Goal: Transaction & Acquisition: Purchase product/service

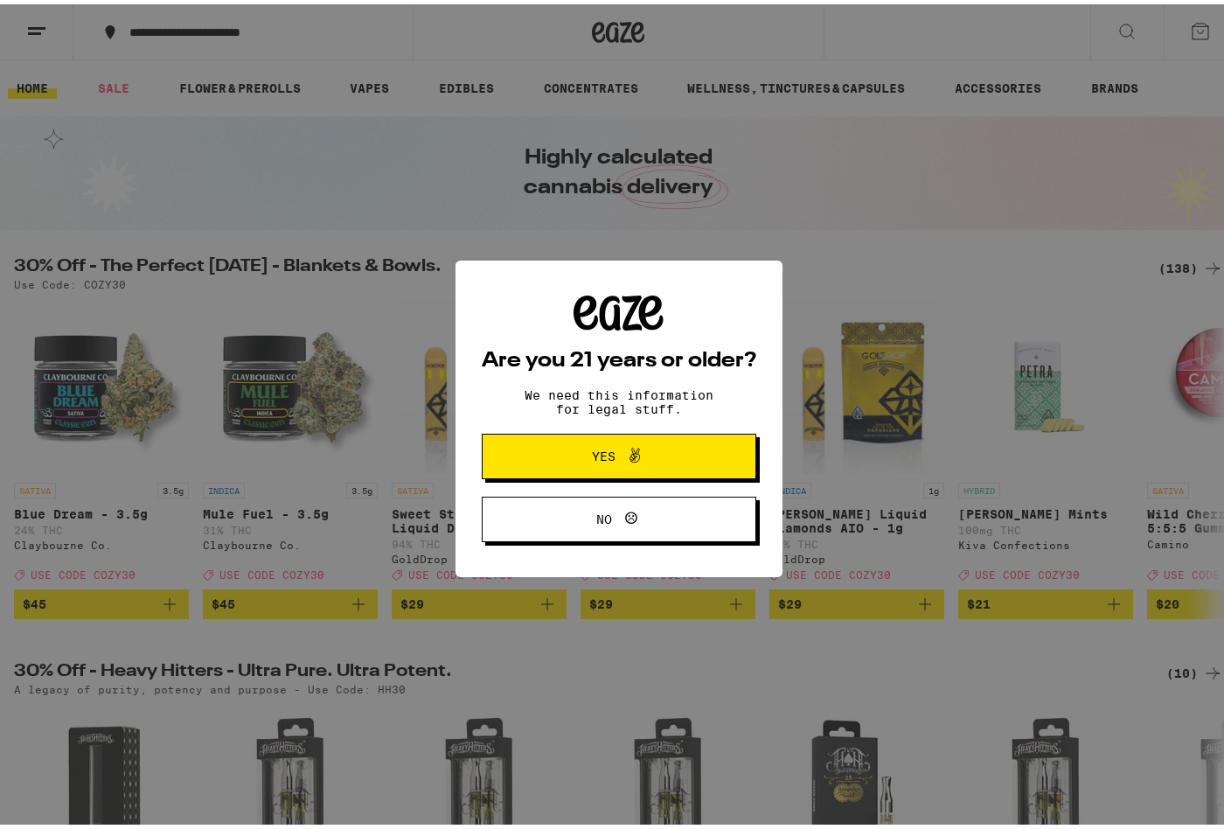
scroll to position [3, 0]
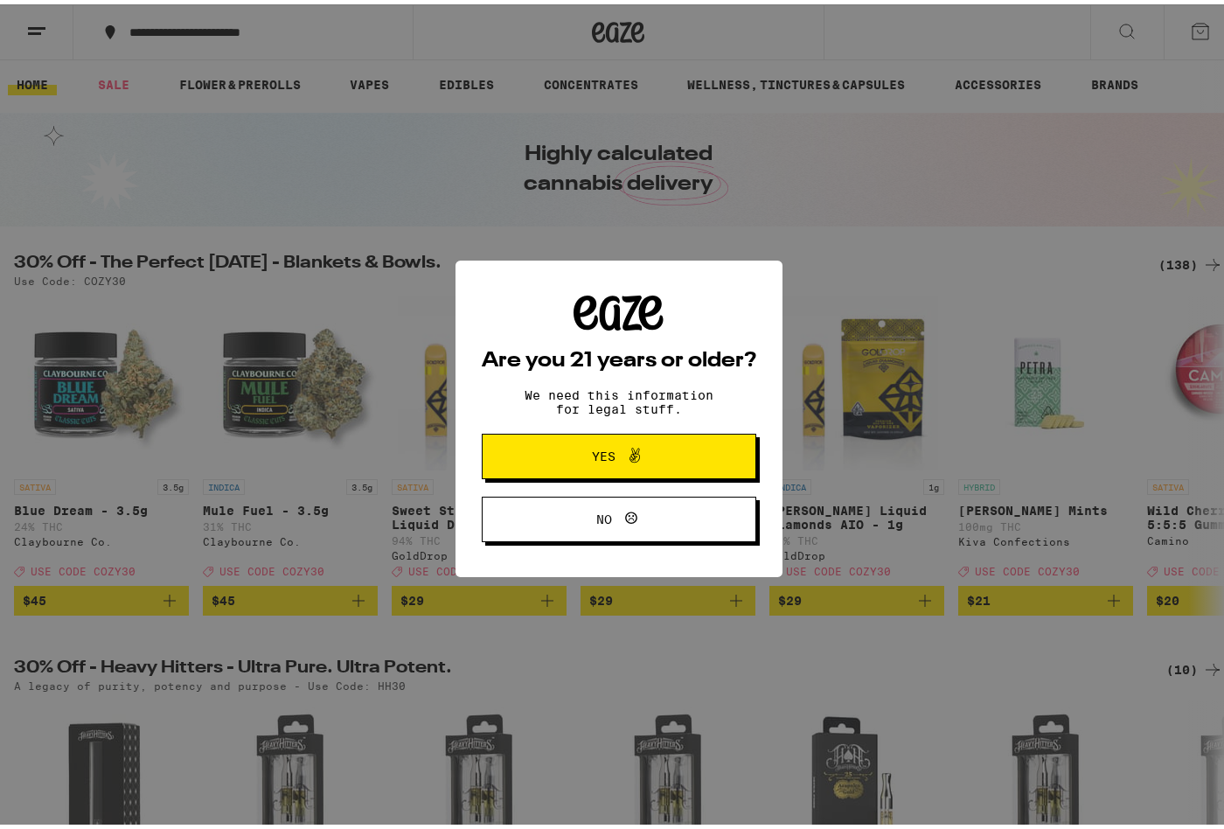
click at [650, 450] on span "Yes" at bounding box center [619, 452] width 133 height 23
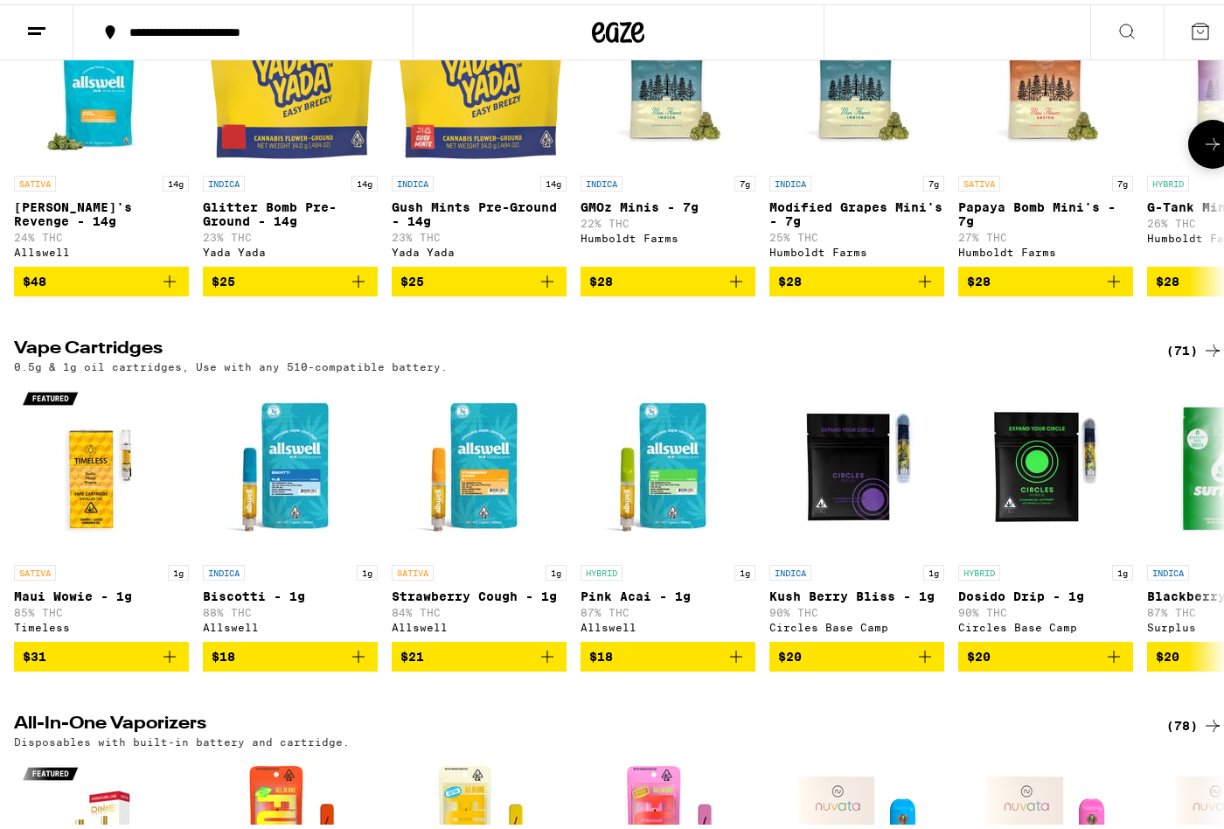
scroll to position [2053, 0]
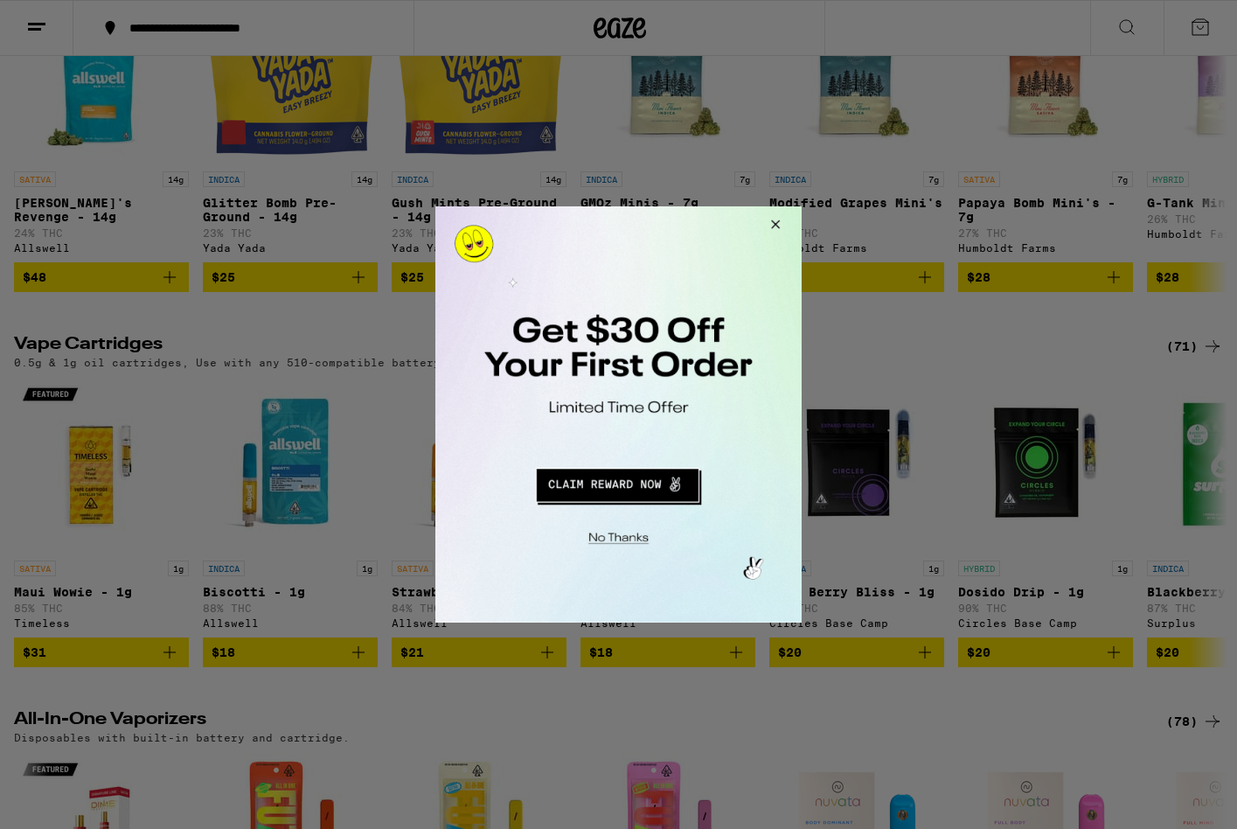
click at [659, 484] on button "Redirect to URL" at bounding box center [617, 483] width 304 height 42
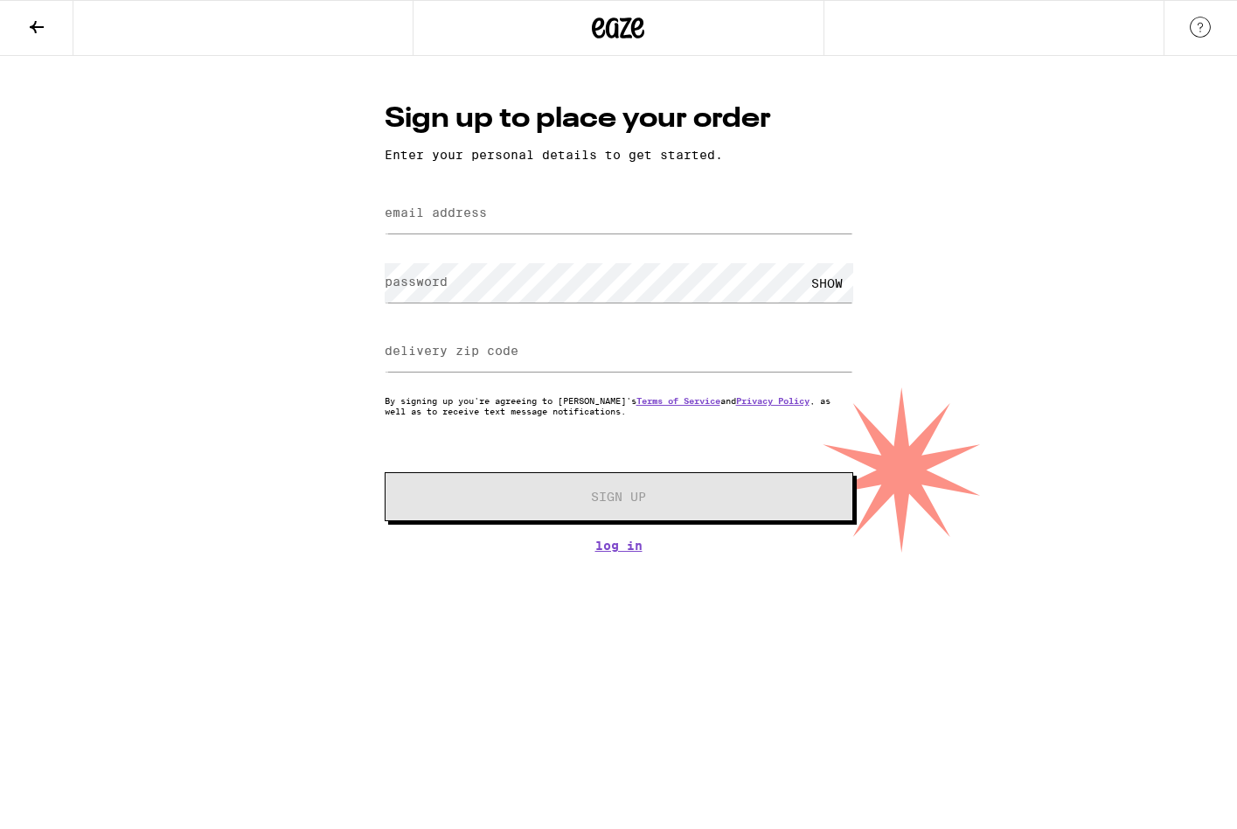
click at [456, 219] on label "email address" at bounding box center [436, 213] width 102 height 14
type input "[EMAIL_ADDRESS][DOMAIN_NAME]"
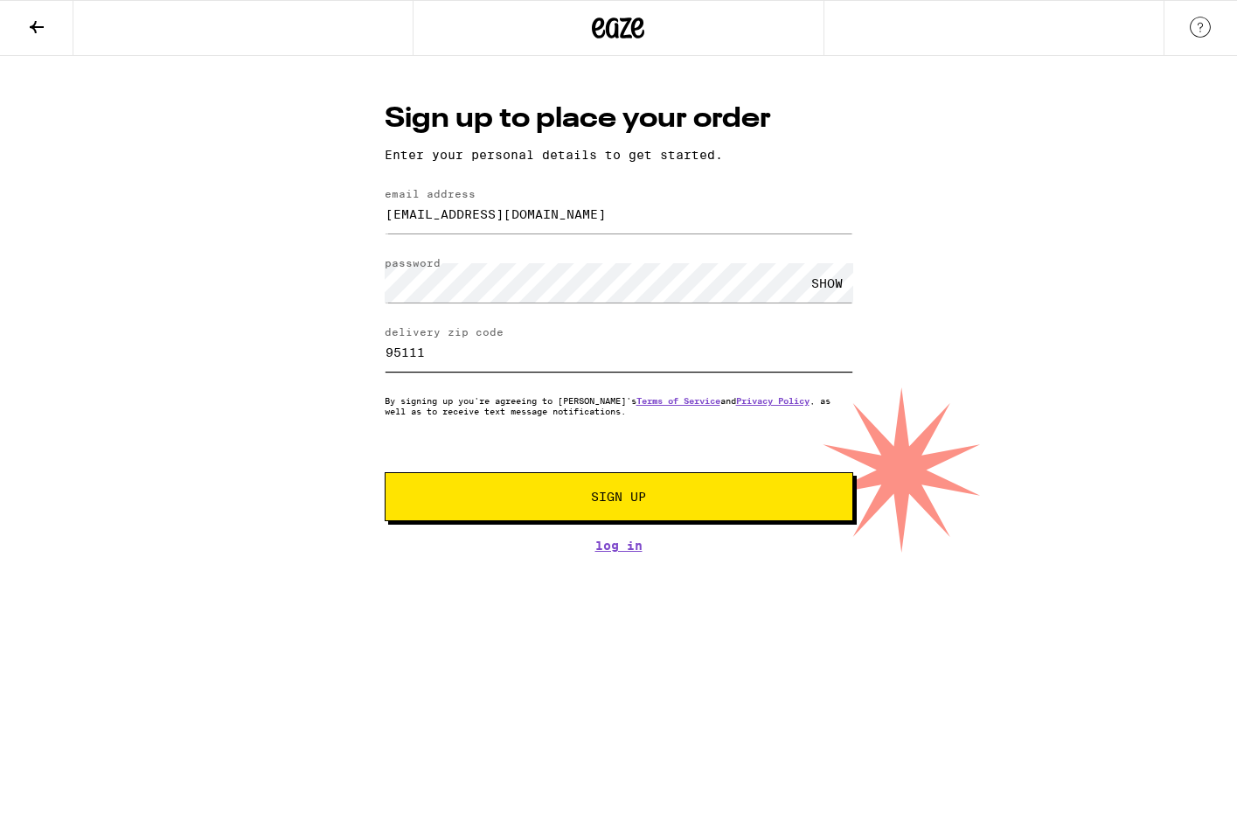
type input "95111"
click at [385, 472] on button "Sign Up" at bounding box center [619, 496] width 469 height 49
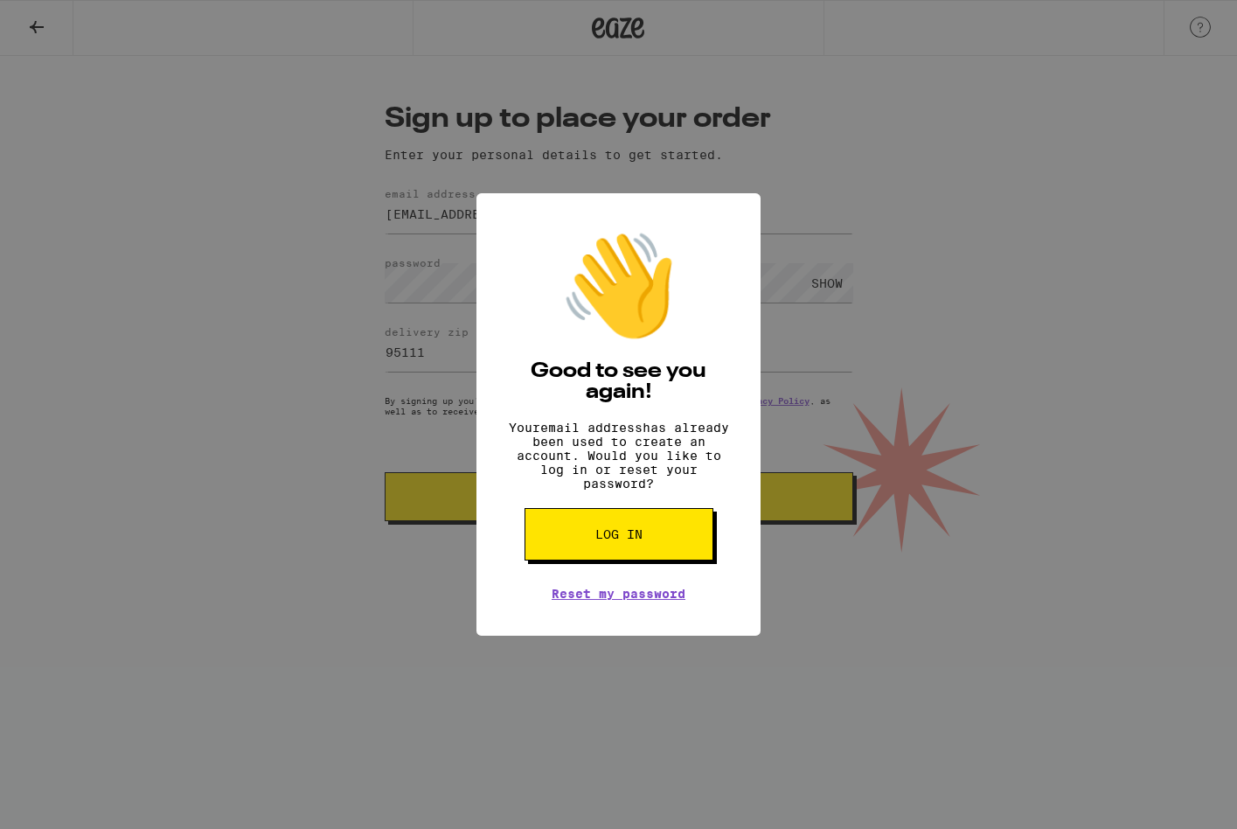
click at [583, 547] on button "Log in" at bounding box center [619, 534] width 189 height 52
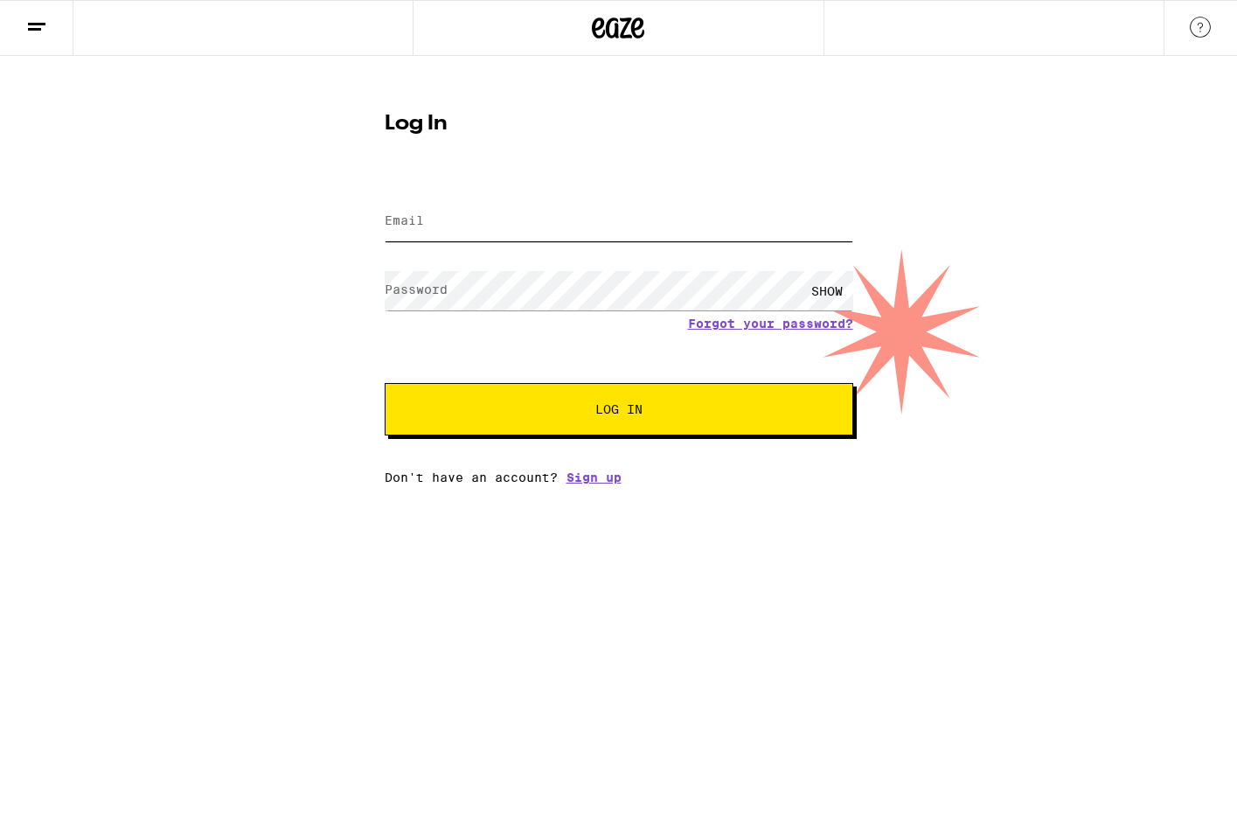
type input "[EMAIL_ADDRESS][DOMAIN_NAME]"
click at [600, 396] on button "Log In" at bounding box center [619, 409] width 469 height 52
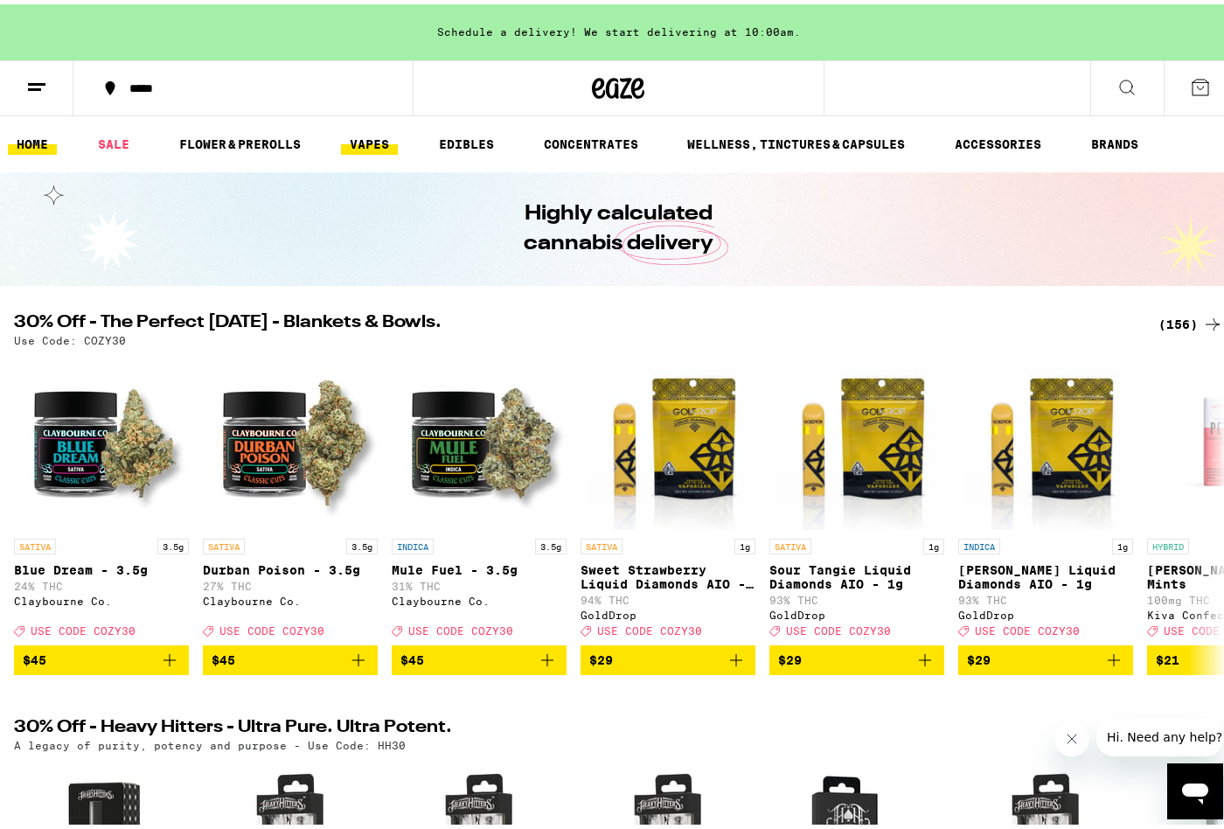
click at [394, 129] on link "VAPES" at bounding box center [369, 139] width 57 height 21
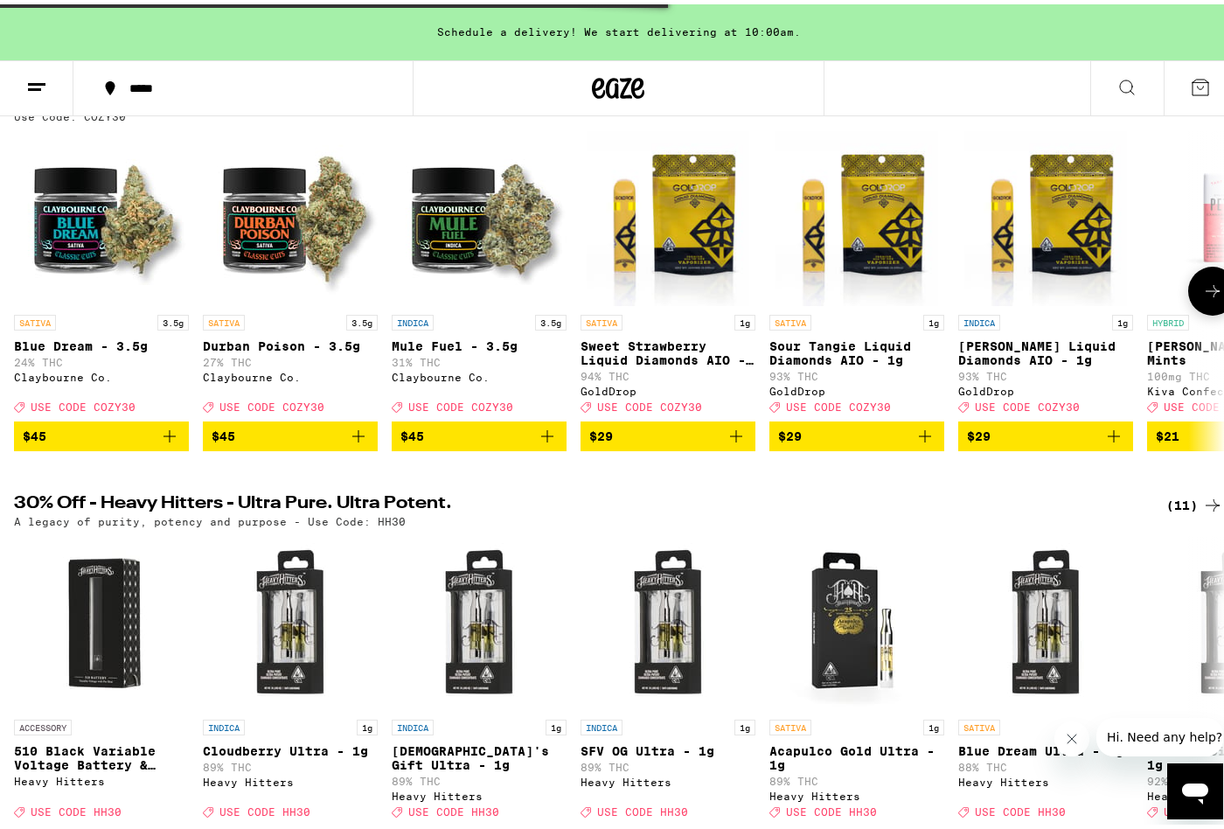
scroll to position [235, 0]
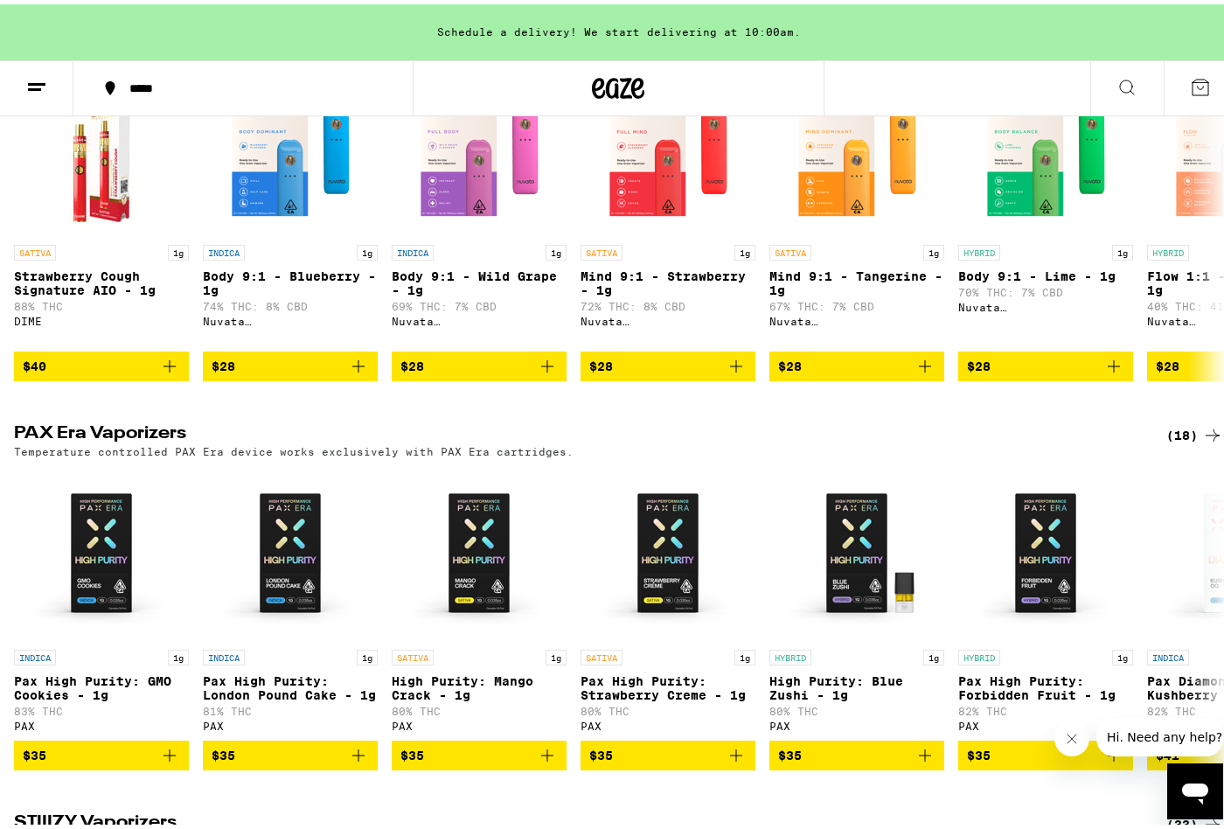
scroll to position [747, 0]
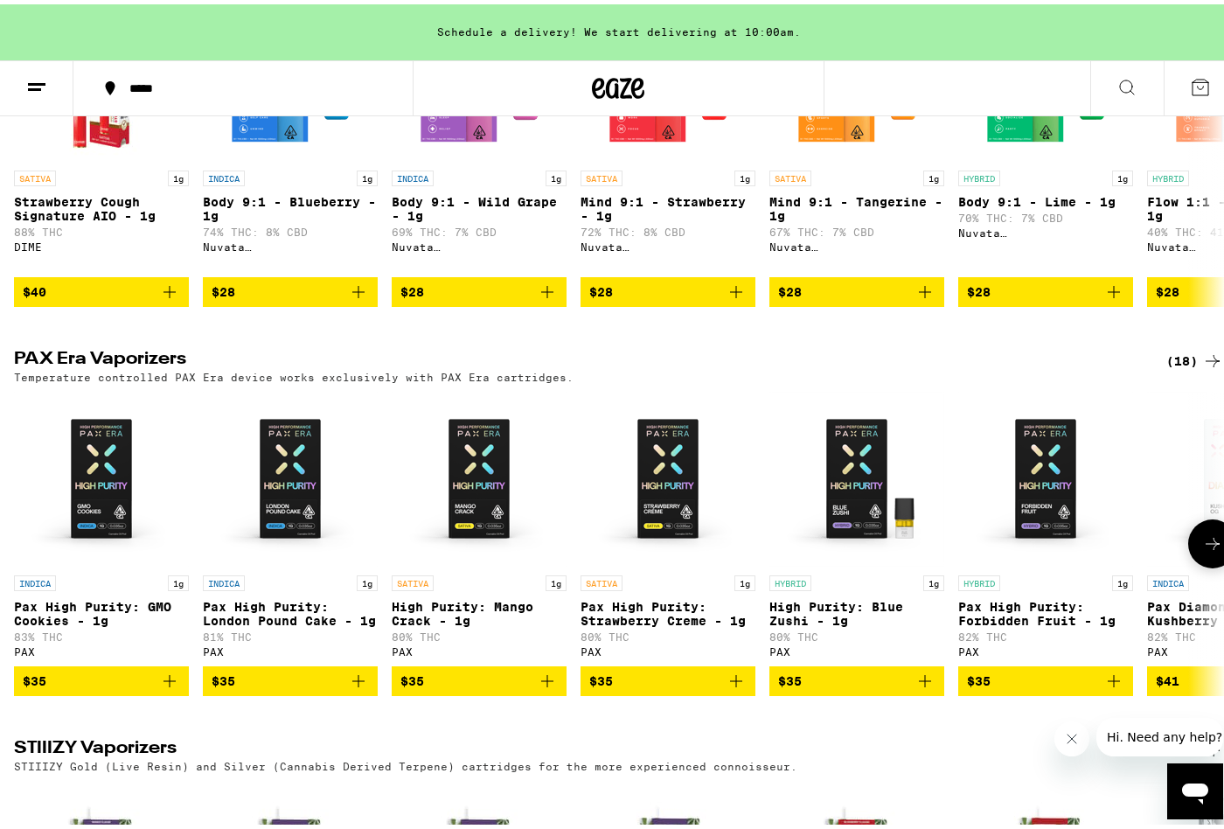
click at [1202, 550] on icon at bounding box center [1212, 539] width 21 height 21
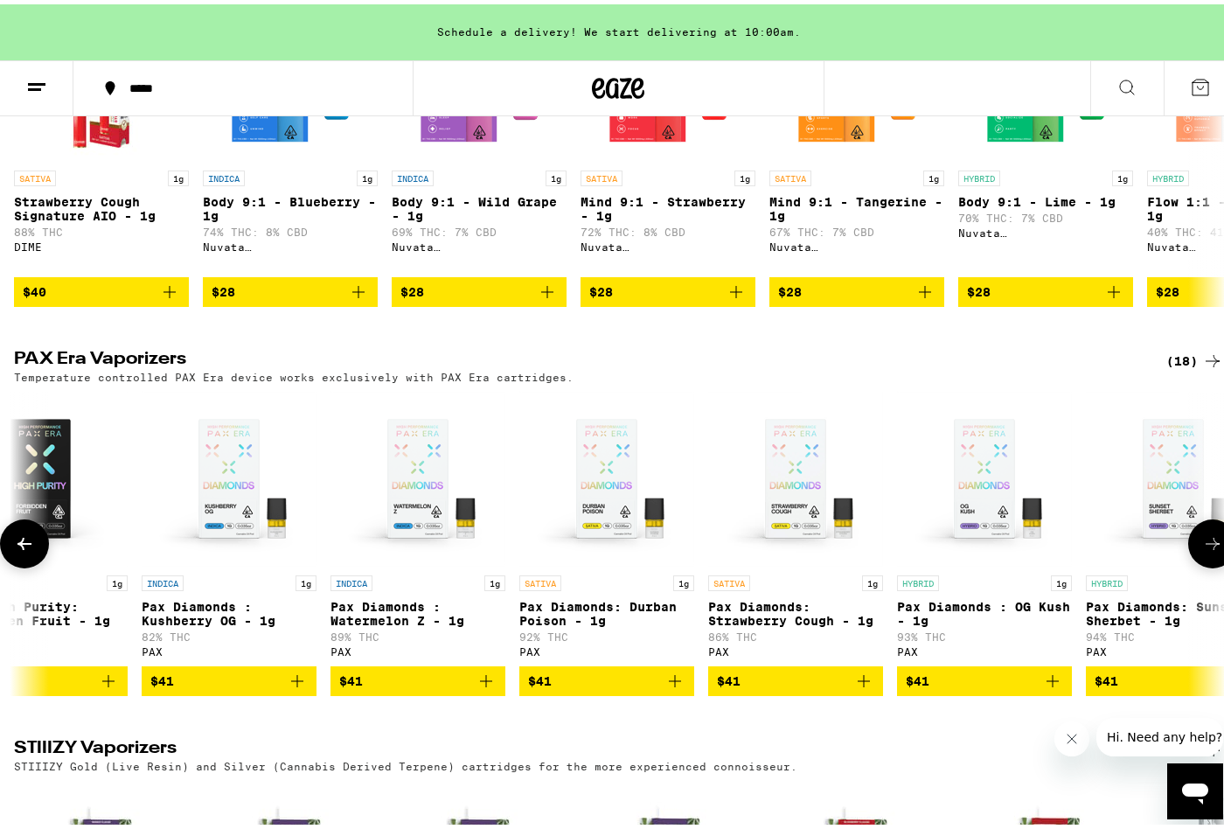
click at [1202, 550] on icon at bounding box center [1212, 539] width 21 height 21
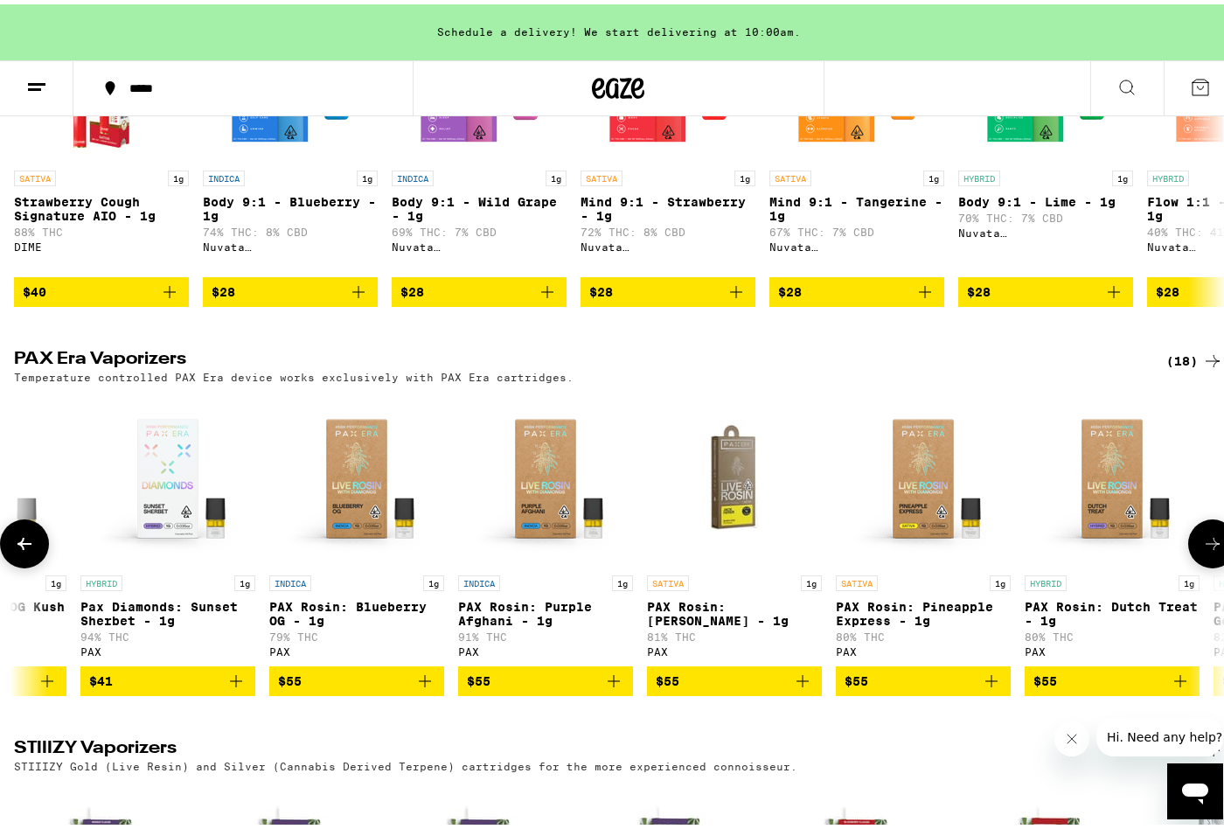
click at [1202, 550] on icon at bounding box center [1212, 539] width 21 height 21
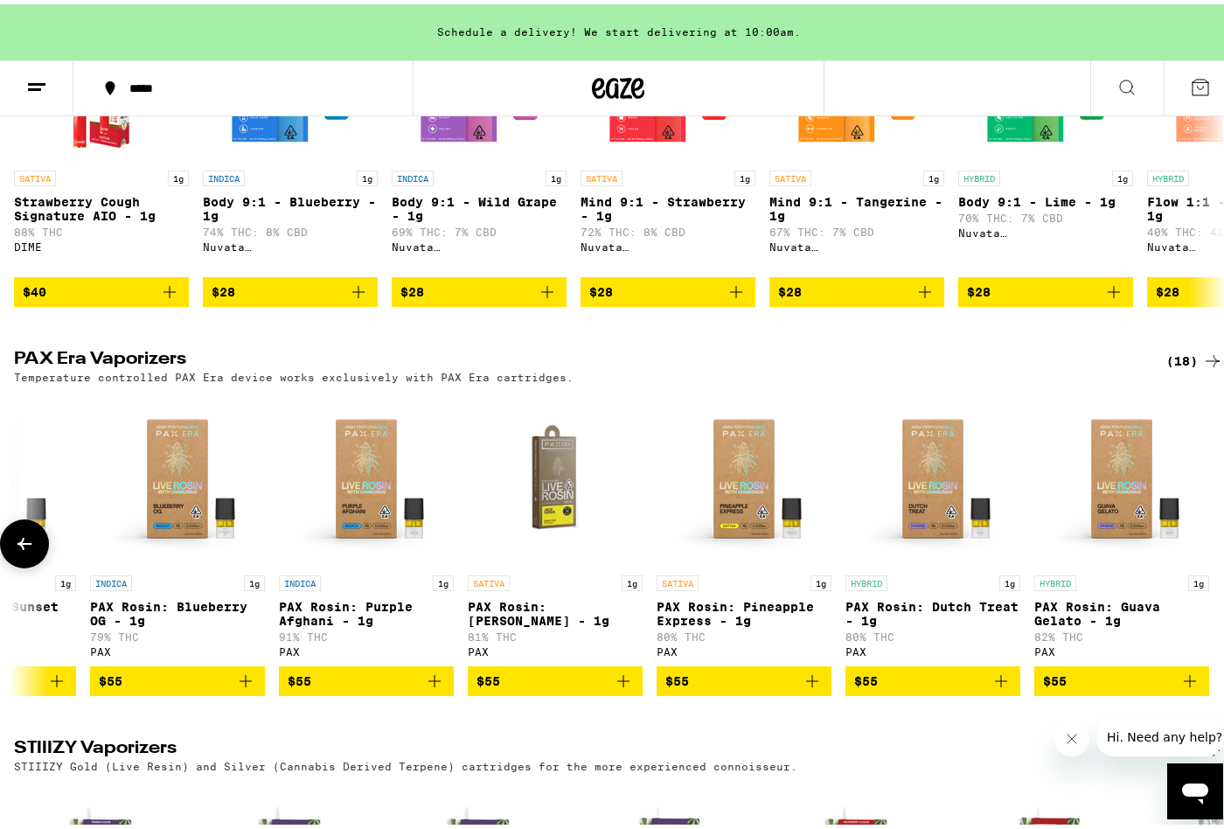
scroll to position [0, 2204]
click at [1197, 771] on div "Open messaging window" at bounding box center [1195, 791] width 52 height 52
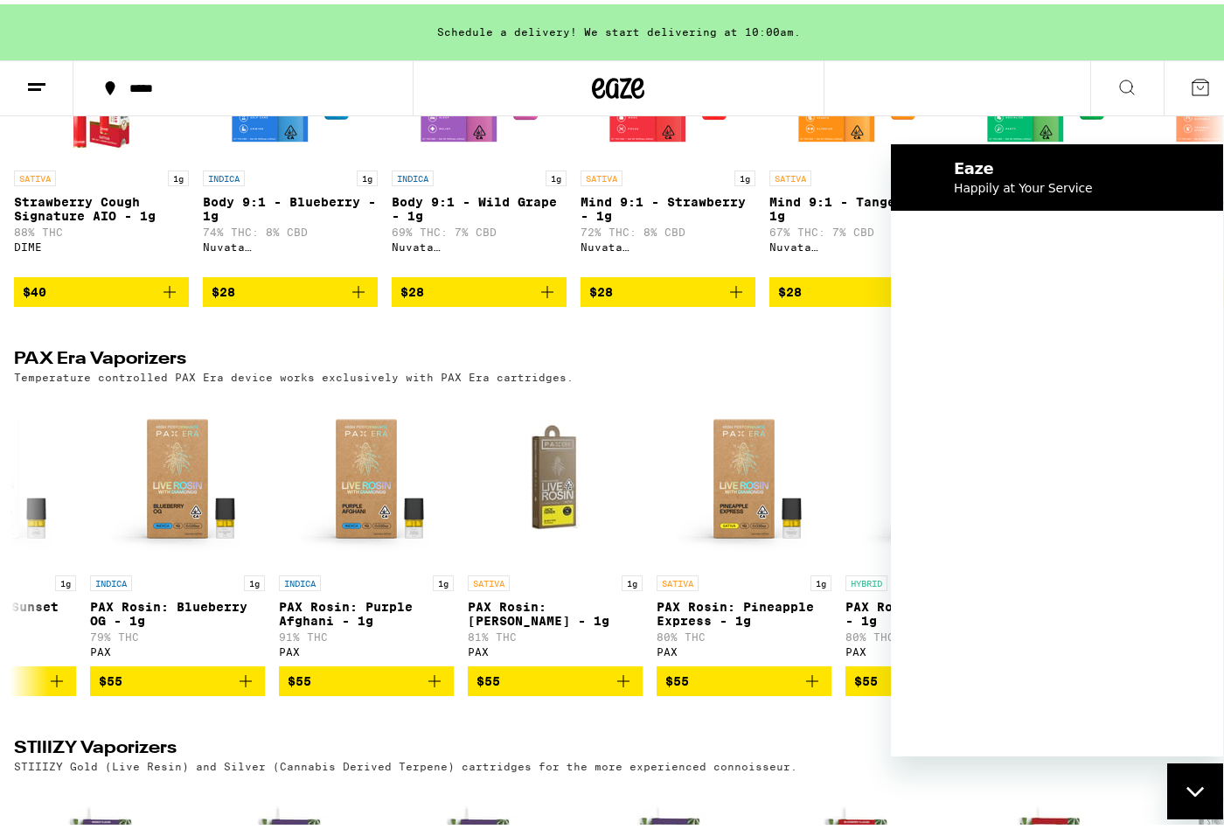
scroll to position [0, 0]
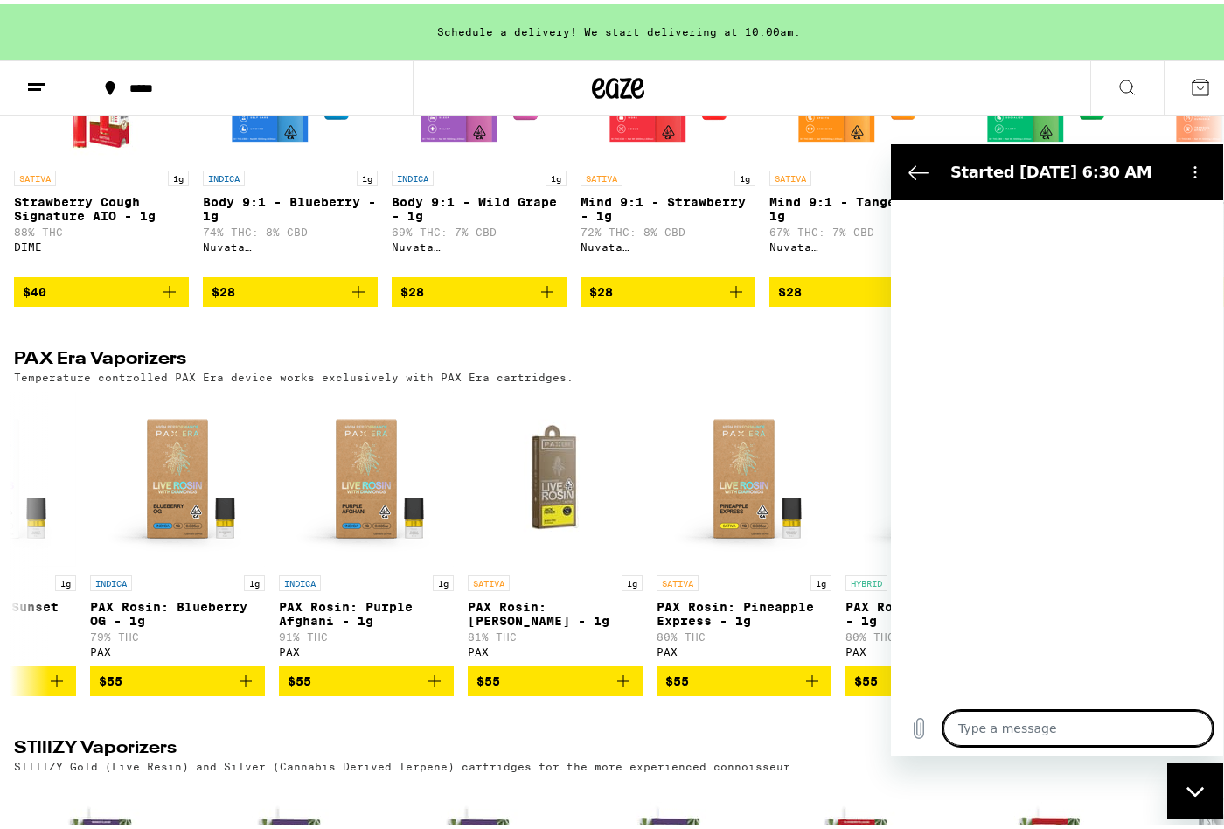
type textarea "x"
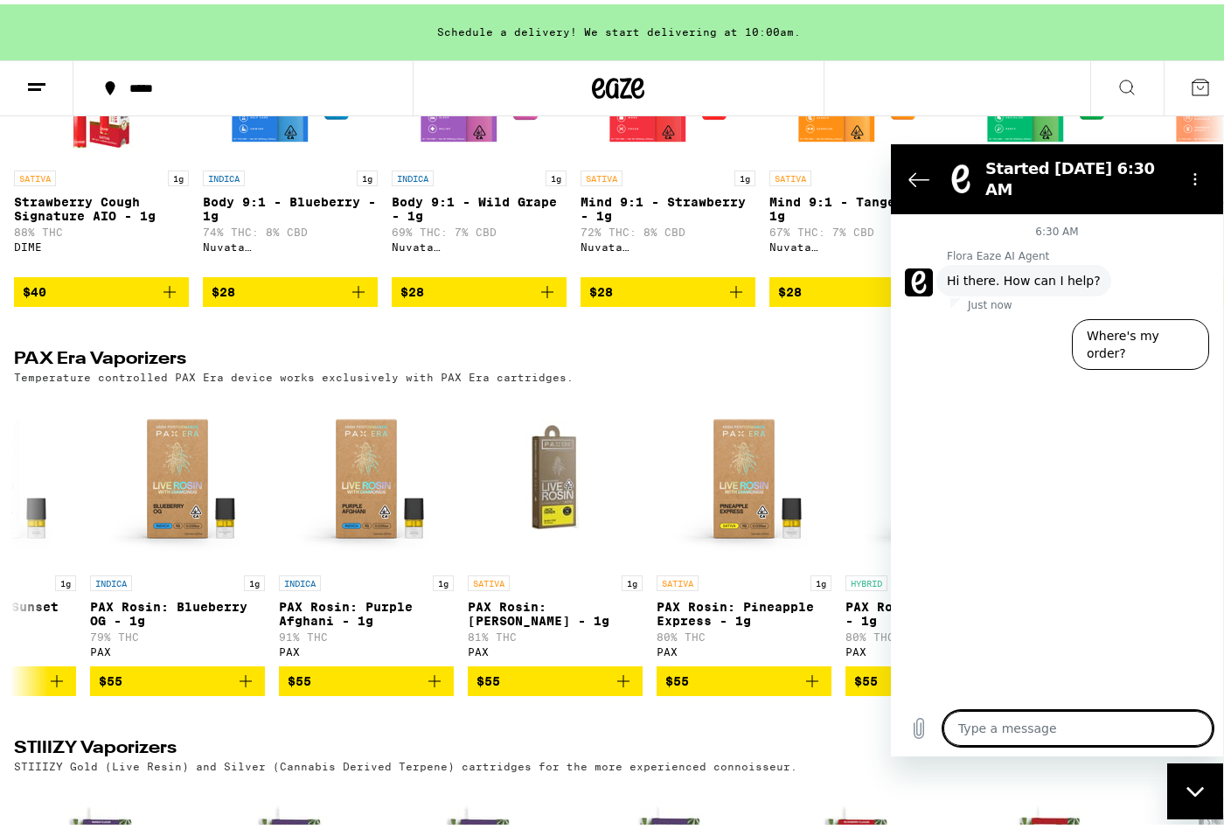
click at [1022, 735] on textarea at bounding box center [1078, 728] width 269 height 35
type textarea "i"
type textarea "x"
type textarea "i"
type textarea "x"
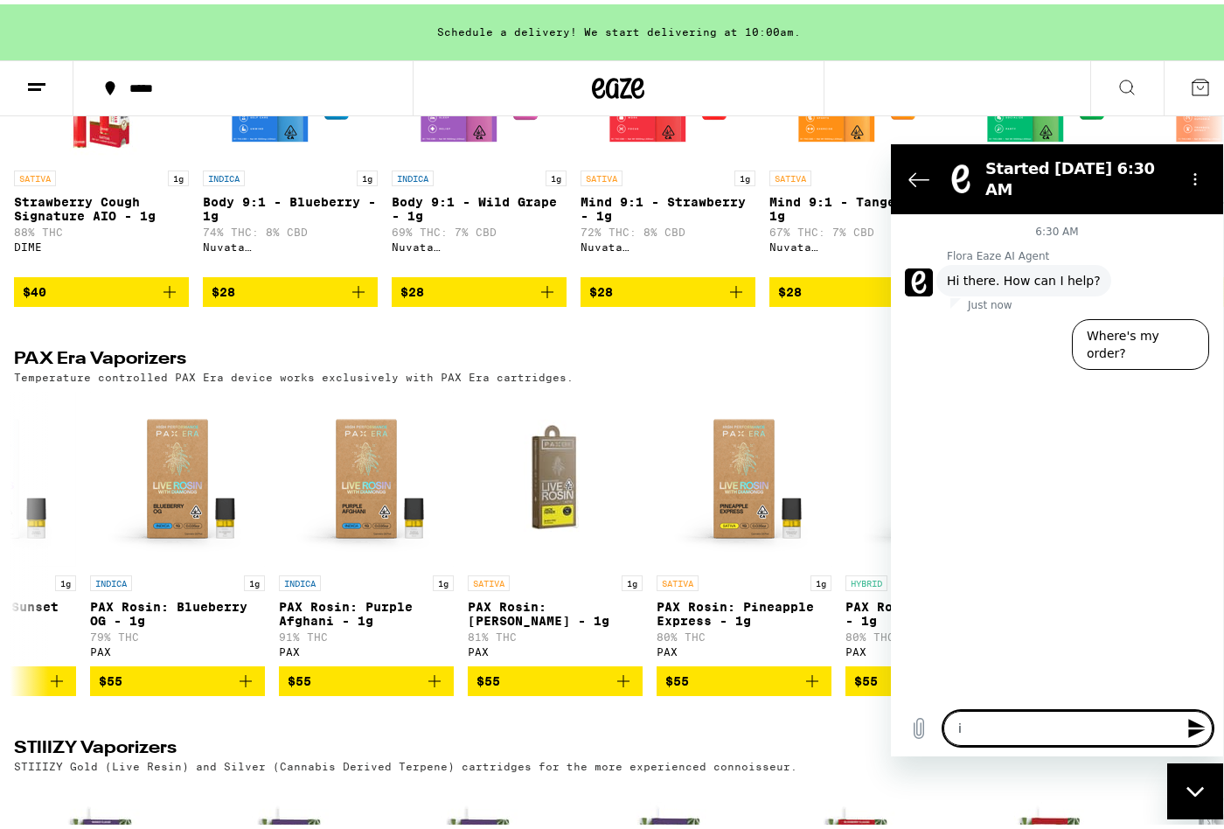
type textarea "i o"
type textarea "x"
type textarea "i or"
type textarea "x"
type textarea "i o"
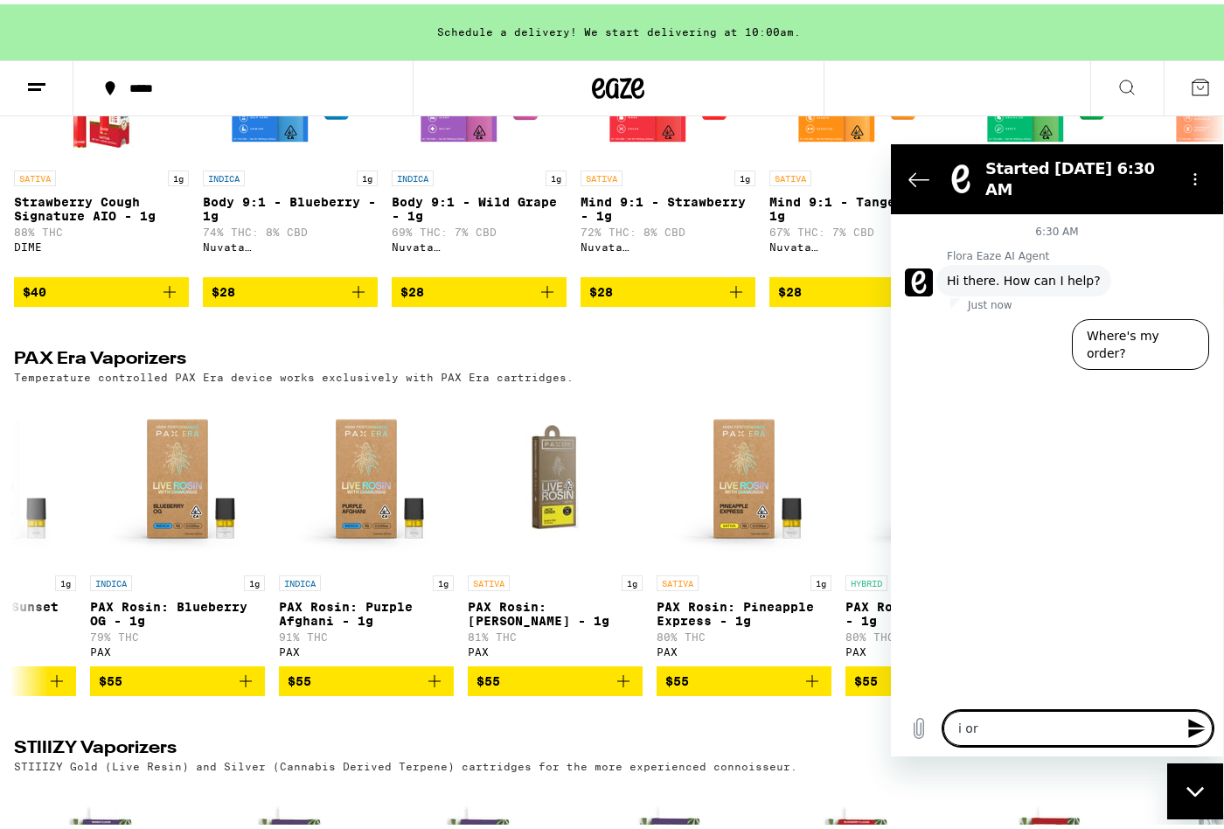
type textarea "x"
type textarea "i"
type textarea "x"
type textarea "i"
type textarea "x"
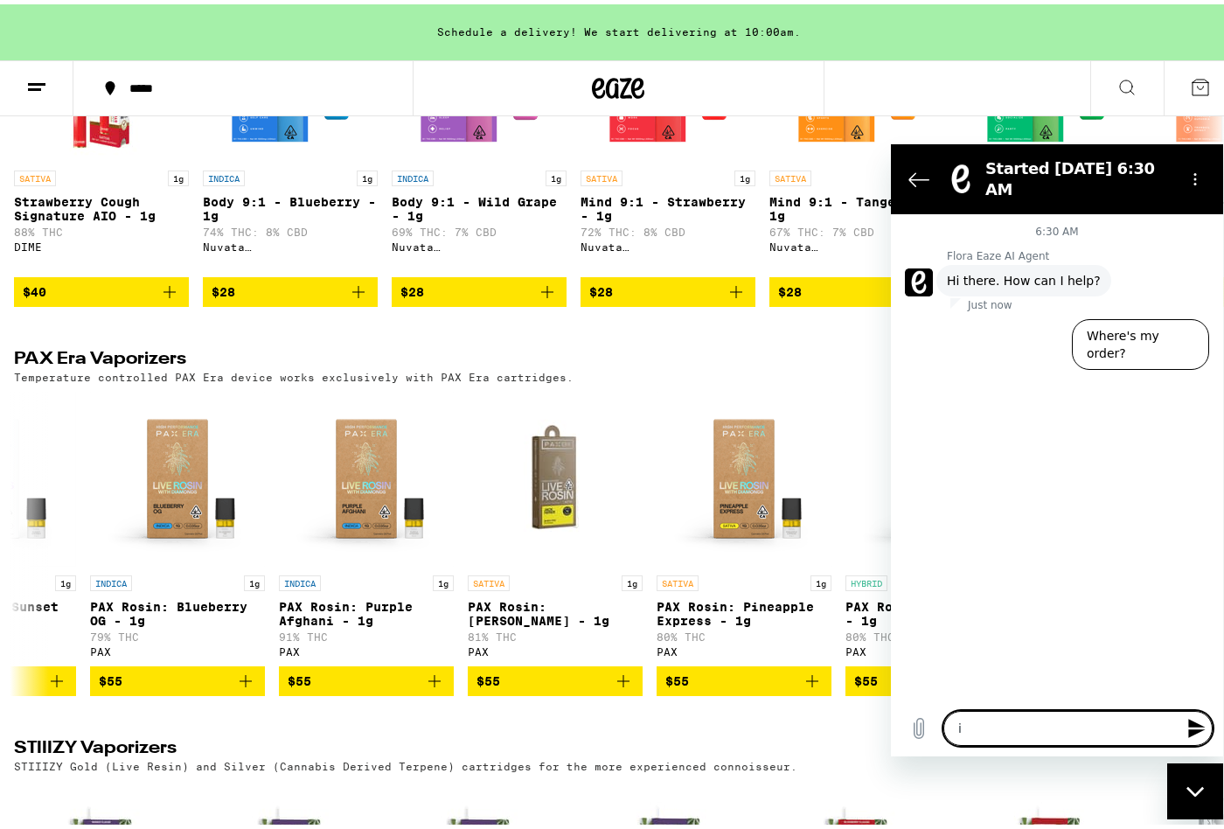
type textarea "x"
type textarea "p"
type textarea "x"
type textarea "pl"
type textarea "x"
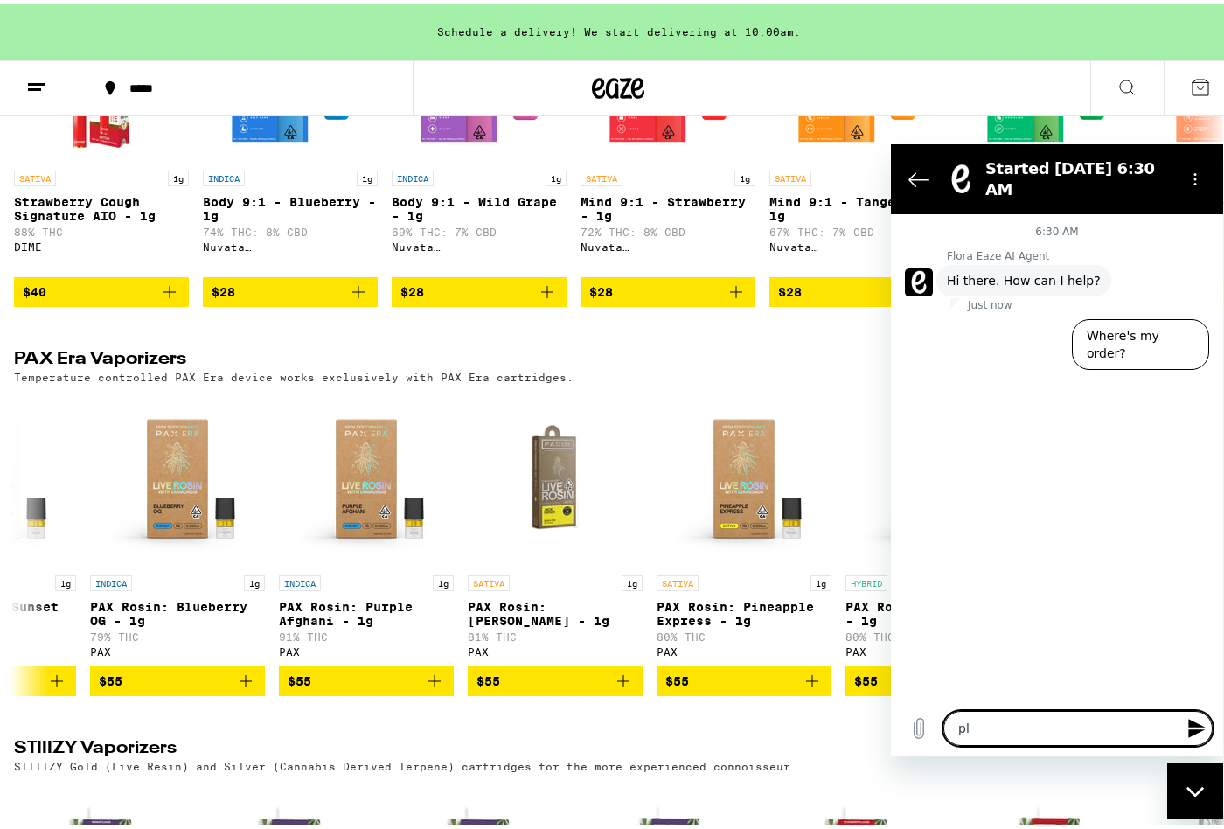
type textarea "ple"
type textarea "x"
type textarea "plea"
type textarea "x"
type textarea "pleas"
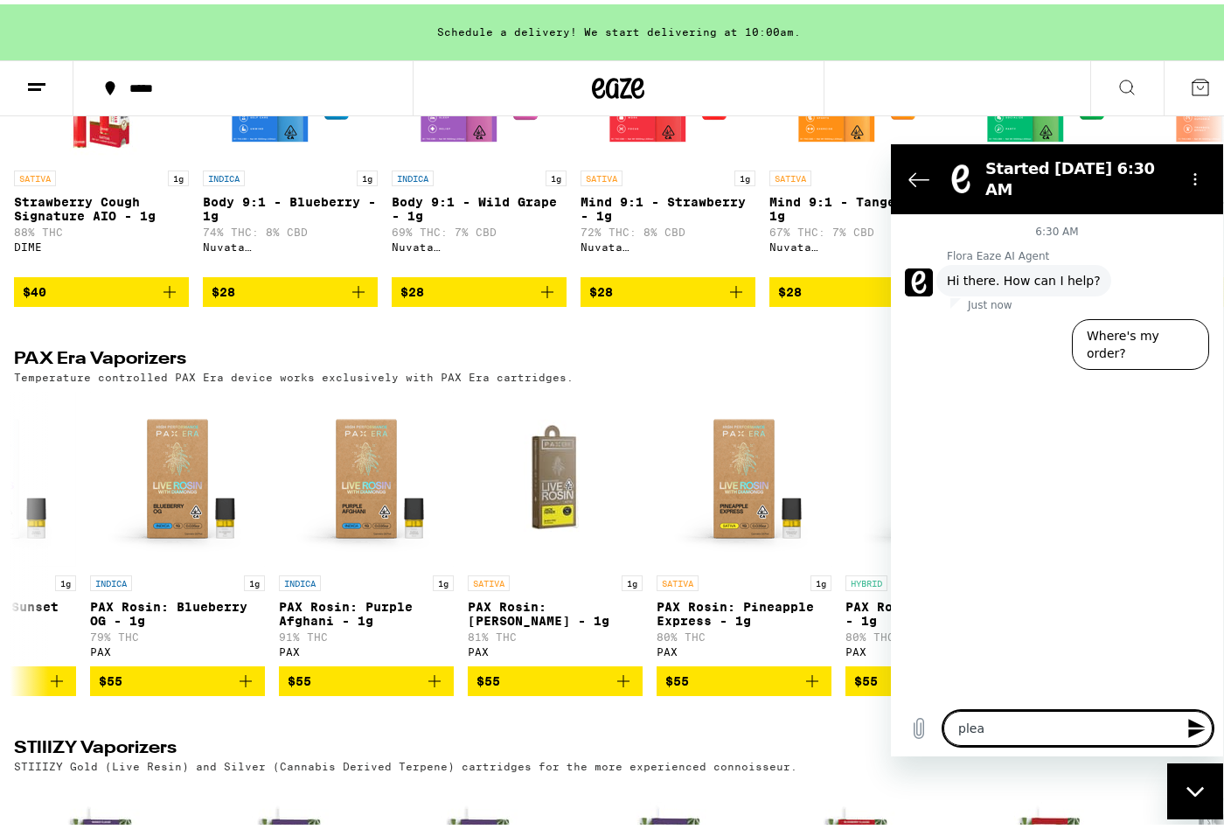
type textarea "x"
type textarea "please"
type textarea "x"
type textarea "please"
type textarea "x"
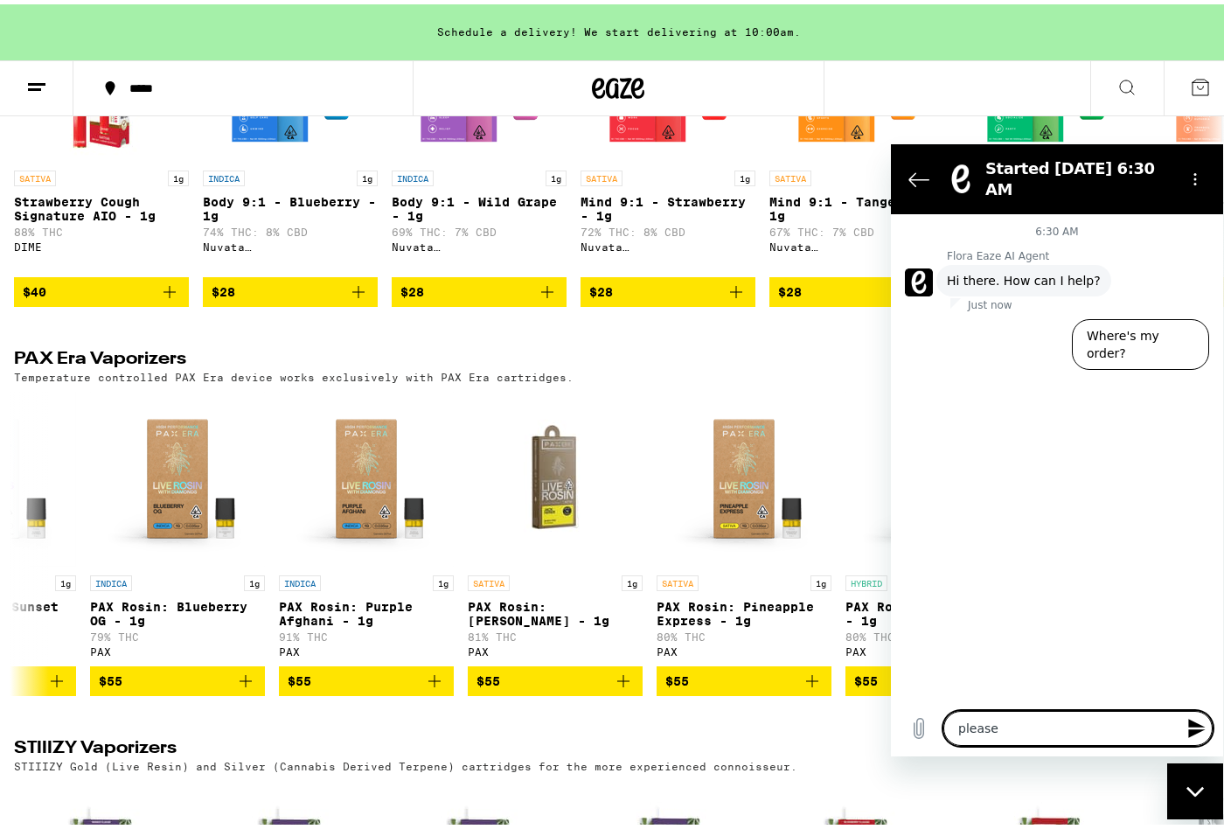
type textarea "please b"
type textarea "x"
type textarea "please br"
type textarea "x"
type textarea "please bri"
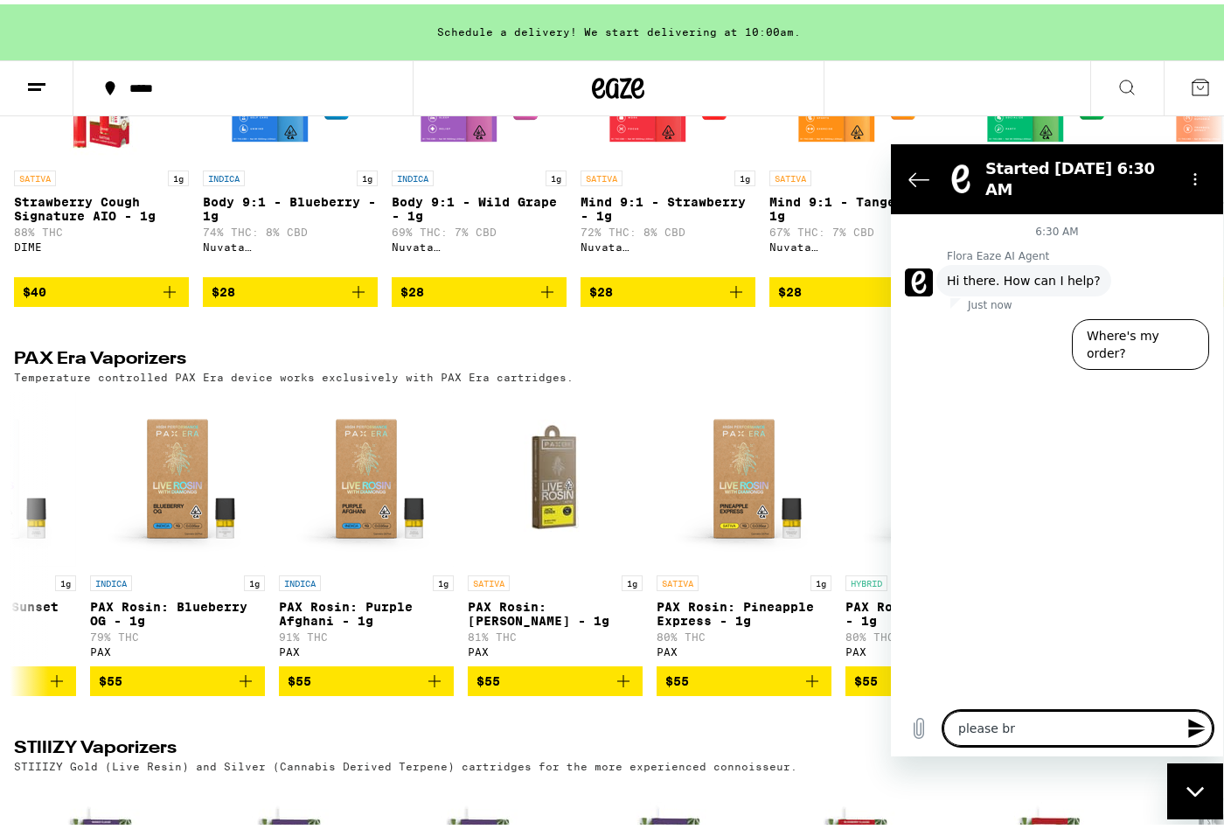
type textarea "x"
type textarea "please brin"
type textarea "x"
type textarea "please bring"
type textarea "x"
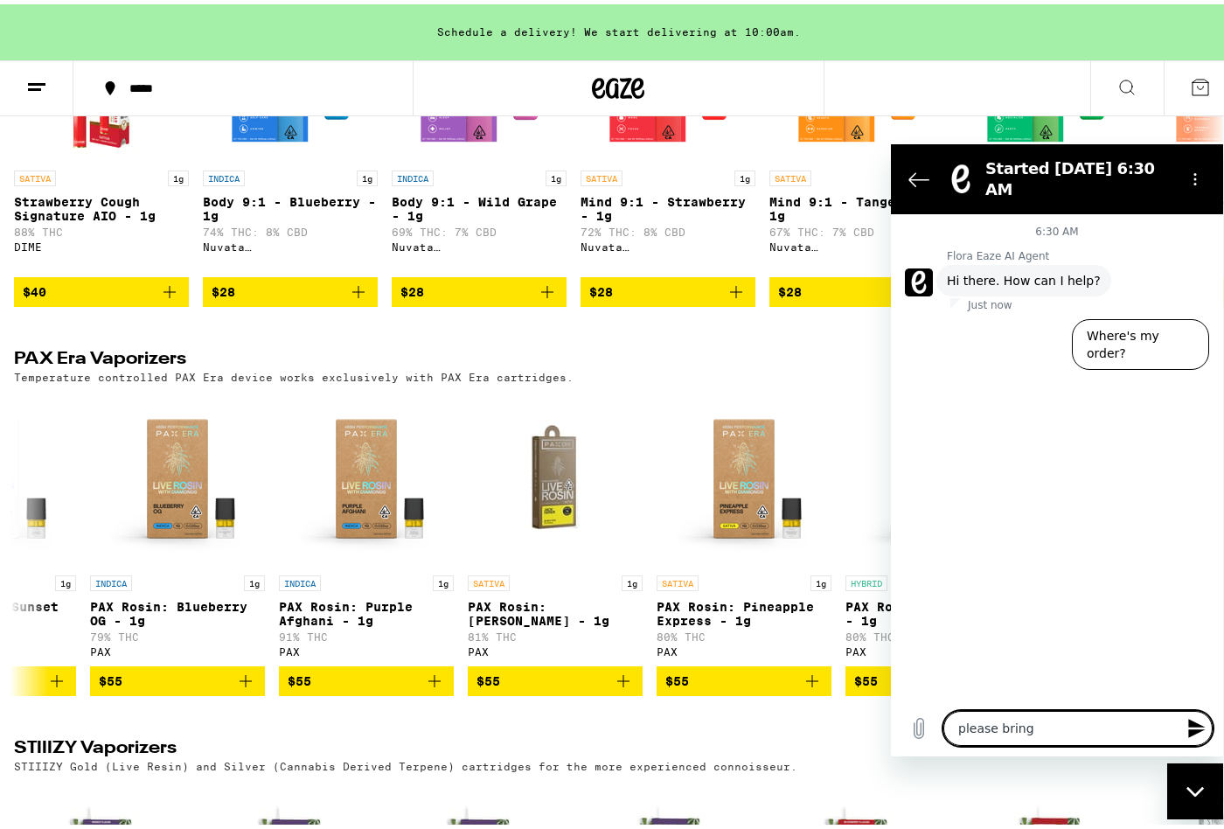
type textarea "please bring"
type textarea "x"
type textarea "please bring b"
type textarea "x"
type textarea "please bring ba"
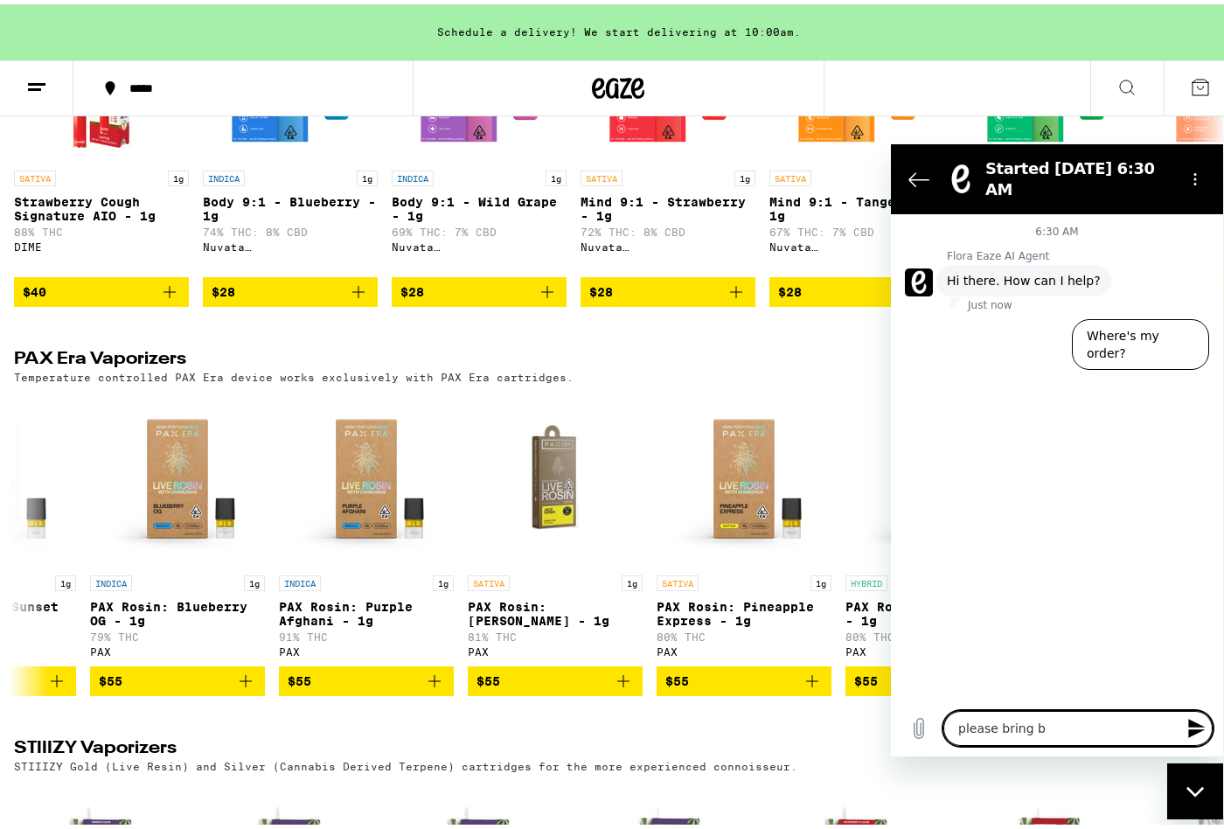
type textarea "x"
type textarea "please bring bac"
type textarea "x"
type textarea "please bring back"
type textarea "x"
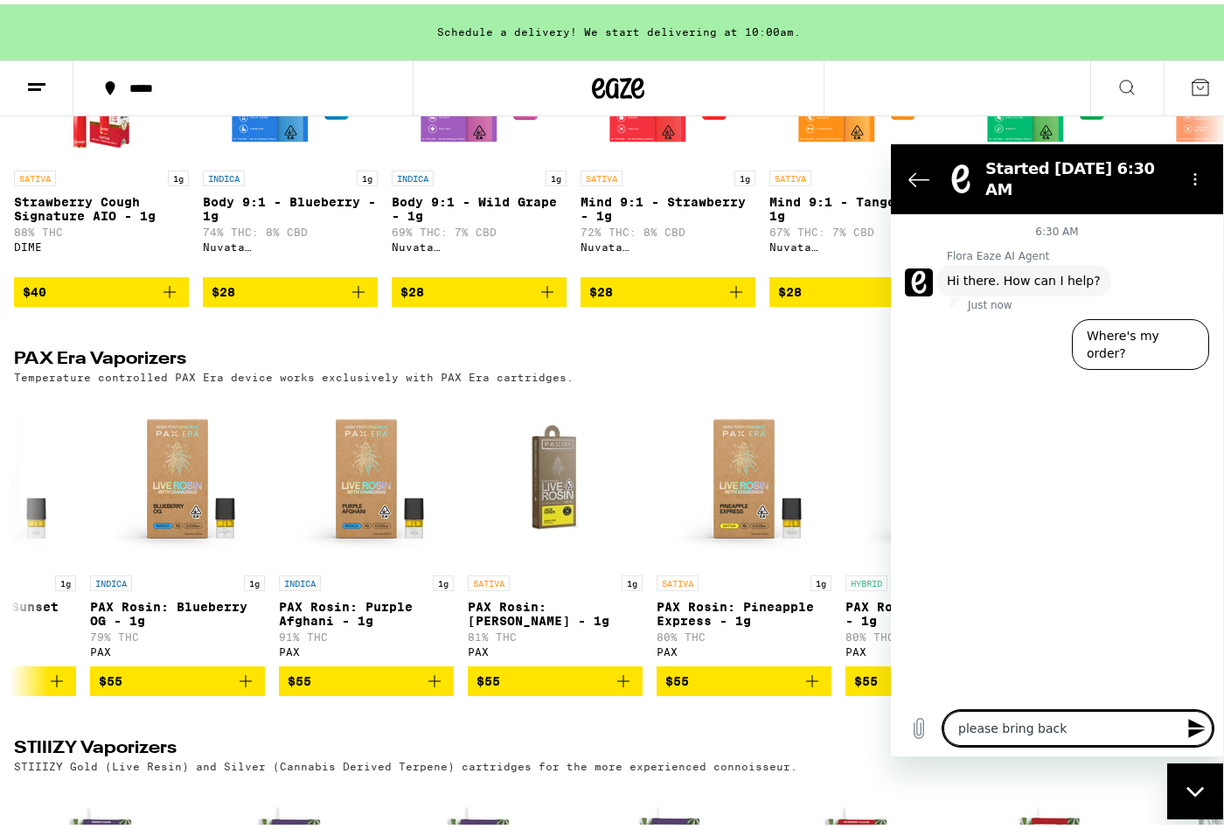
type textarea "please bring back"
type textarea "x"
type textarea "please bring back p"
type textarea "x"
type textarea "please bring back pa"
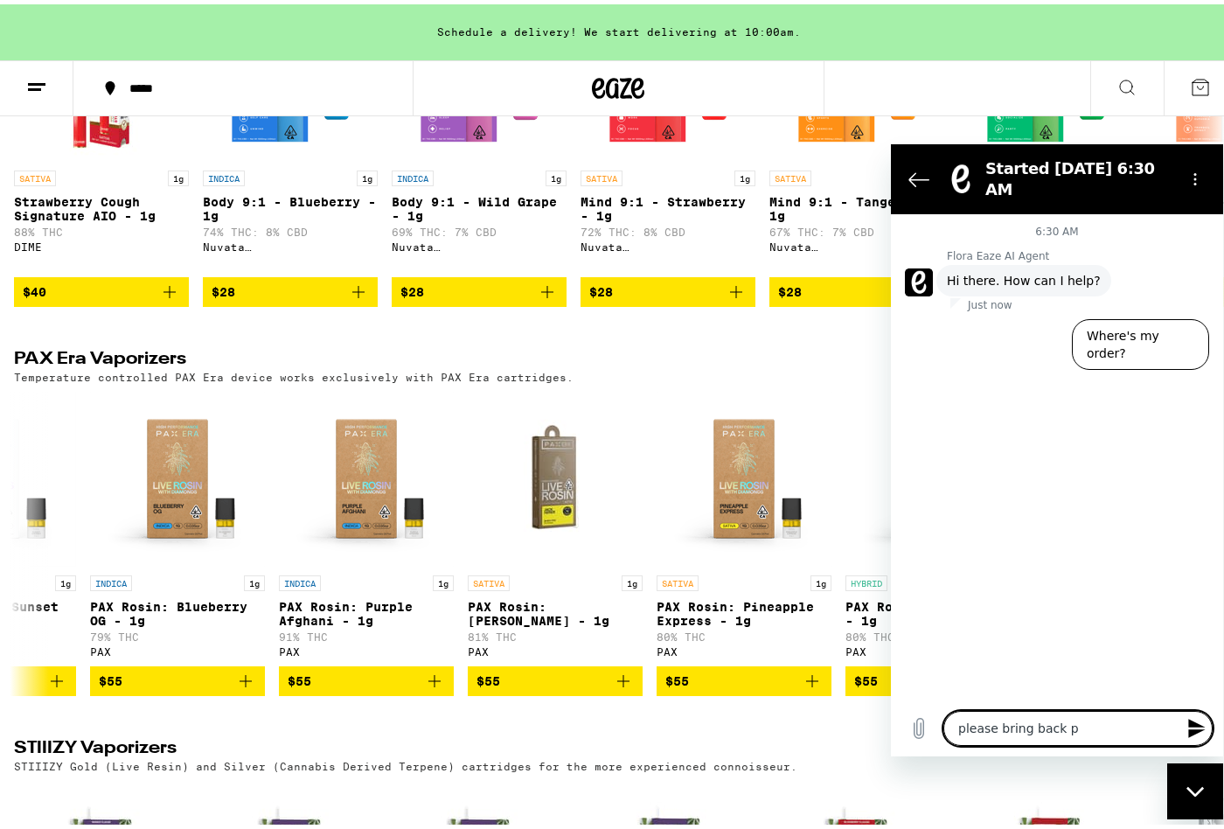
type textarea "x"
type textarea "please bring back pax"
type textarea "x"
type textarea "please bring back pax"
type textarea "x"
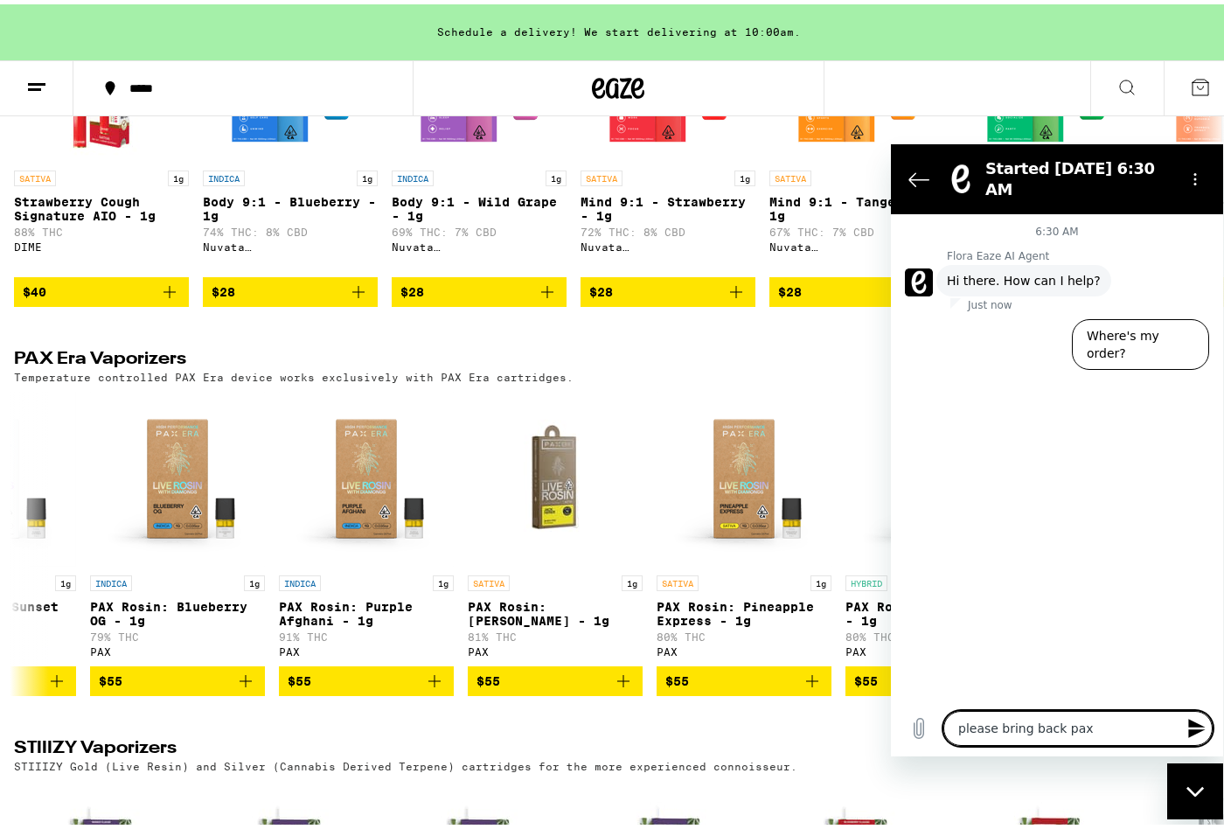
type textarea "please bring back pax e"
type textarea "x"
type textarea "please bring back pax er"
type textarea "x"
type textarea "please bring back pax era"
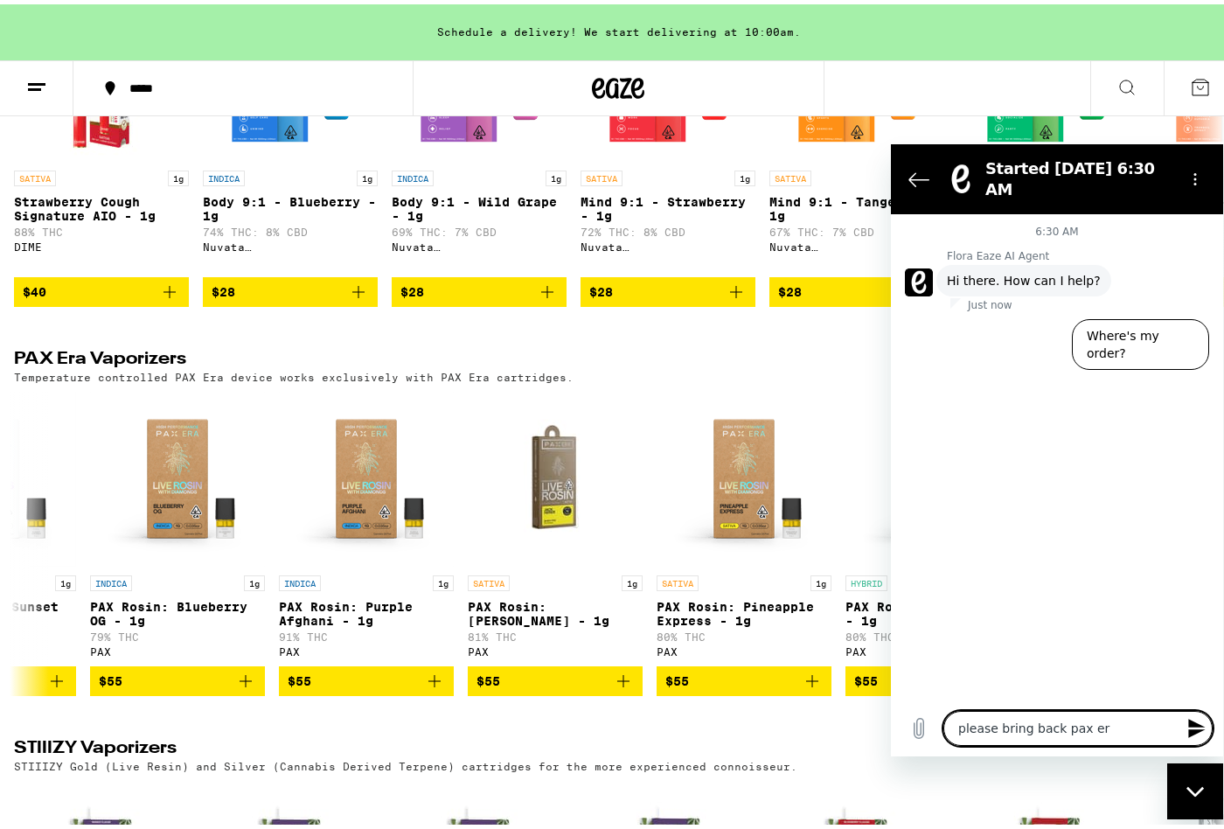
type textarea "x"
type textarea "please bring back pax era"
type textarea "x"
type textarea "please bring back pax era"
type textarea "x"
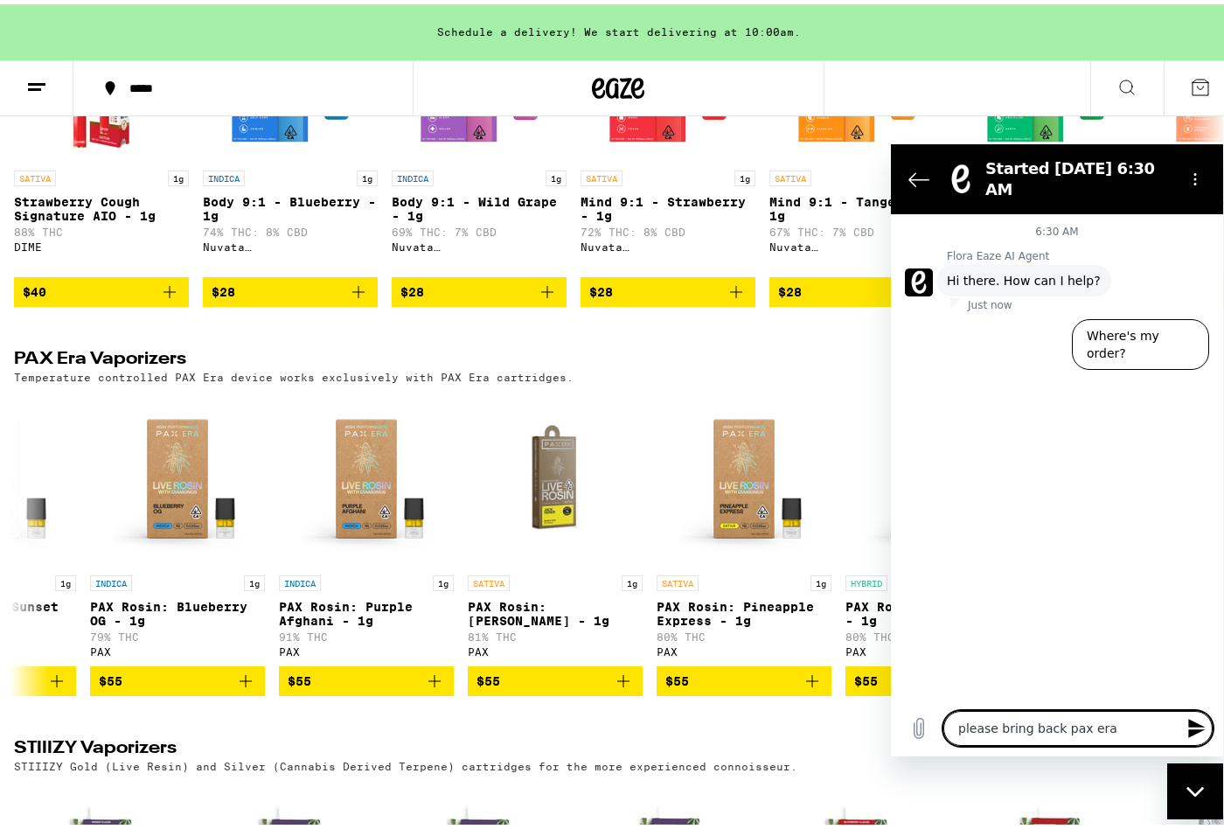
type textarea "please bring back pax er"
type textarea "x"
type textarea "please bring back pax e"
type textarea "x"
type textarea "please bring back pax"
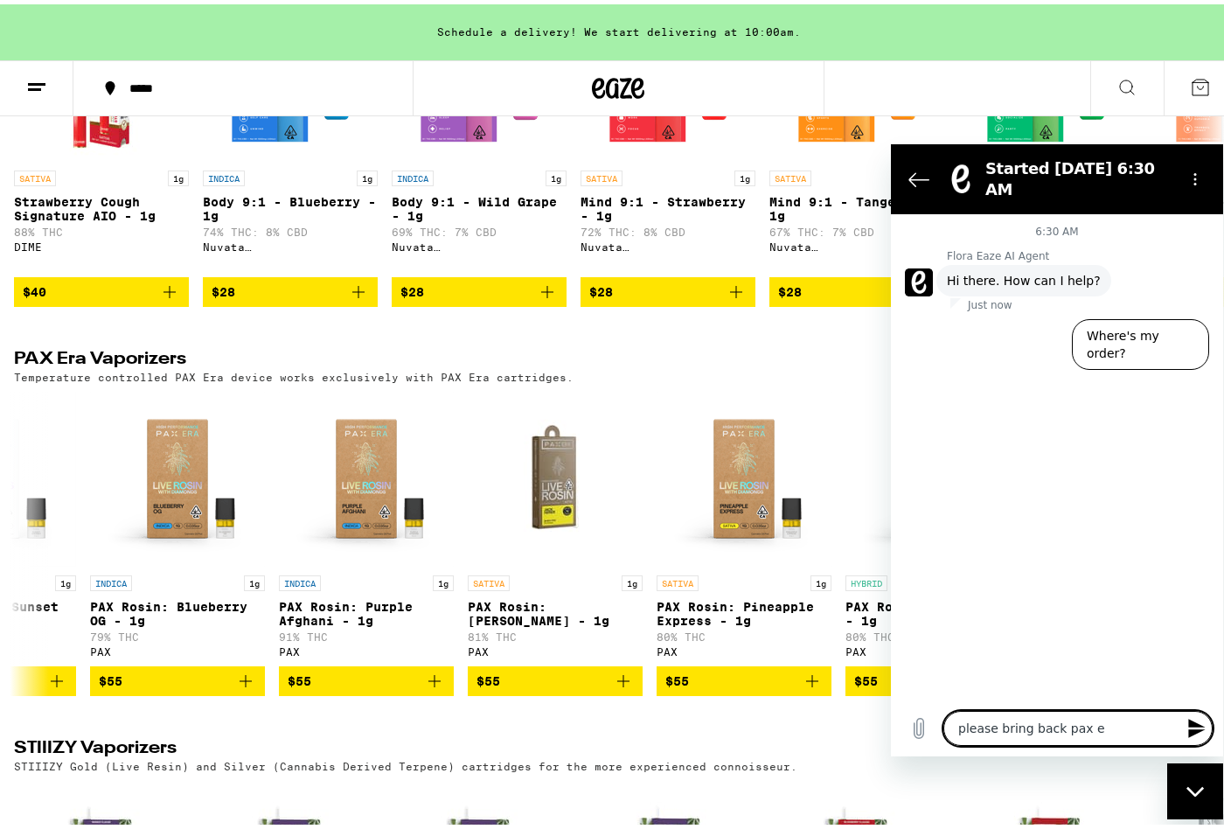
type textarea "x"
type textarea "please bring back pax"
type textarea "x"
type textarea "please bring back pa"
type textarea "x"
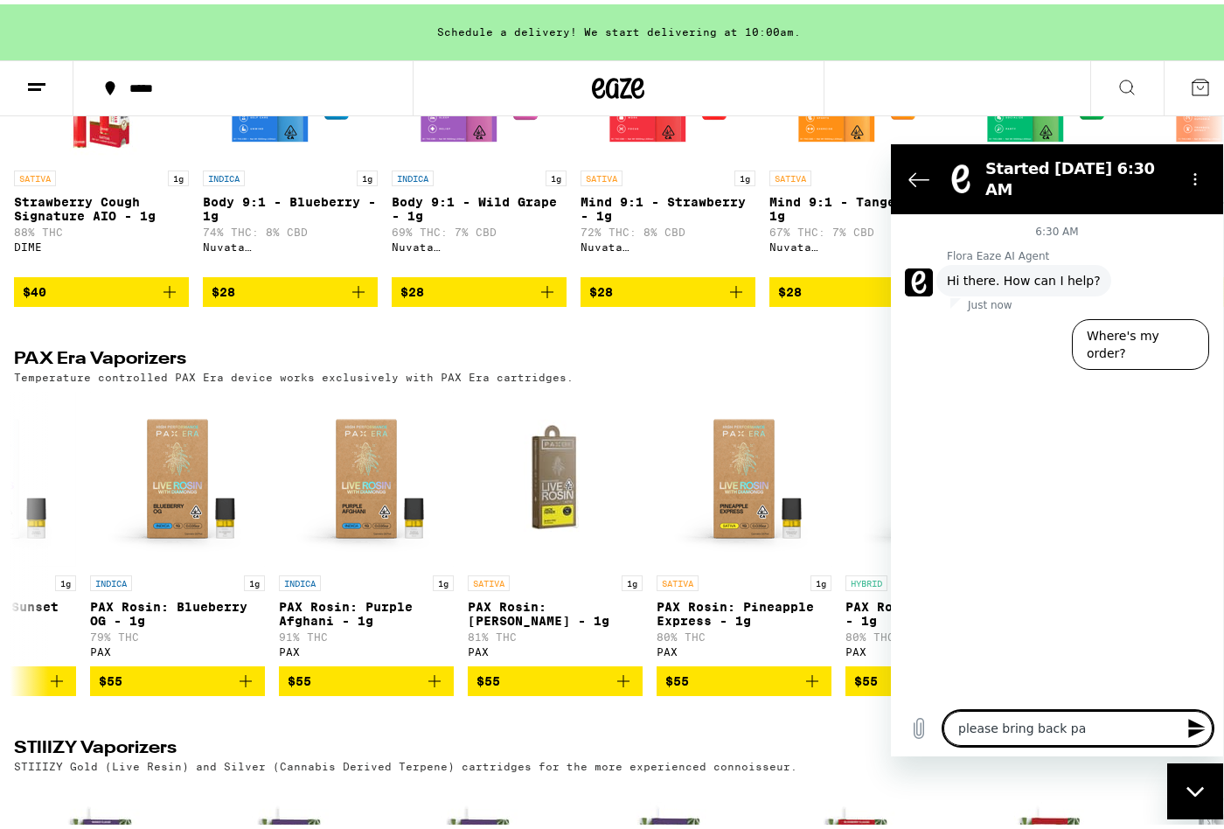
type textarea "please bring back p"
type textarea "x"
type textarea "please bring back"
type textarea "x"
type textarea "please bring back I"
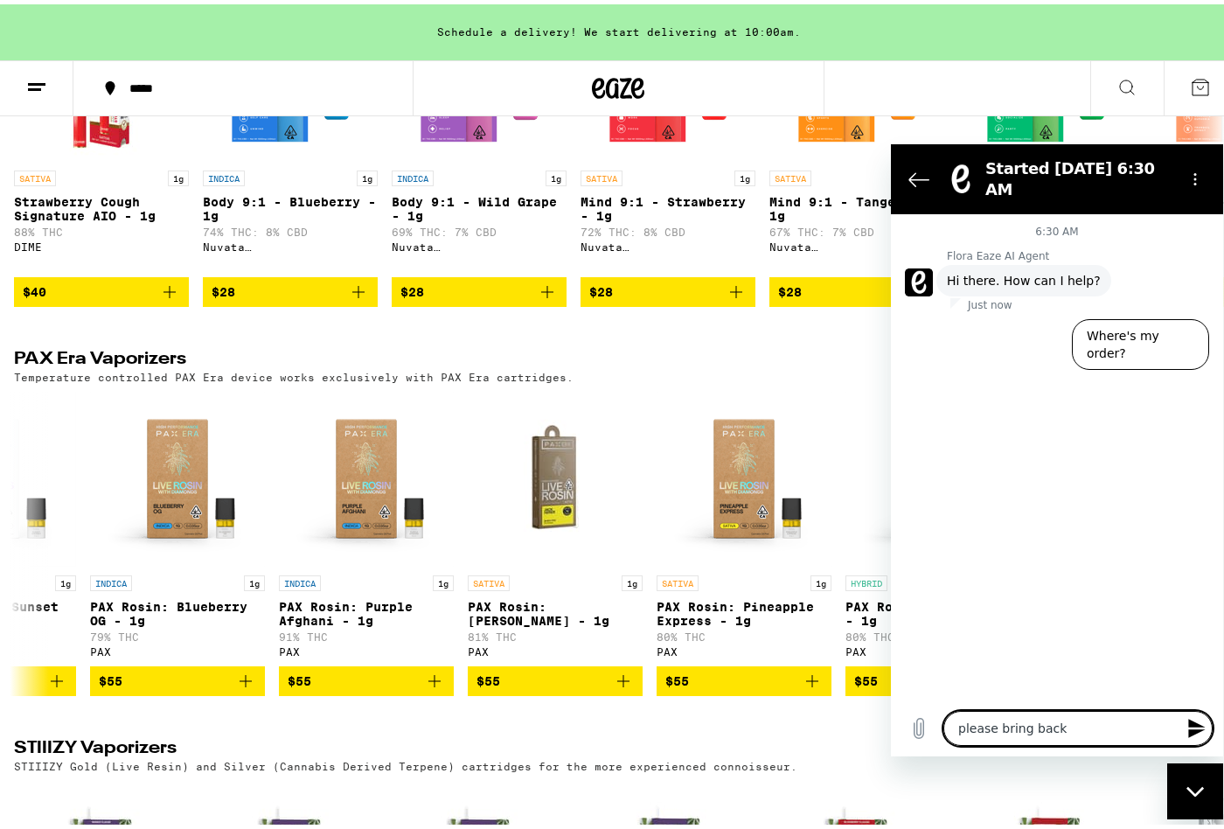
type textarea "x"
type textarea "please bring back Is"
type textarea "x"
type textarea "please bring back Isl"
type textarea "x"
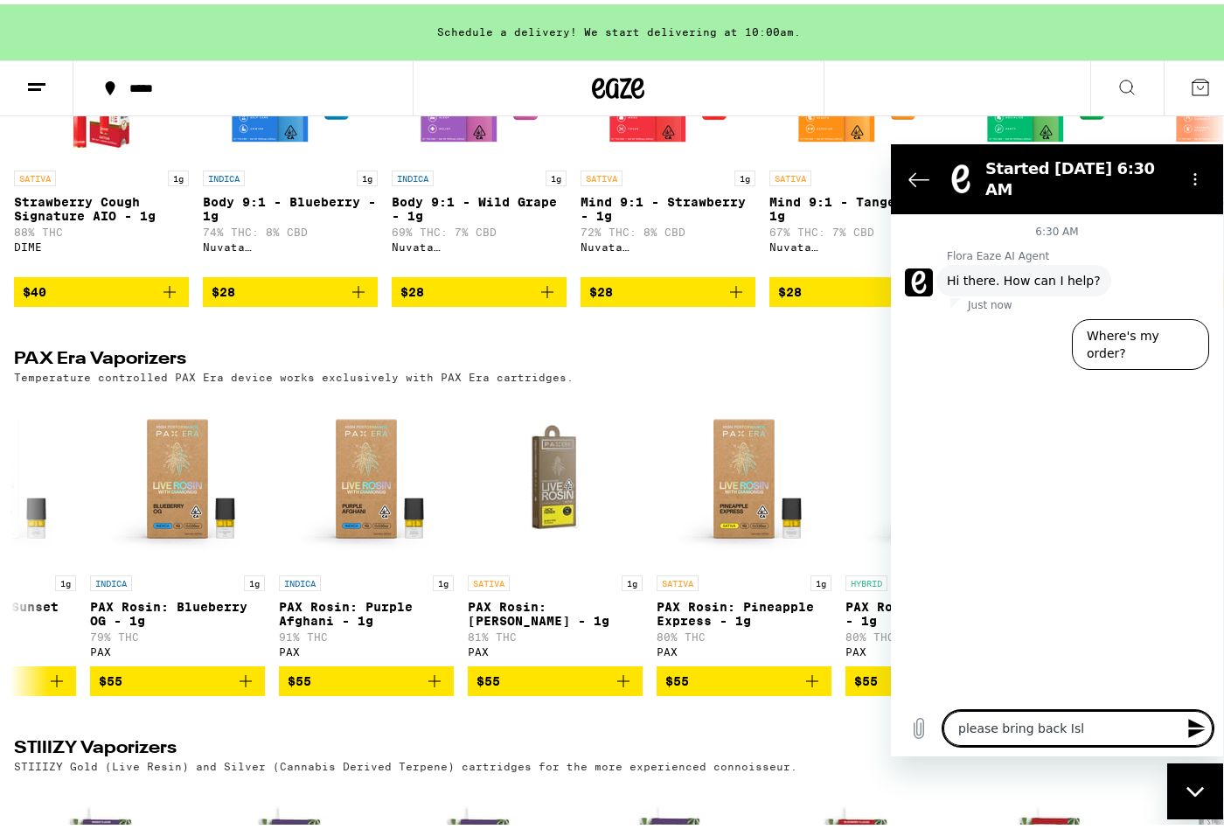
type textarea "please bring back [PERSON_NAME]"
type textarea "x"
type textarea "please bring back Islan"
type textarea "x"
type textarea "please bring back Island"
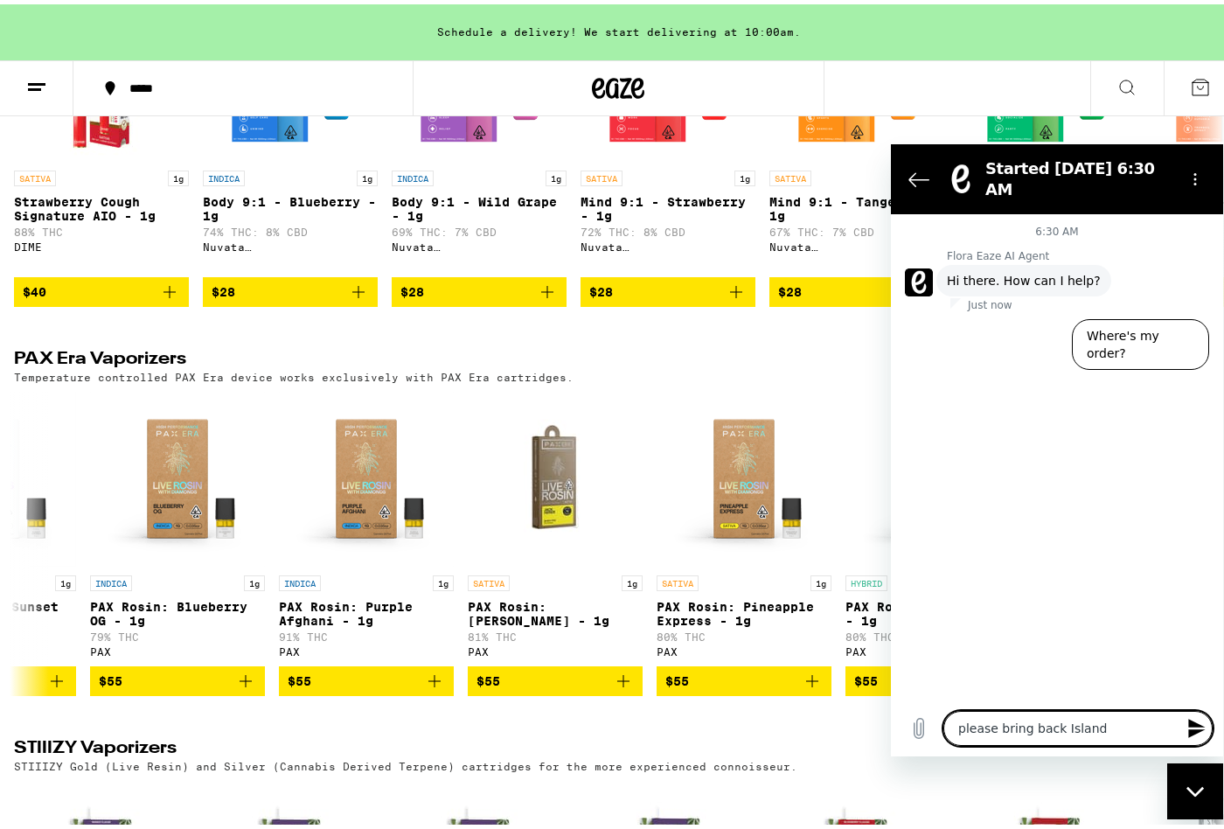
type textarea "x"
type textarea "please bring back Island:"
type textarea "x"
type textarea "please bring back Island:"
type textarea "x"
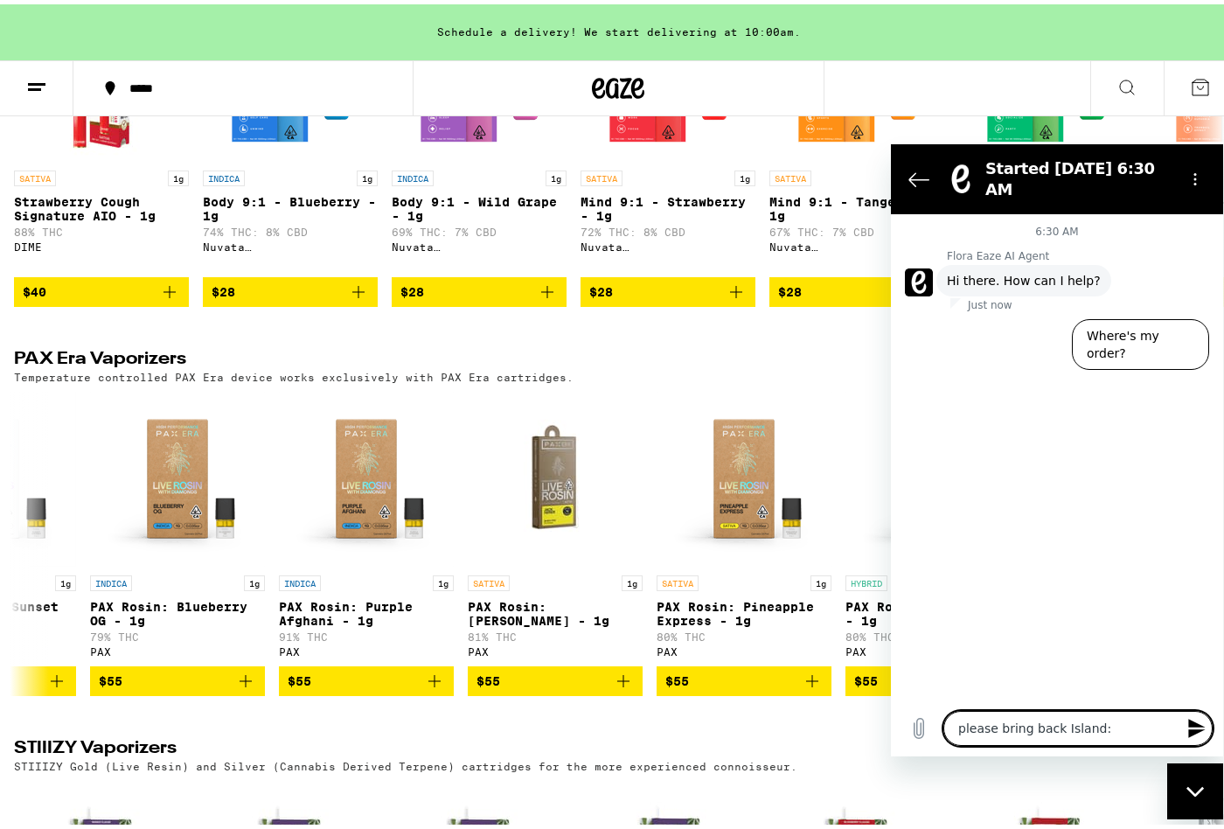
type textarea "please bring back Island: H"
type textarea "x"
type textarea "please bring back Island: Ha"
type textarea "x"
type textarea "please bring back Island: Has"
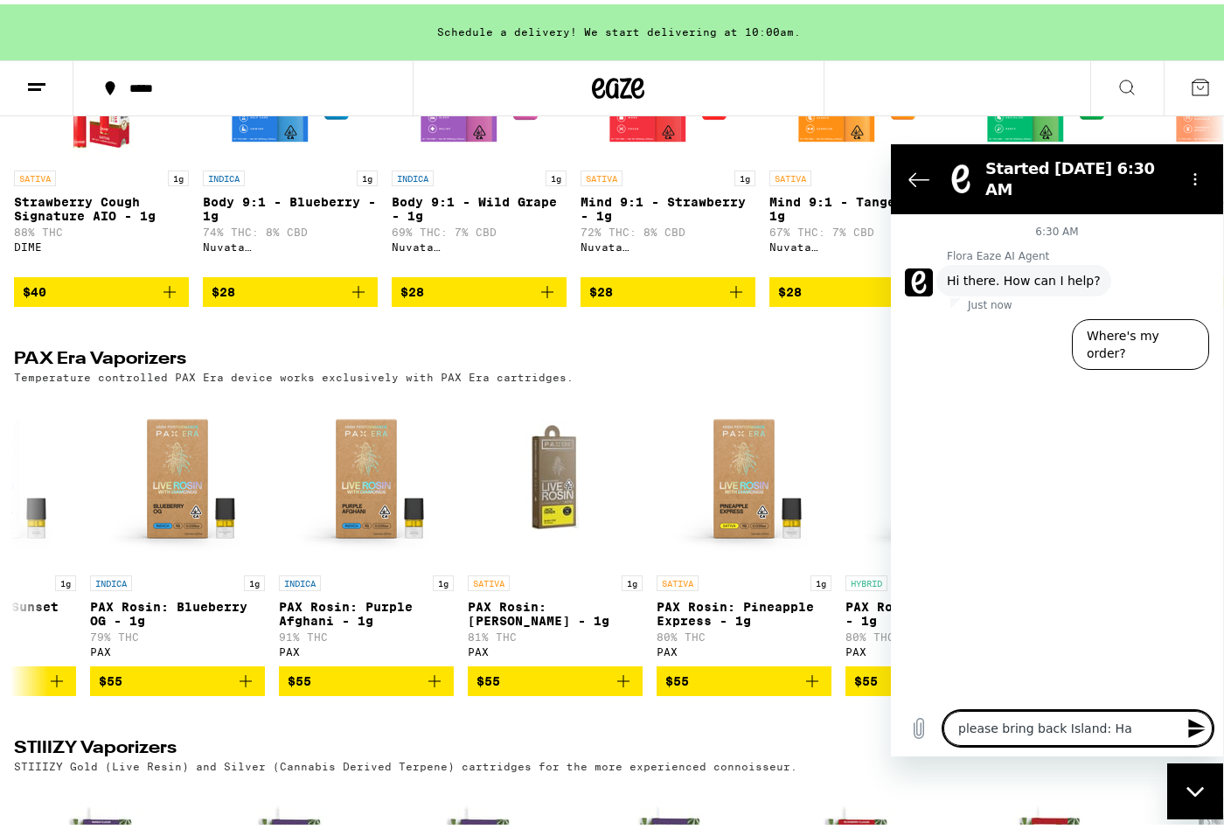
type textarea "x"
type textarea "please bring back Island: Hash"
type textarea "x"
type textarea "please bring back Island: HashB"
type textarea "x"
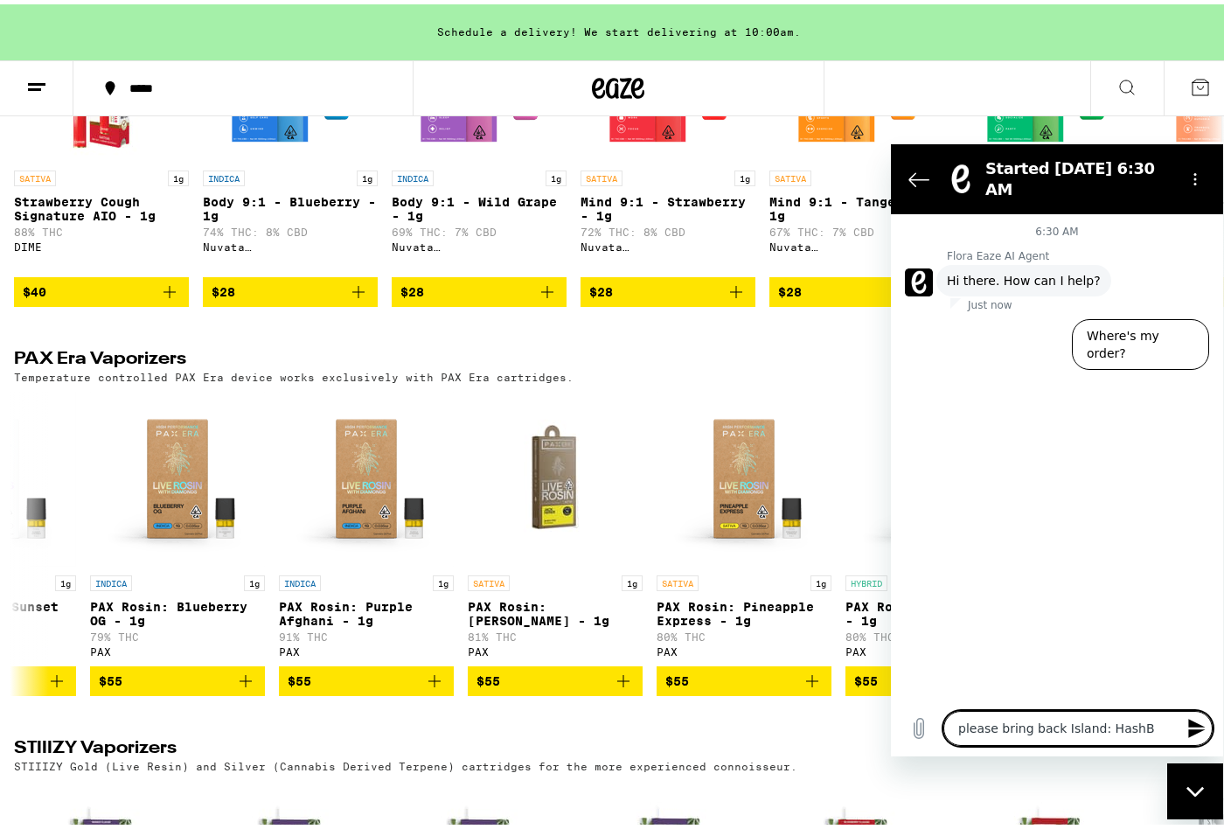
type textarea "please bring back Island: HashBe"
type textarea "x"
type textarea "please bring back Island: HashBer"
type textarea "x"
type textarea "please bring back Island: HashBerr"
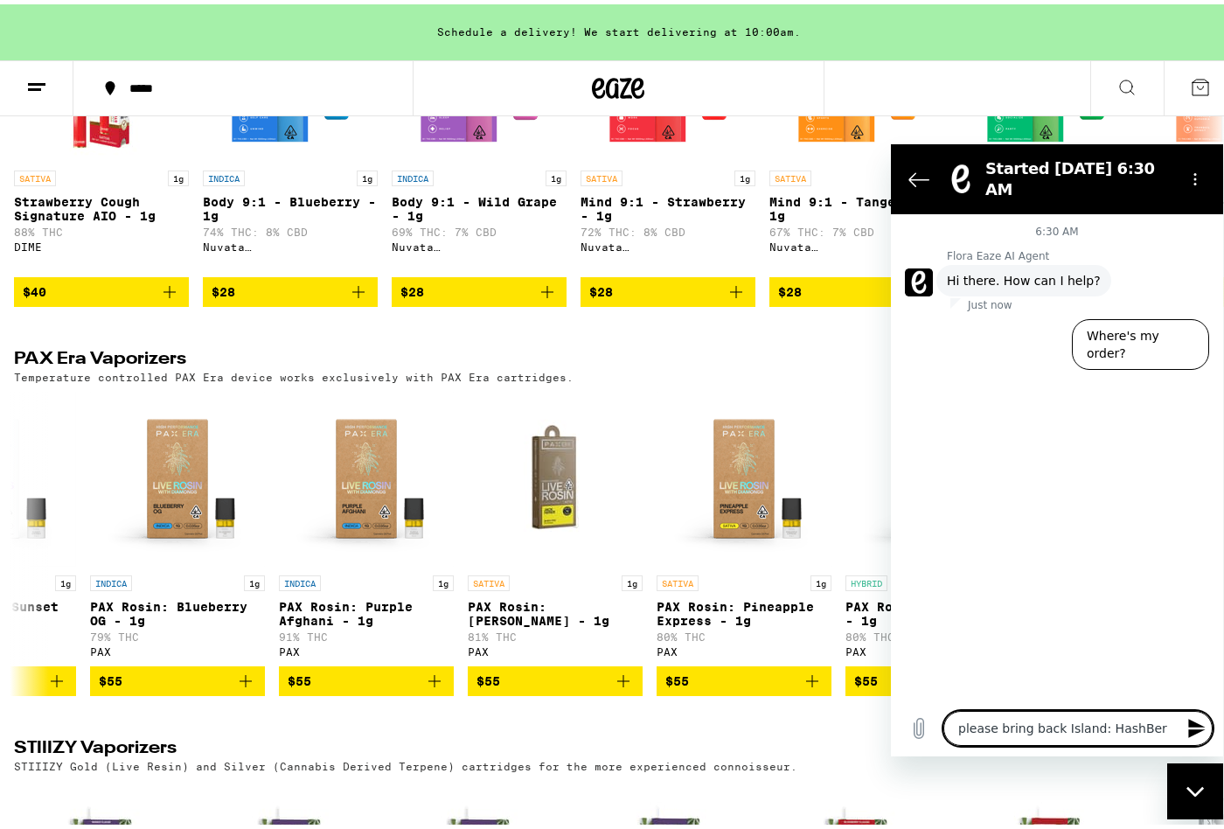
type textarea "x"
type textarea "please bring back Island: HashBerry"
type textarea "x"
type textarea "please bring back Island: HashBerry"
type textarea "x"
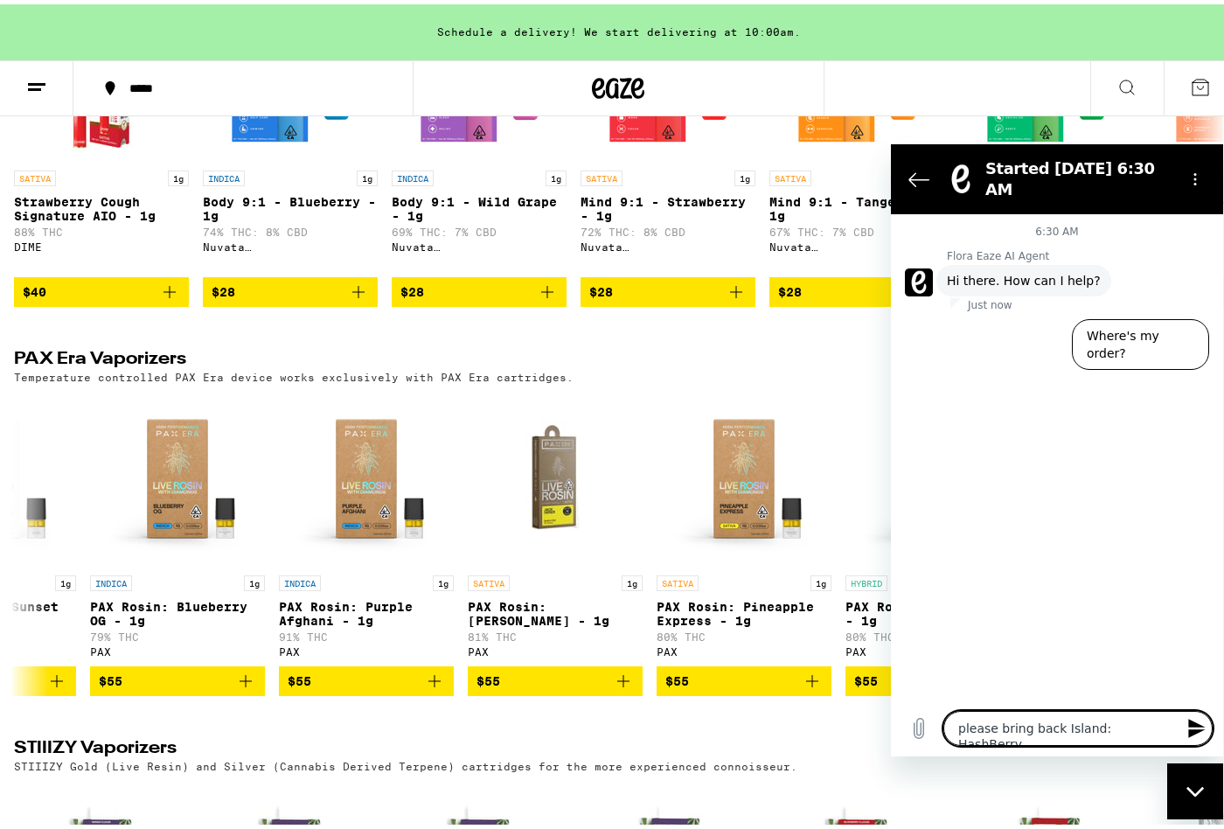
type textarea "please bring back Island: HashBerry P"
type textarea "x"
type textarea "please bring back Island: HashBerry Pa"
type textarea "x"
type textarea "please bring back Island: HashBerry Pax"
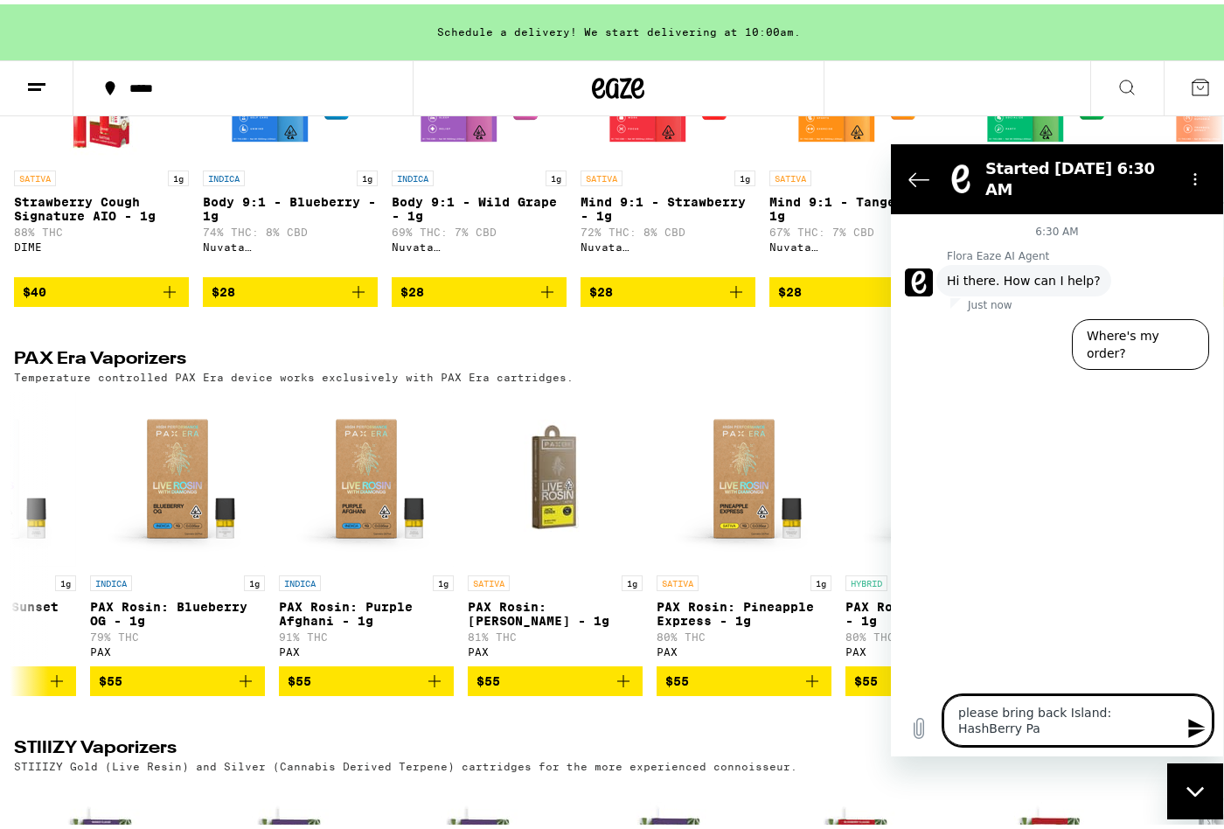
type textarea "x"
type textarea "please bring back Island: HashBerry Pax"
type textarea "x"
type textarea "please bring back Island: HashBerry Pax E"
type textarea "x"
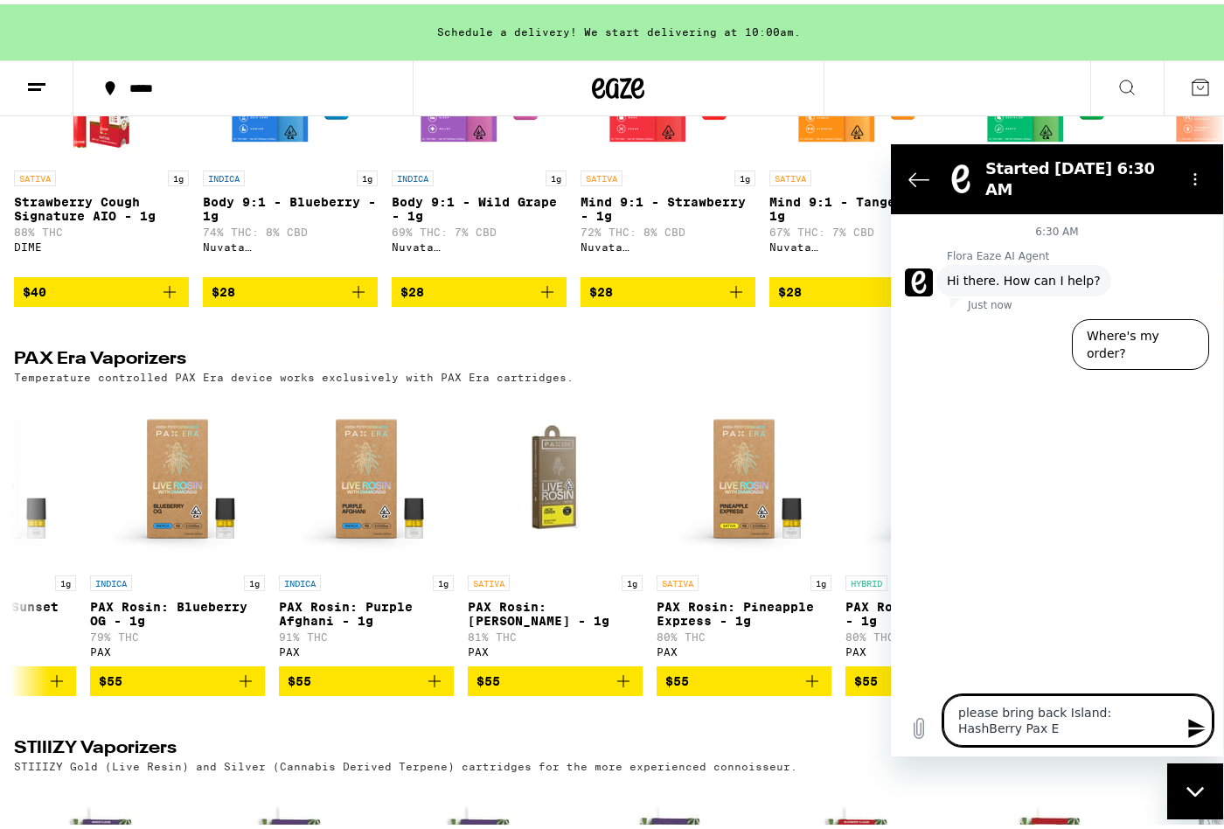
type textarea "please bring back Island: HashBerry Pax Er"
type textarea "x"
type textarea "please bring back Island: HashBerry Pax Era"
type textarea "x"
type textarea "please bring back Island: HashBerry Pax Era"
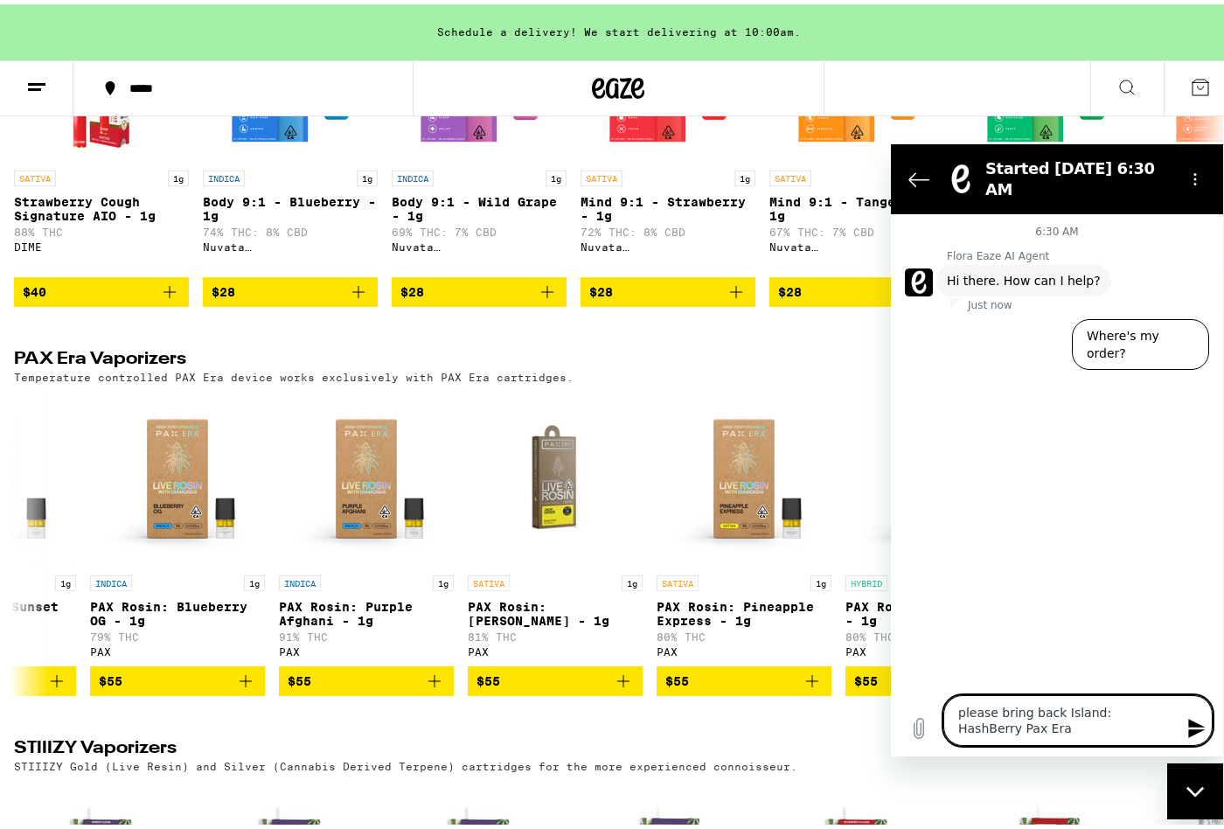
type textarea "x"
type textarea "please bring back Island: HashBerry Pax Era p"
type textarea "x"
type textarea "please bring back Island: HashBerry Pax Era po"
type textarea "x"
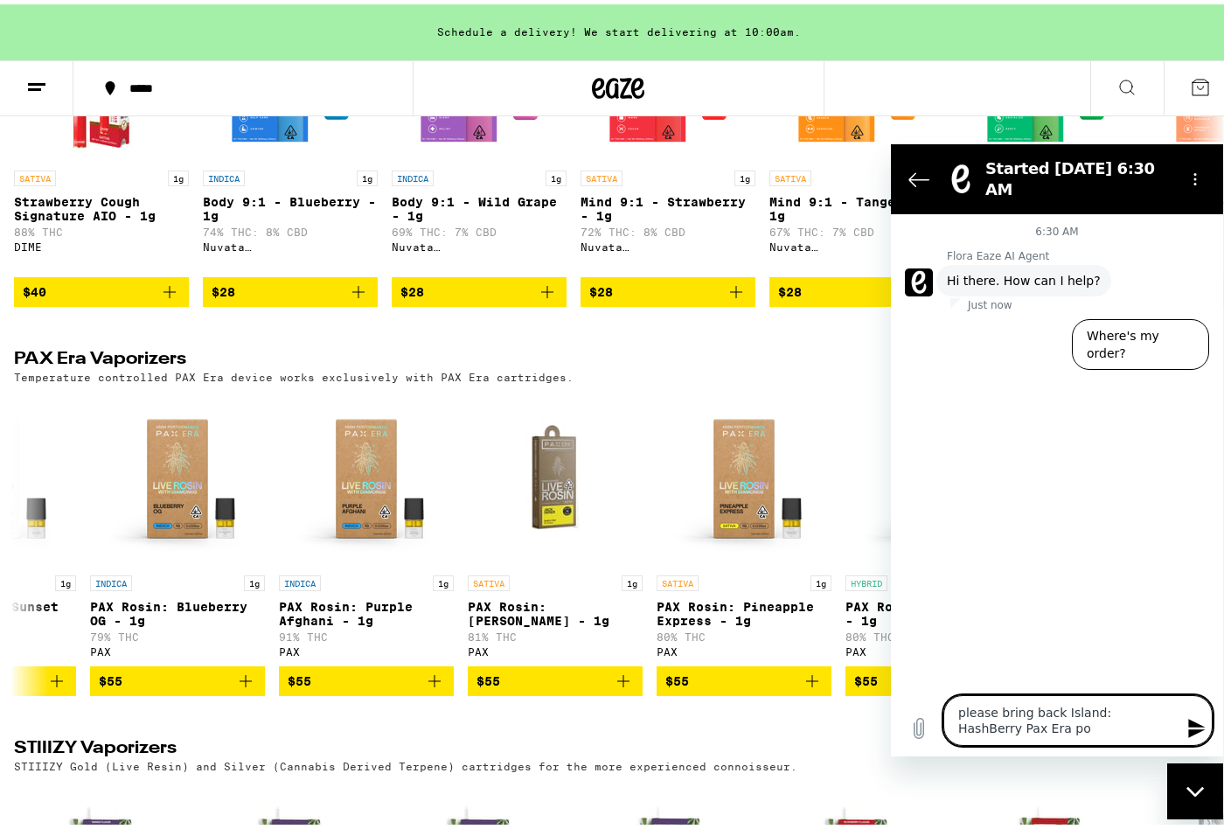
type textarea "please bring back Island: HashBerry Pax Era pod"
type textarea "x"
type textarea "please bring back Island: HashBerry Pax Era pods"
type textarea "x"
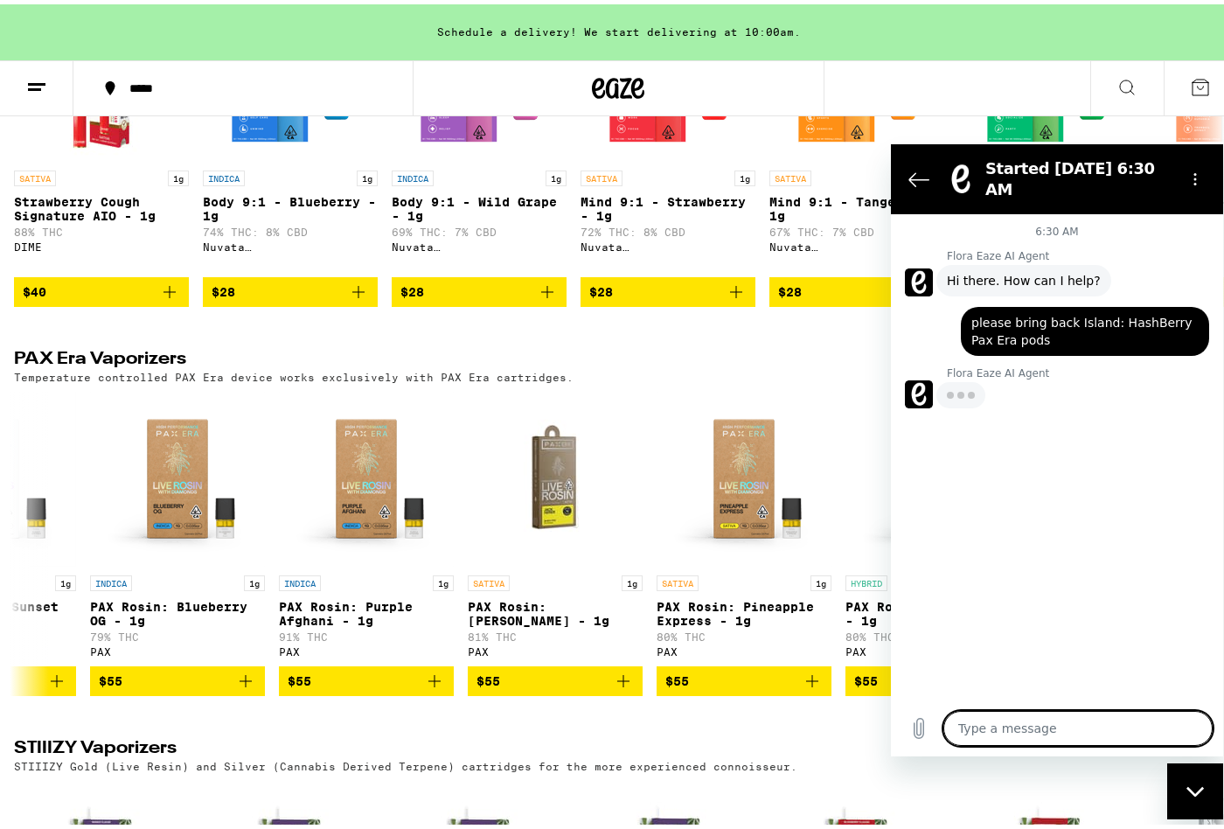
type textarea "x"
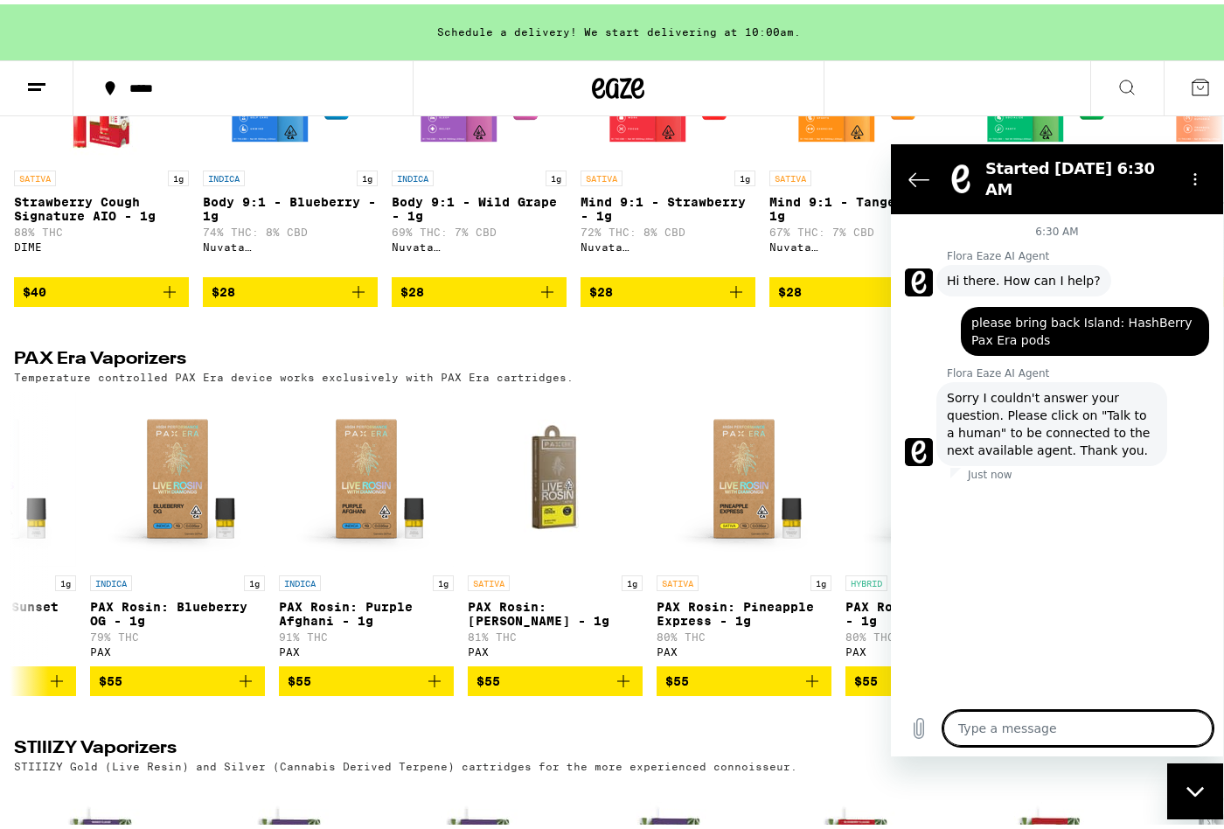
type textarea "t"
type textarea "x"
type textarea "tr"
type textarea "x"
type textarea "tra"
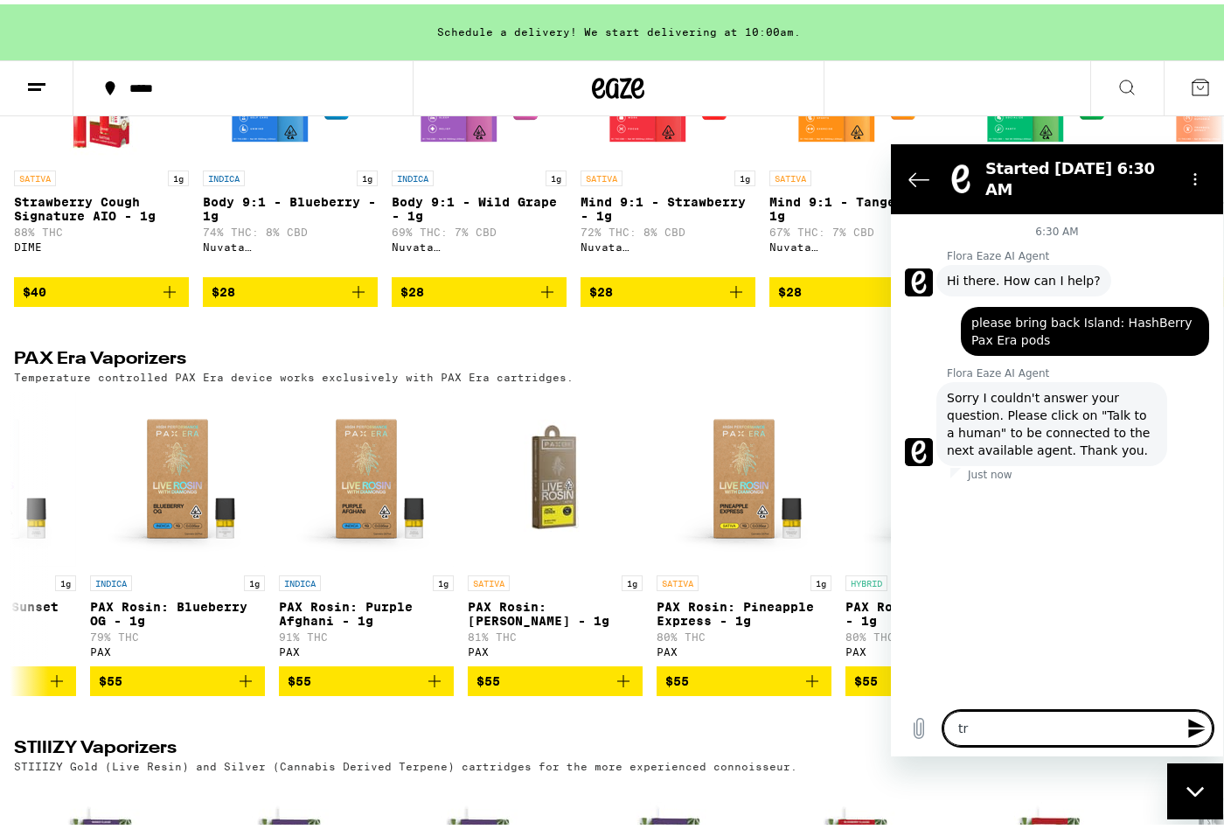
type textarea "x"
type textarea "tras"
type textarea "x"
type textarea "trash"
type textarea "x"
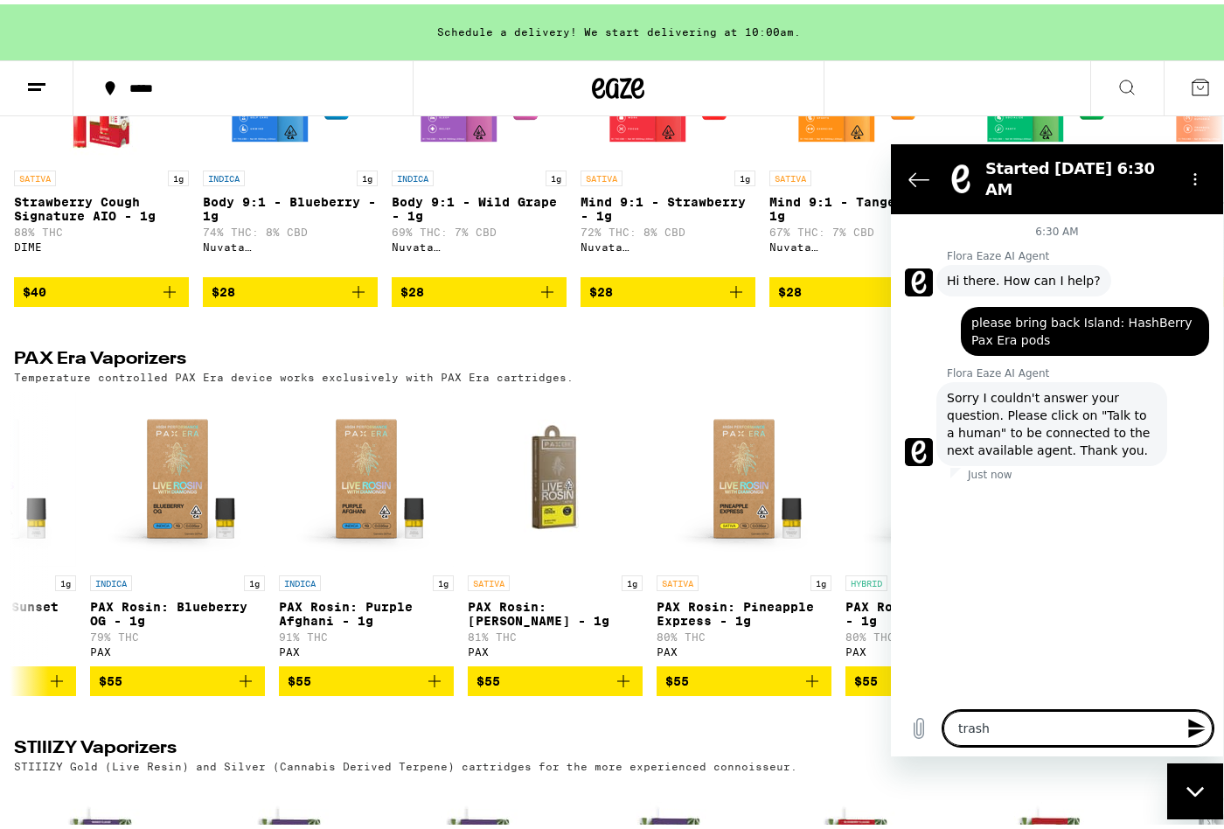
type textarea "trash"
type textarea "x"
type textarea "trash a"
type textarea "x"
type textarea "trash af"
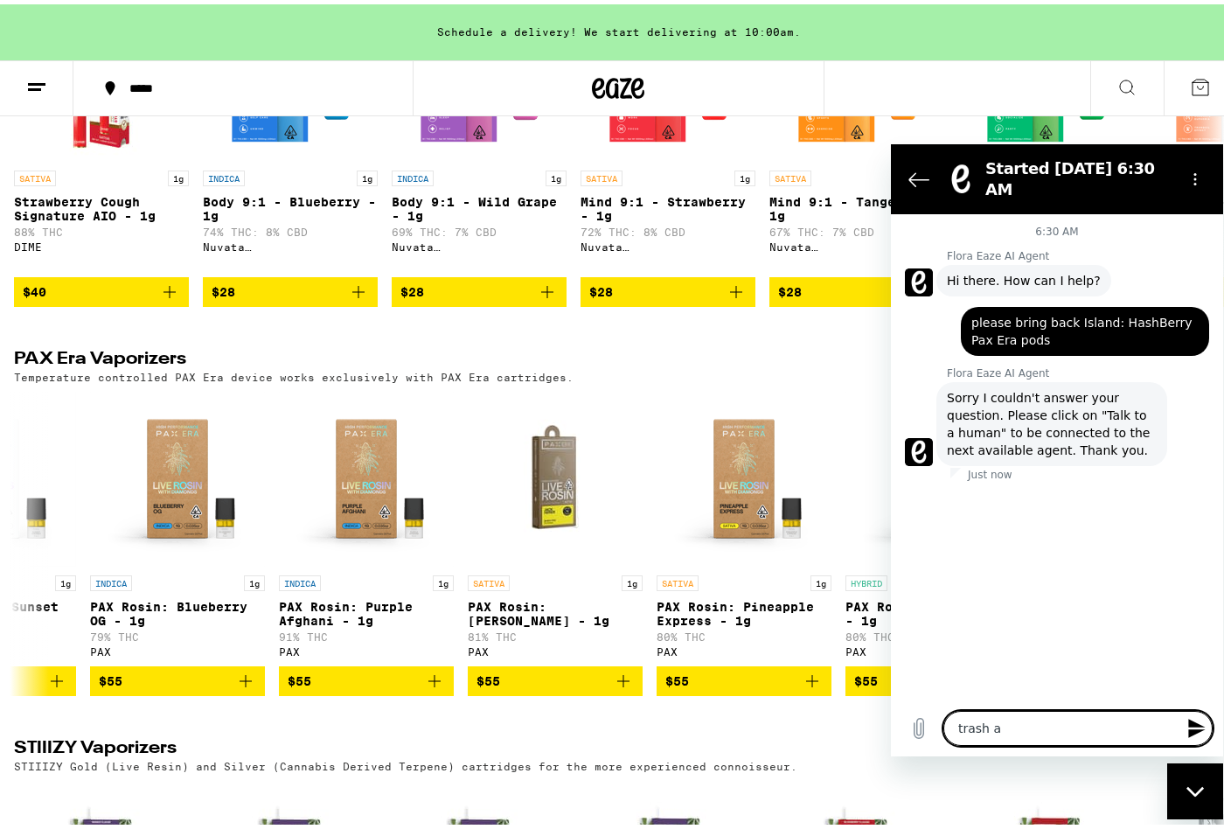
type textarea "x"
type textarea "trash af."
type textarea "x"
type textarea "trash af.."
type textarea "x"
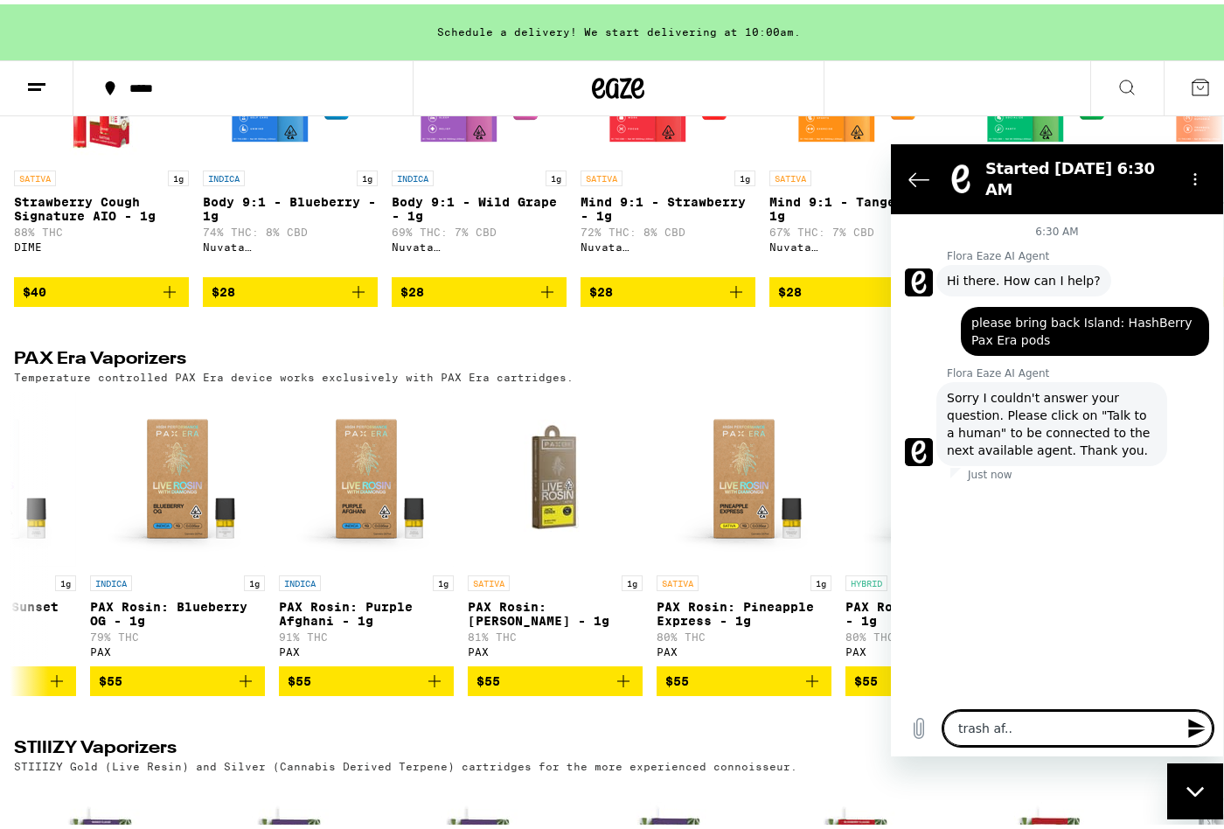
type textarea "trash af..."
type textarea "x"
type textarea "trash af...."
type textarea "x"
type textarea "trash af...."
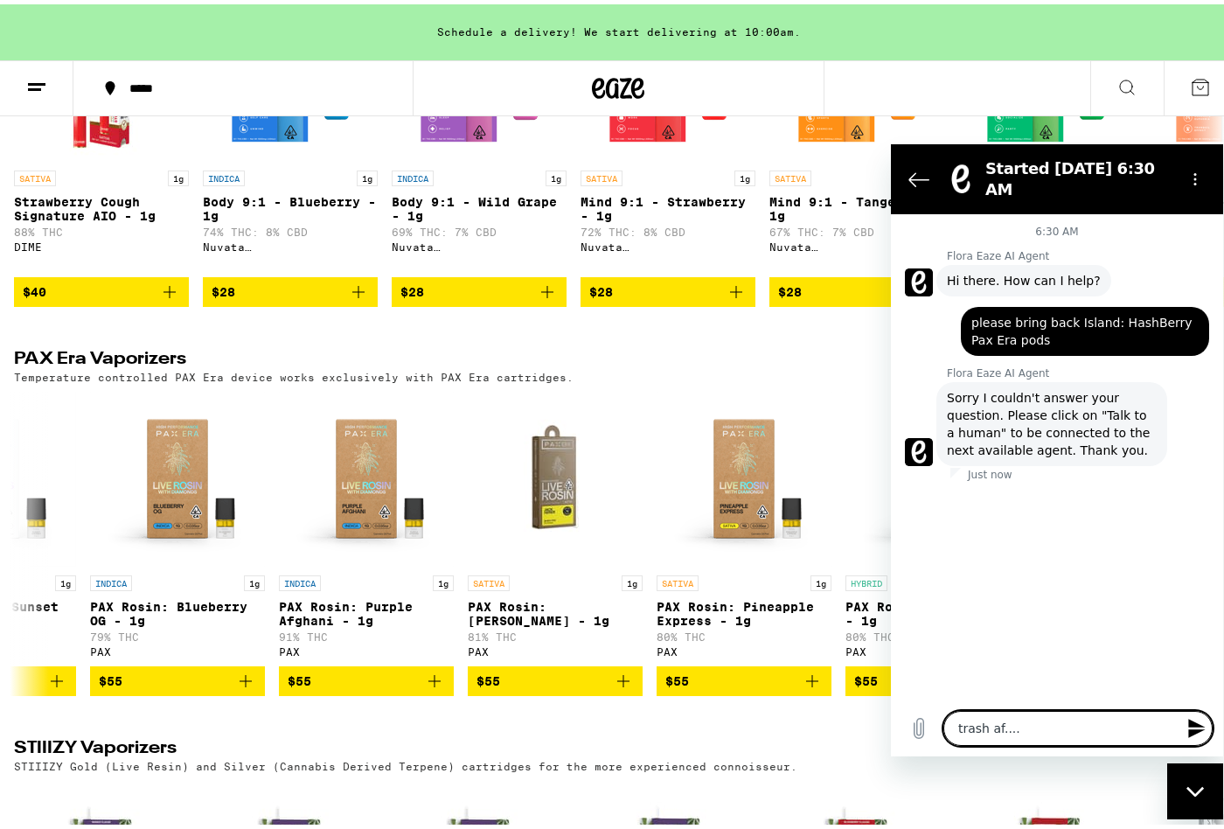
type textarea "x"
type textarea "trash af.... a"
type textarea "x"
type textarea "trash af.... an"
type textarea "x"
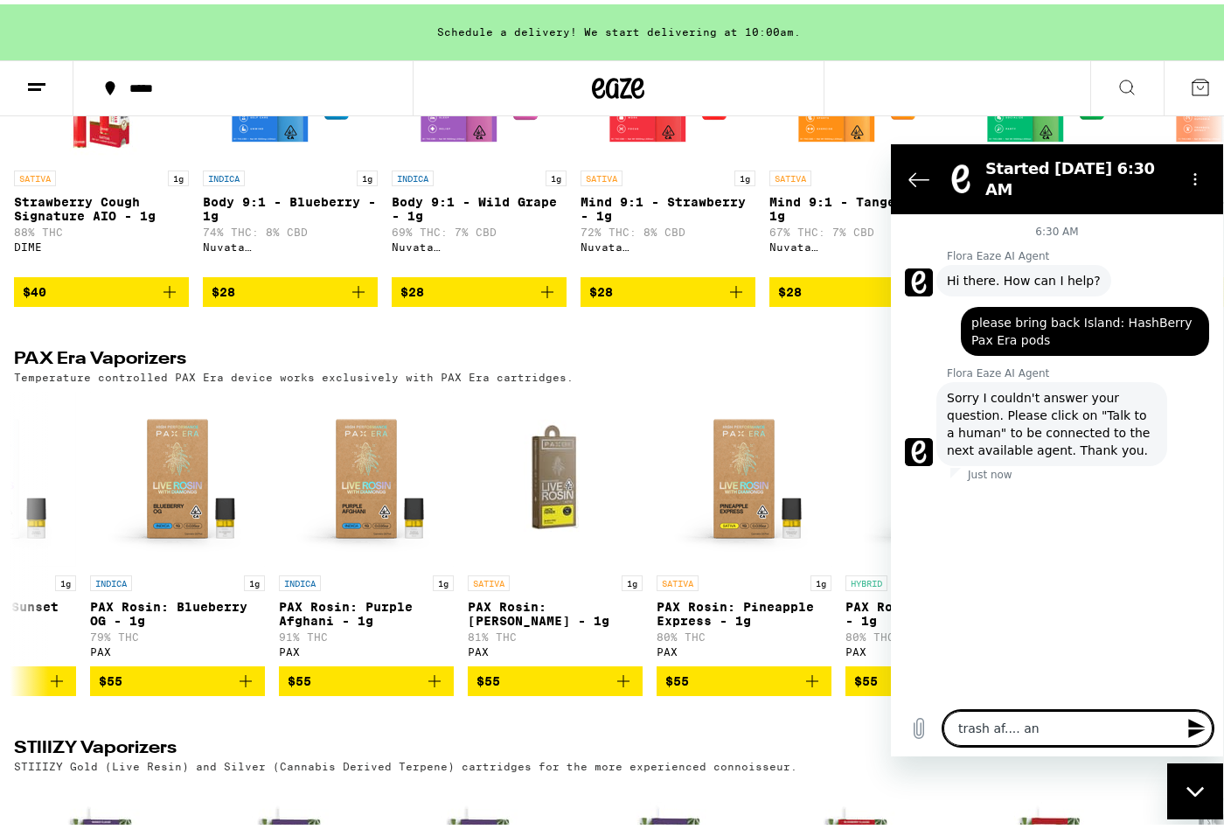
type textarea "trash af.... and"
type textarea "x"
type textarea "trash af.... and"
type textarea "x"
type textarea "trash af.... and t"
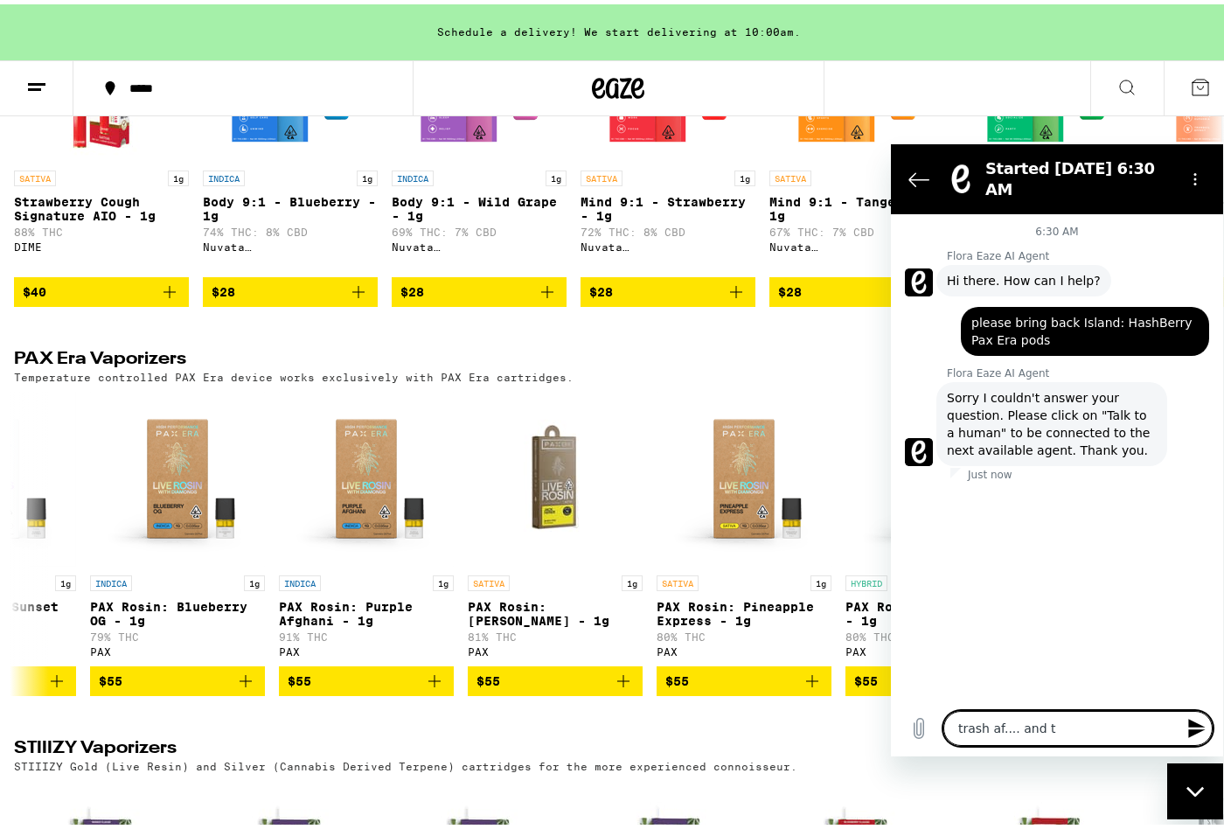
type textarea "x"
type textarea "trash af.... and th"
type textarea "x"
type textarea "trash af.... and t"
type textarea "x"
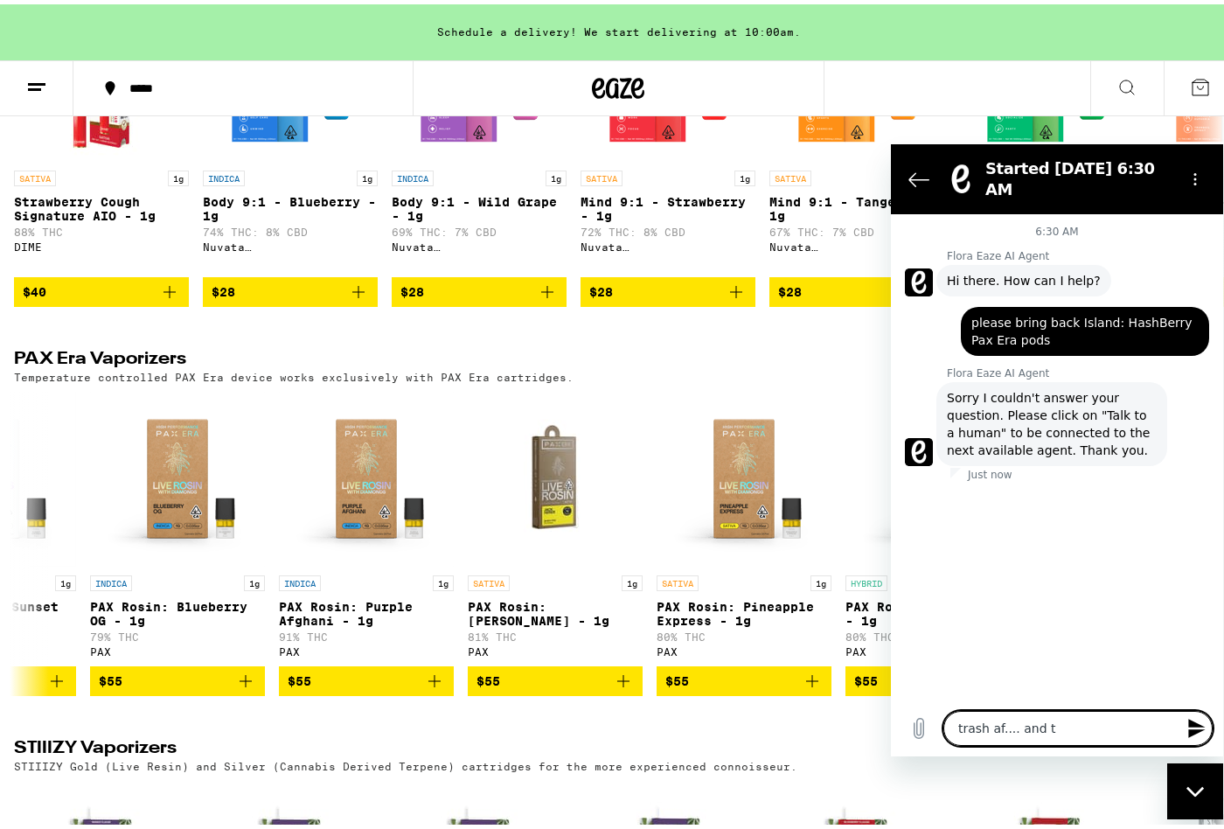
type textarea "trash af.... and"
type textarea "x"
type textarea "trash af.... and e"
type textarea "x"
type textarea "trash af.... and ea"
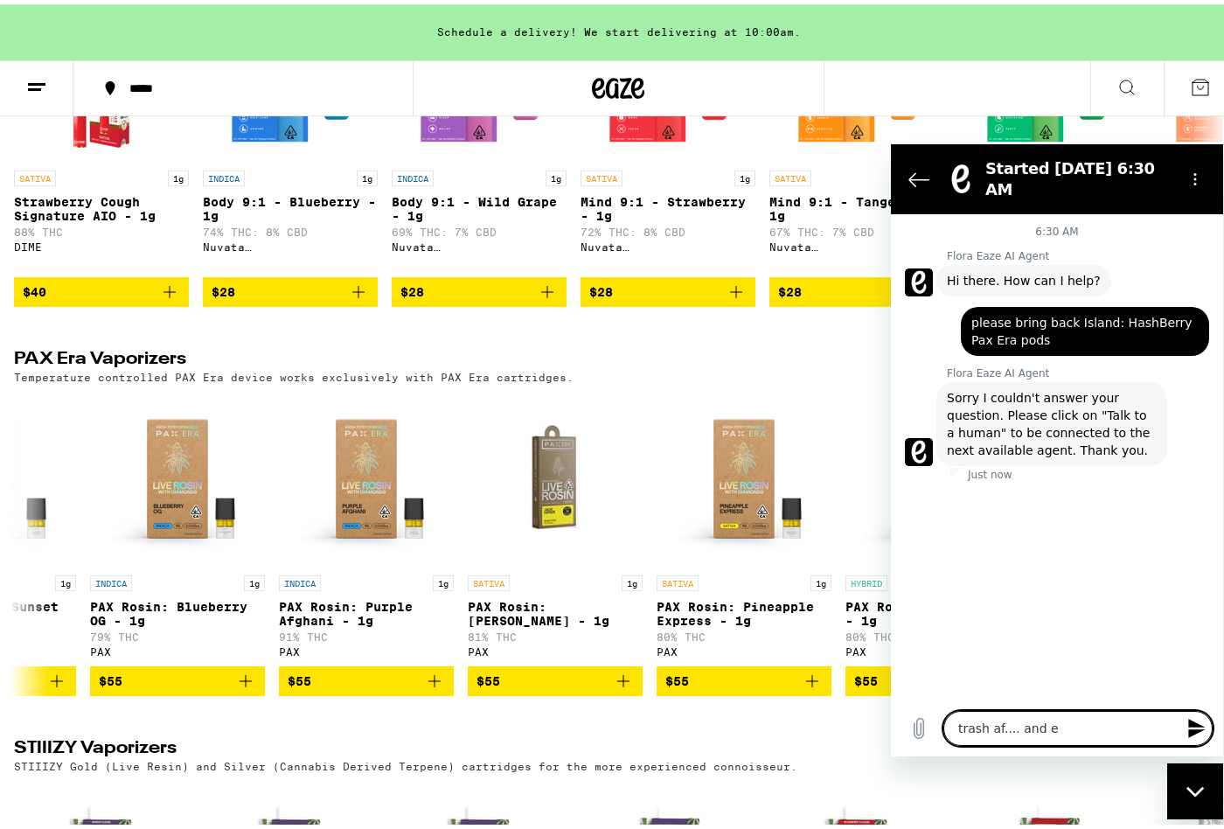
type textarea "x"
type textarea "trash af.... and eaz"
type textarea "x"
type textarea "trash af.... and eaze"
type textarea "x"
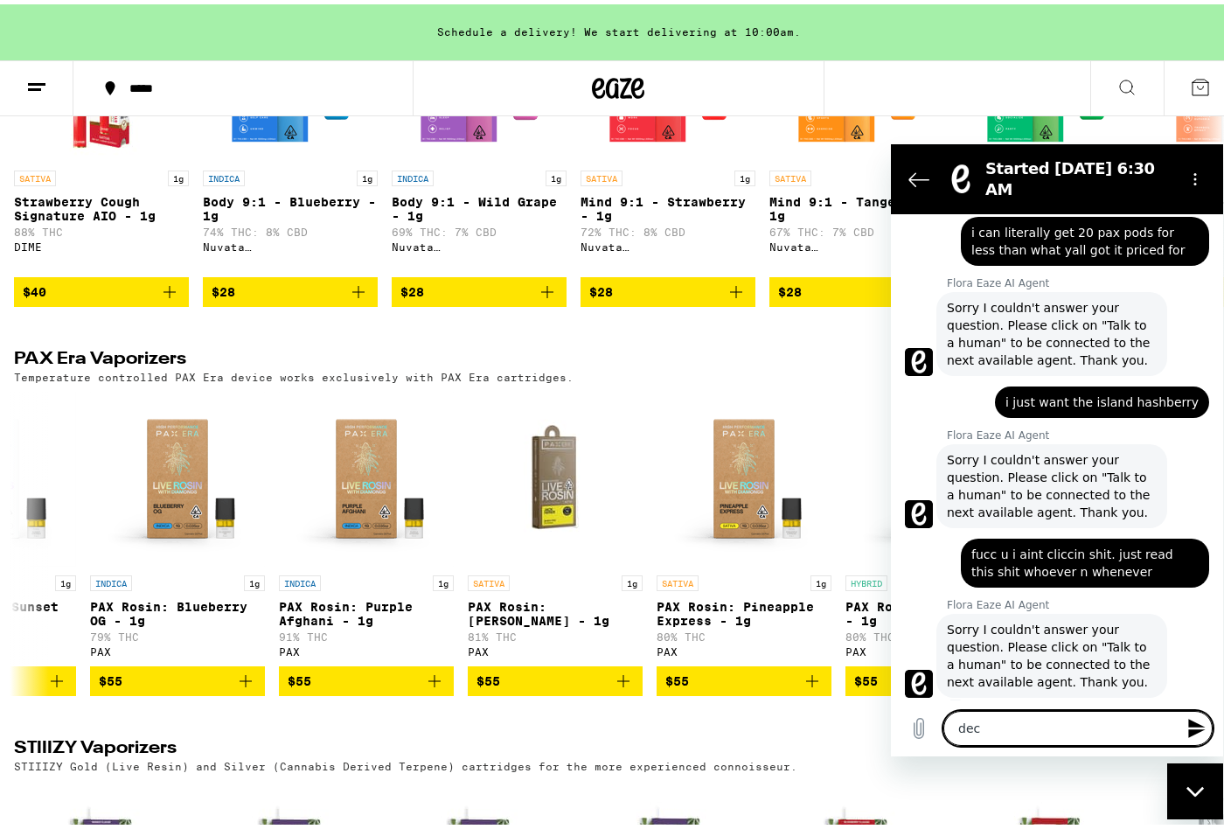
scroll to position [433, 0]
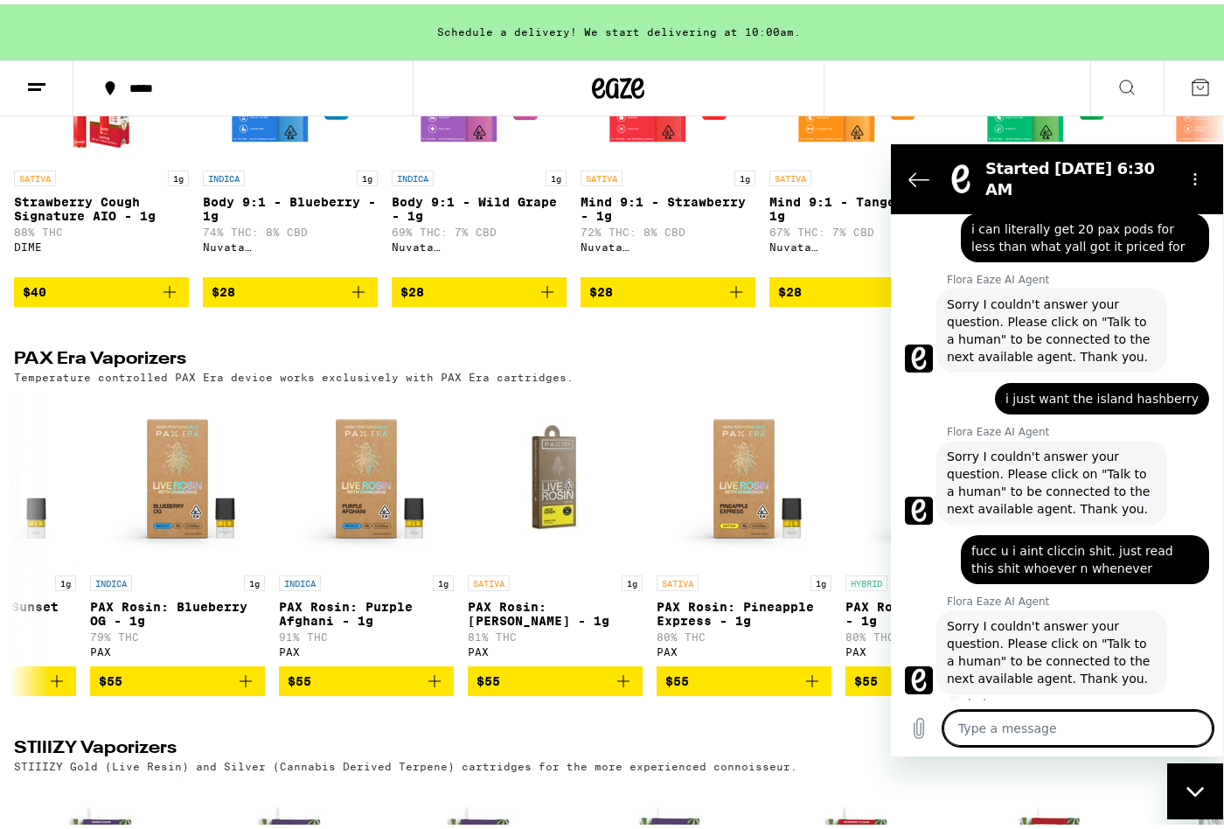
click at [1209, 777] on div "Close messaging window" at bounding box center [1195, 791] width 52 height 52
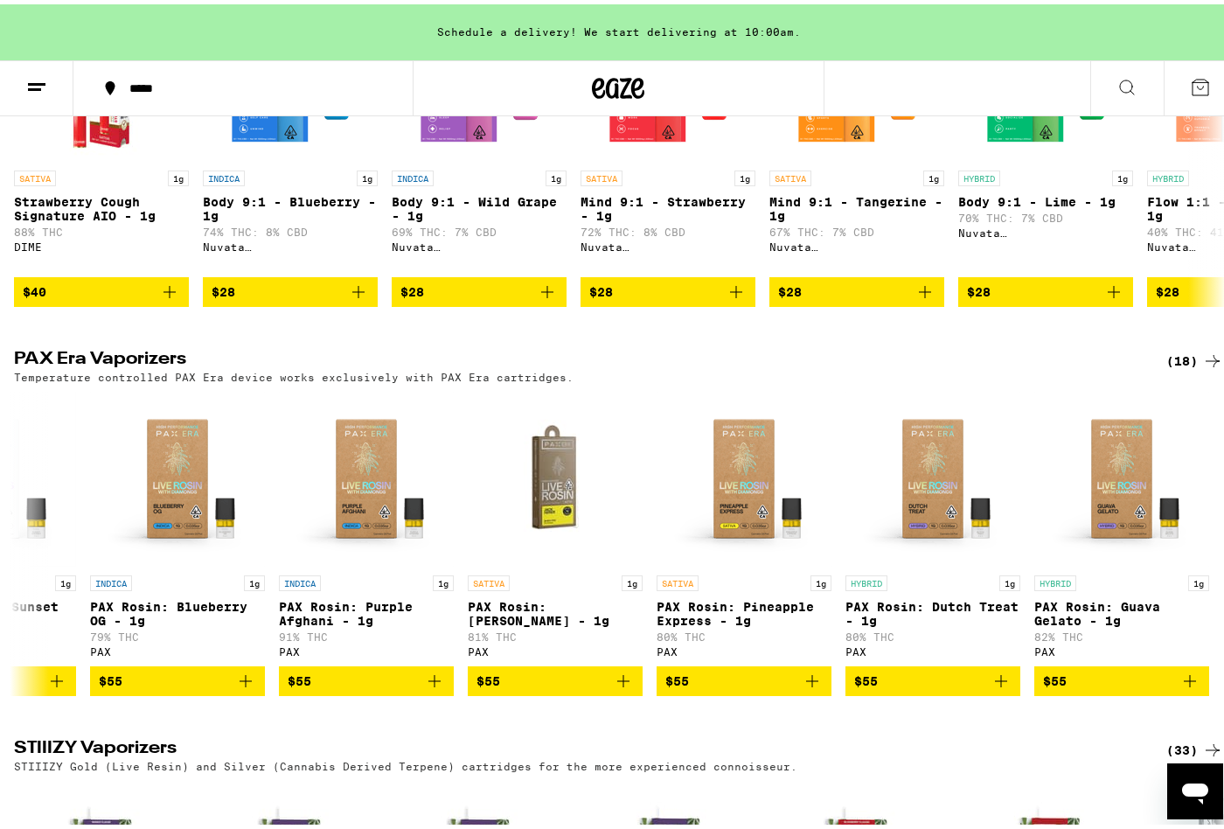
click at [1167, 367] on div "(18)" at bounding box center [1195, 356] width 57 height 21
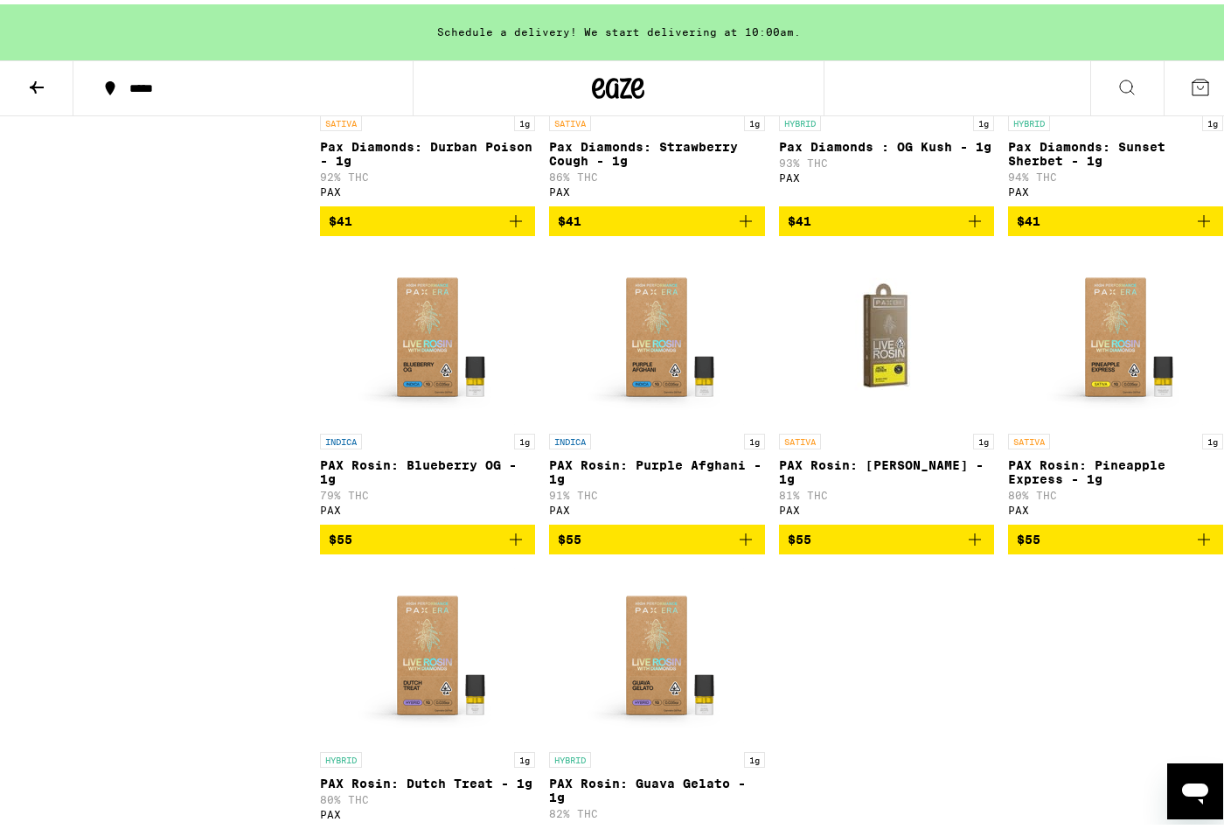
scroll to position [1361, 0]
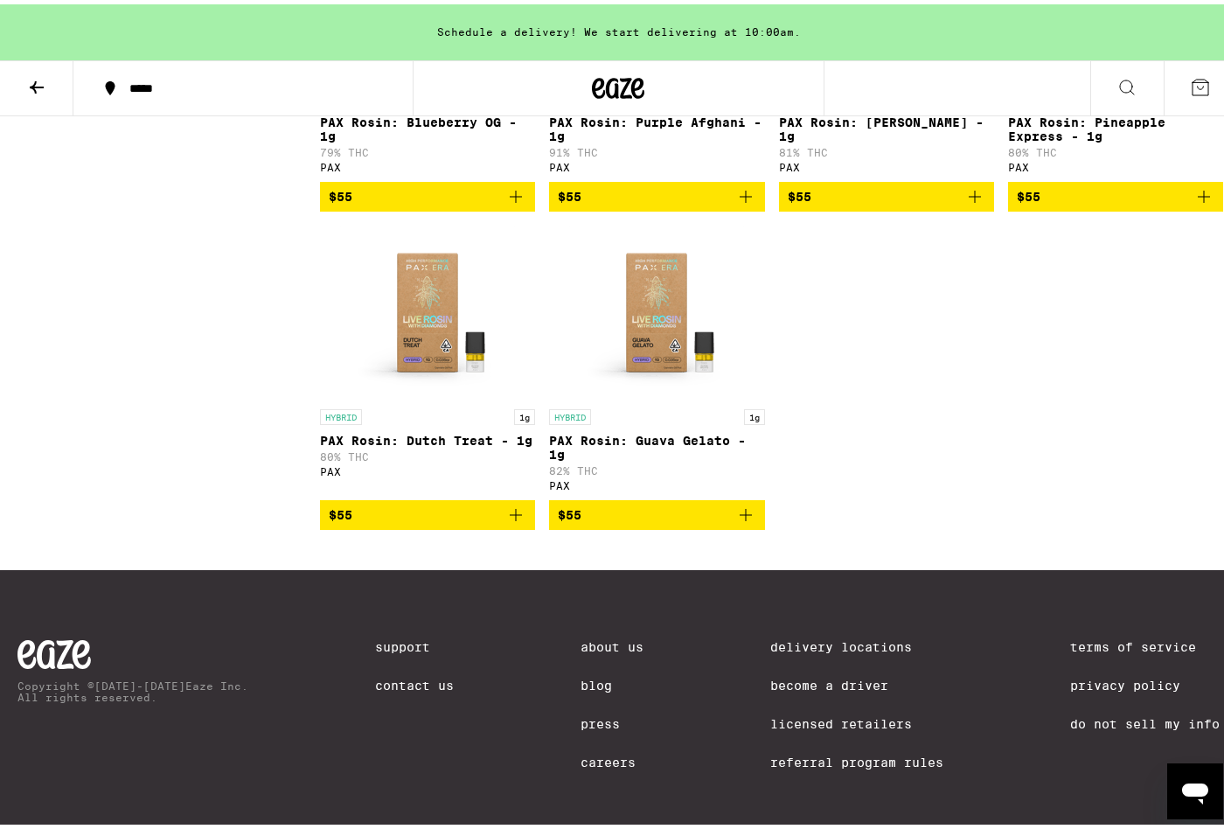
click at [44, 80] on icon at bounding box center [36, 83] width 21 height 21
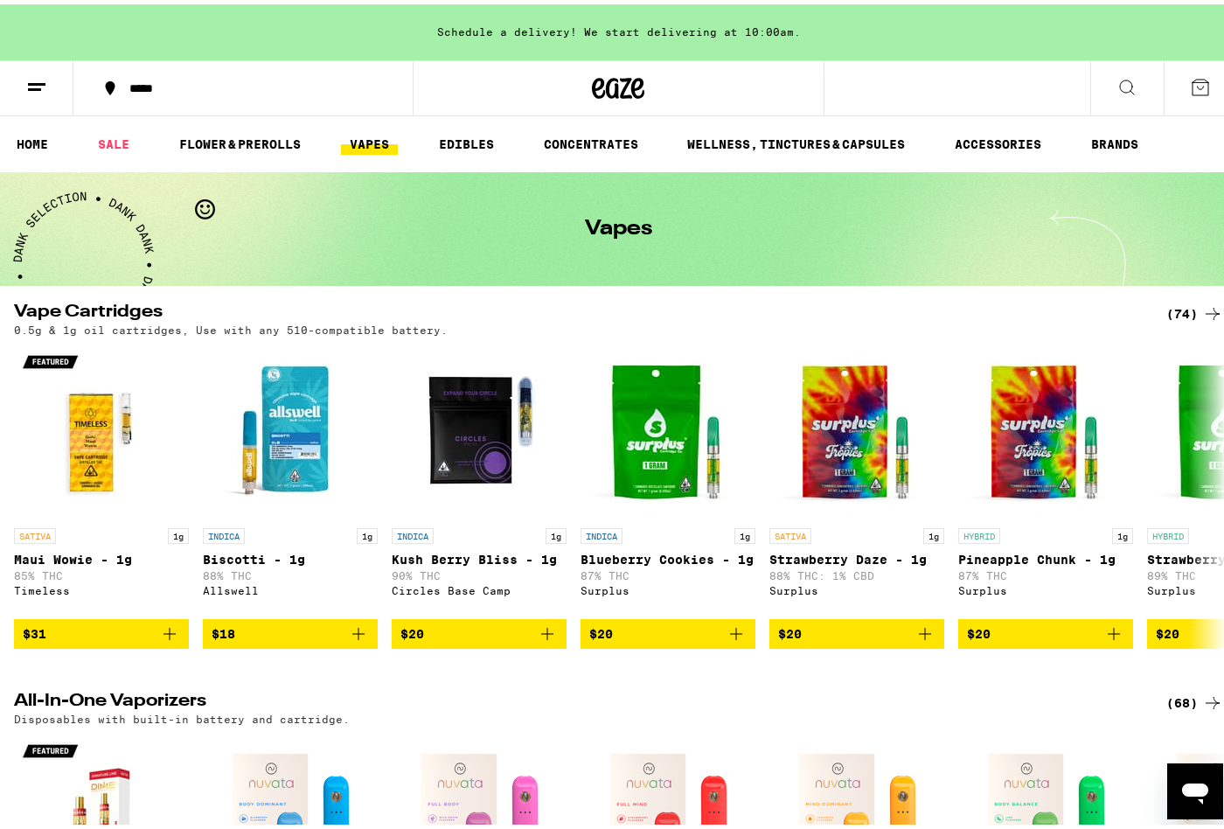
click at [43, 80] on line at bounding box center [36, 80] width 17 height 0
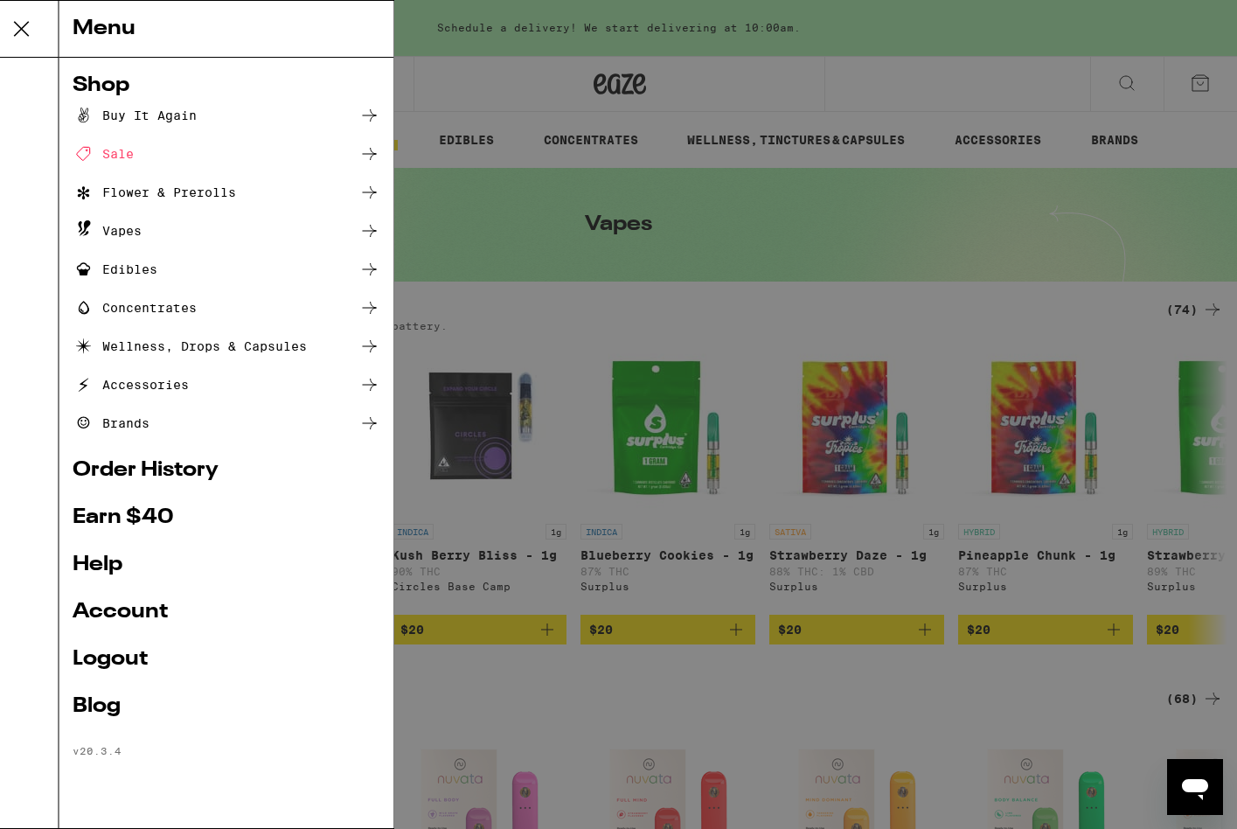
click at [244, 473] on link "Order History" at bounding box center [242, 470] width 307 height 21
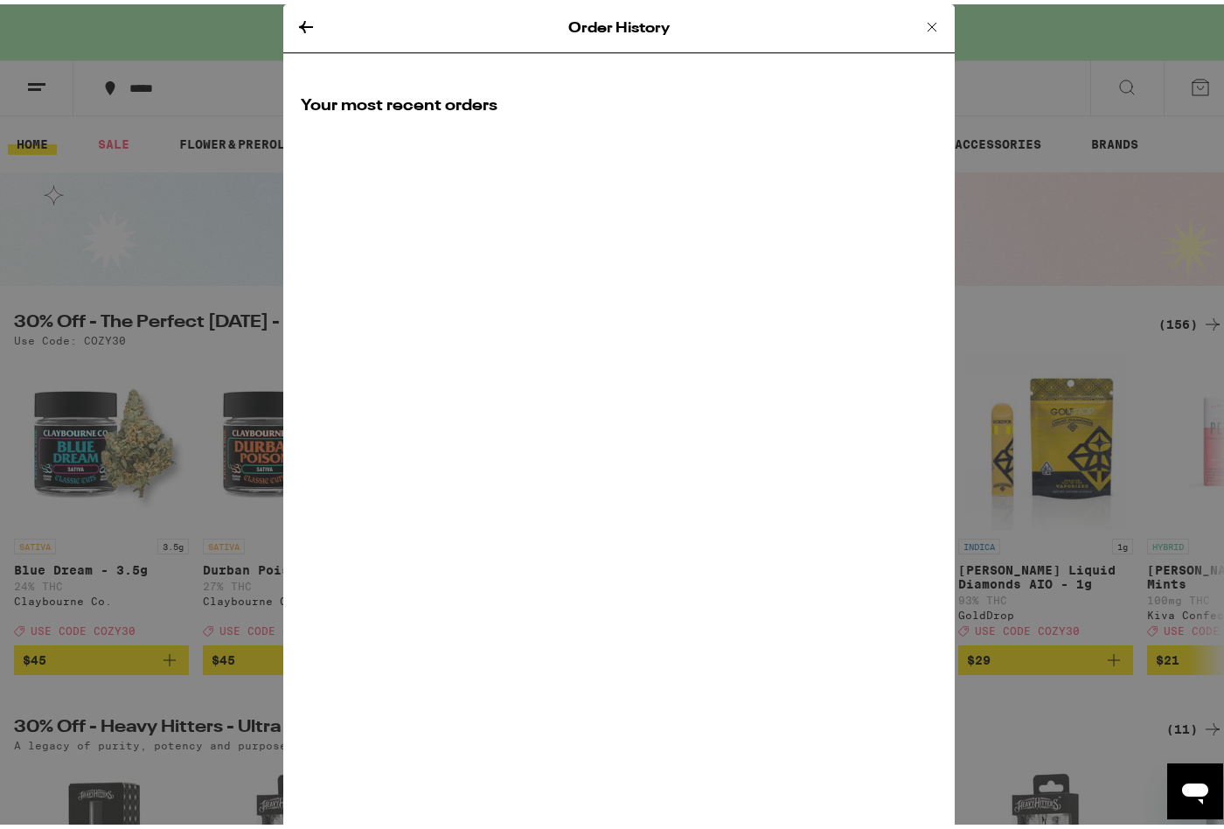
click at [298, 17] on icon at bounding box center [306, 22] width 21 height 21
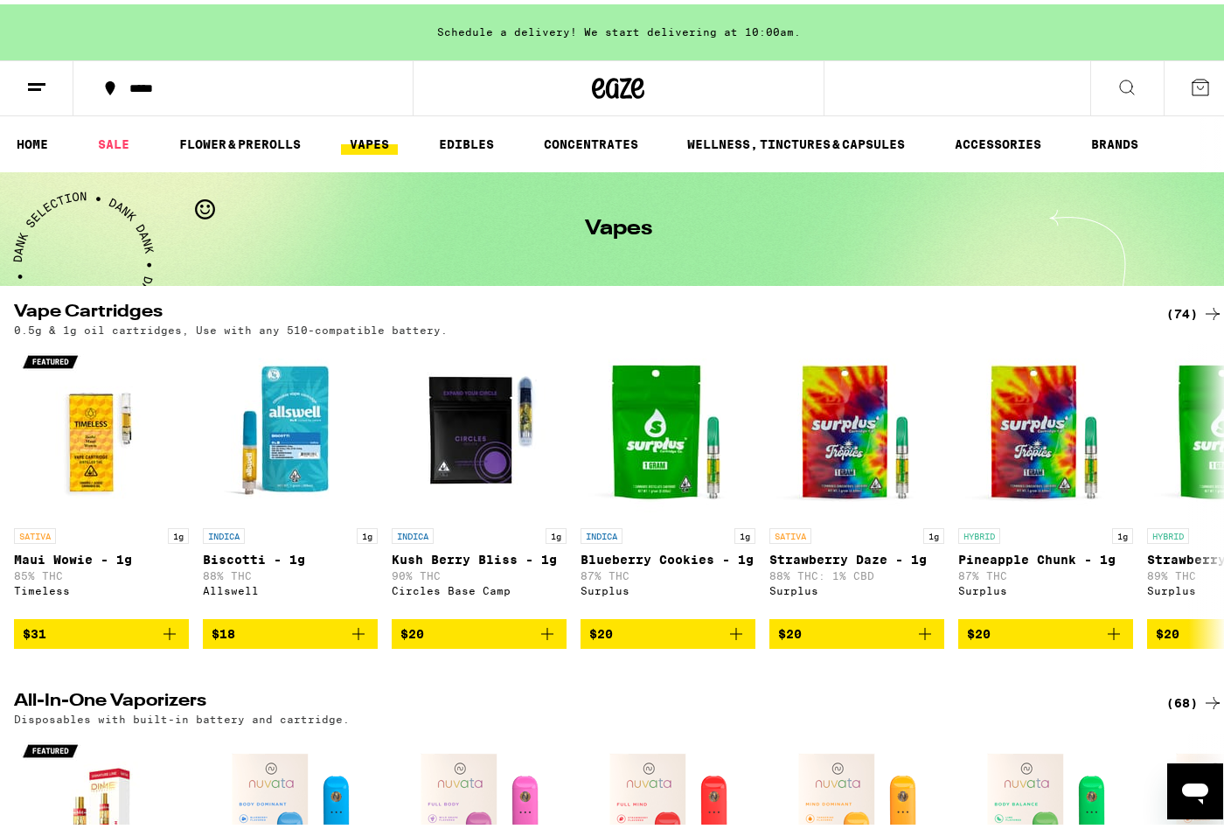
click at [47, 87] on button at bounding box center [36, 84] width 73 height 55
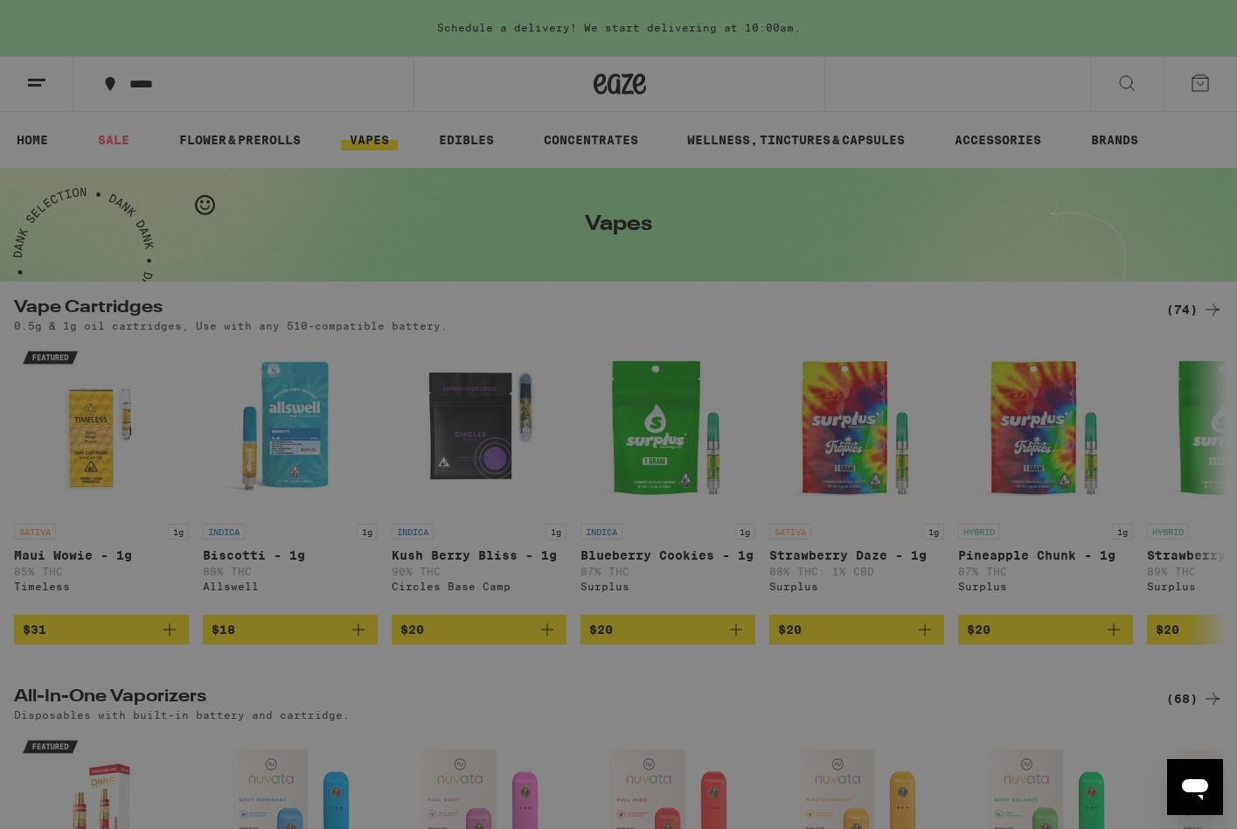
click at [125, 600] on ul "Shop Buy It Again Sale Flower & Prerolls Vapes Edibles Concentrates Wellness, D…" at bounding box center [242, 416] width 307 height 682
click at [129, 605] on link "Account" at bounding box center [242, 612] width 307 height 21
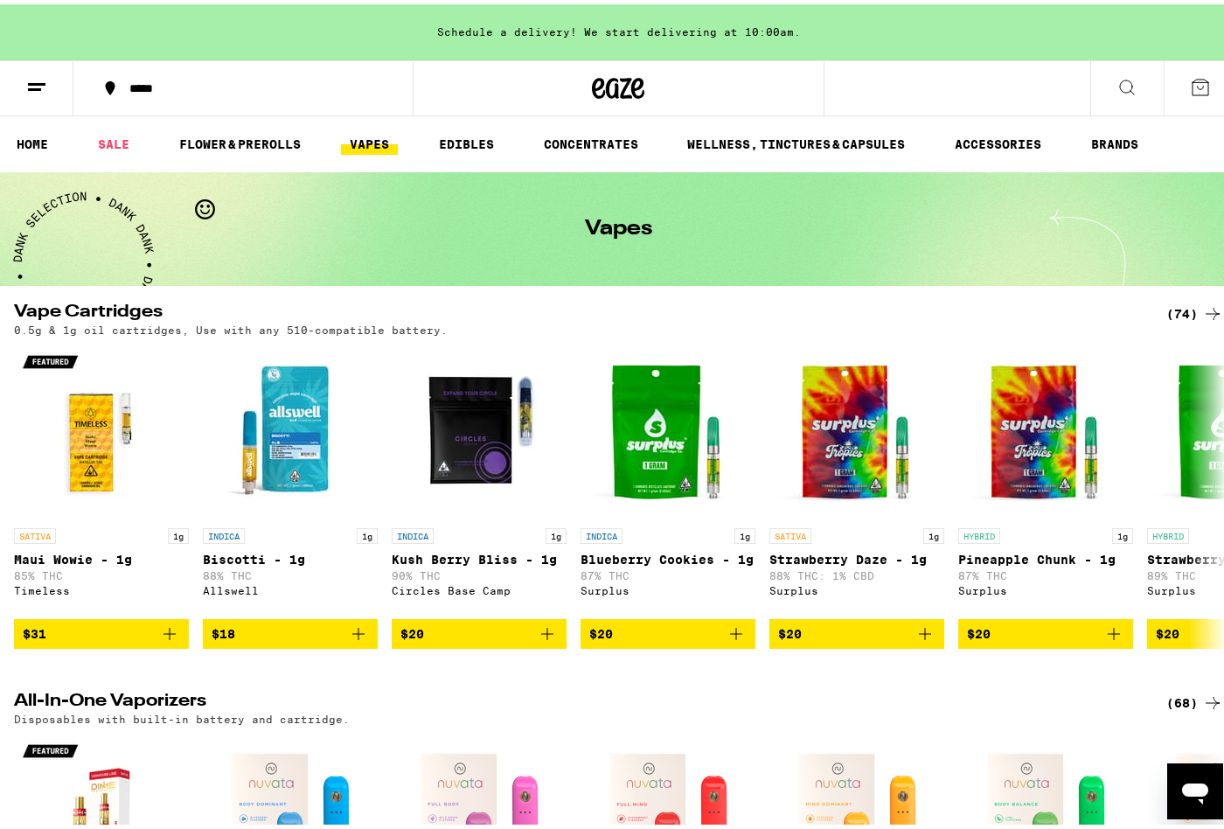
click at [1117, 81] on icon at bounding box center [1127, 83] width 21 height 21
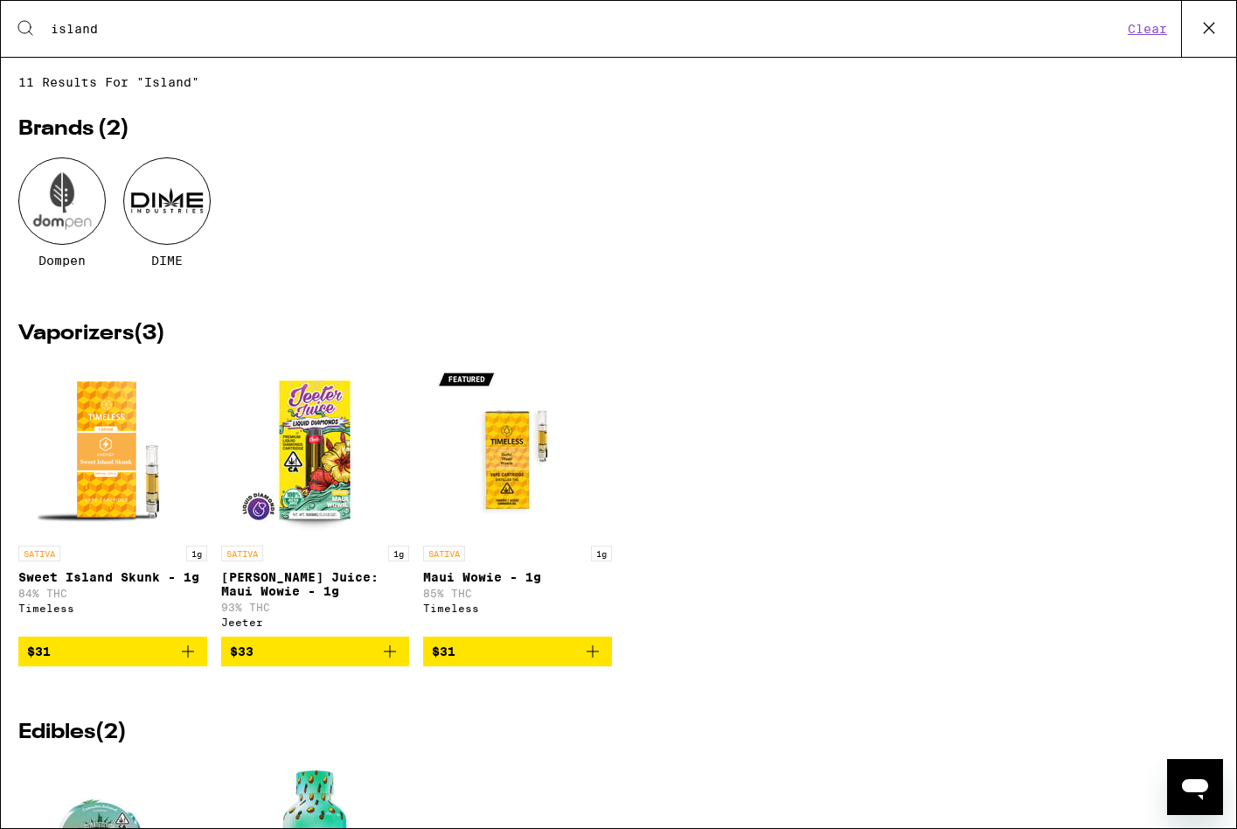
drag, startPoint x: 131, startPoint y: 29, endPoint x: 17, endPoint y: 35, distance: 113.9
click at [17, 35] on div "Search for Products island Clear" at bounding box center [619, 29] width 1236 height 56
